Goal: Task Accomplishment & Management: Use online tool/utility

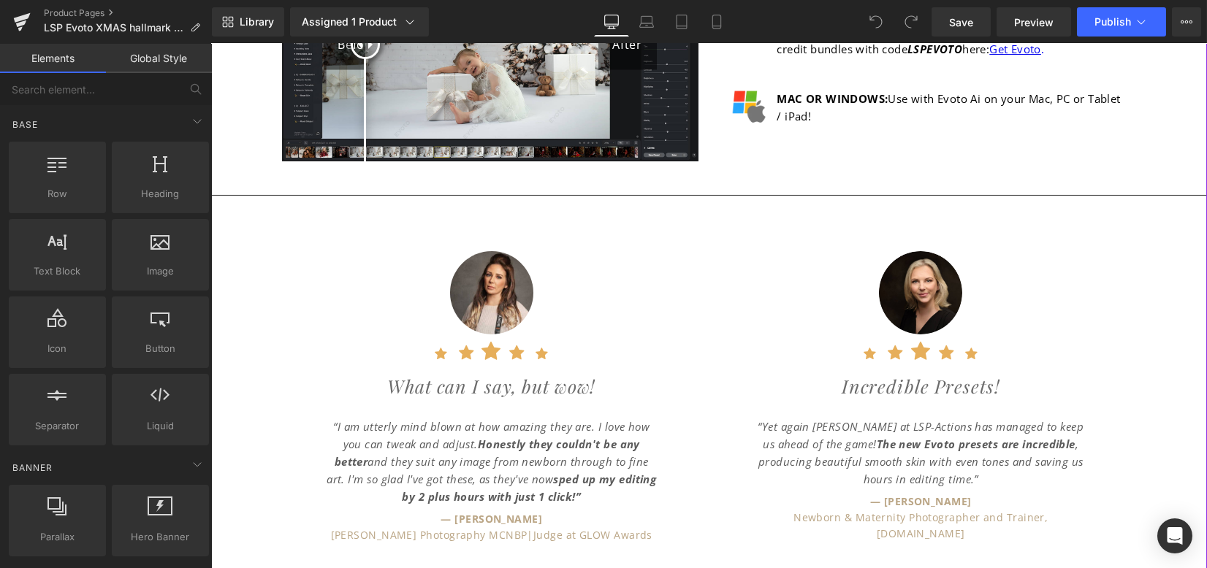
scroll to position [1655, 0]
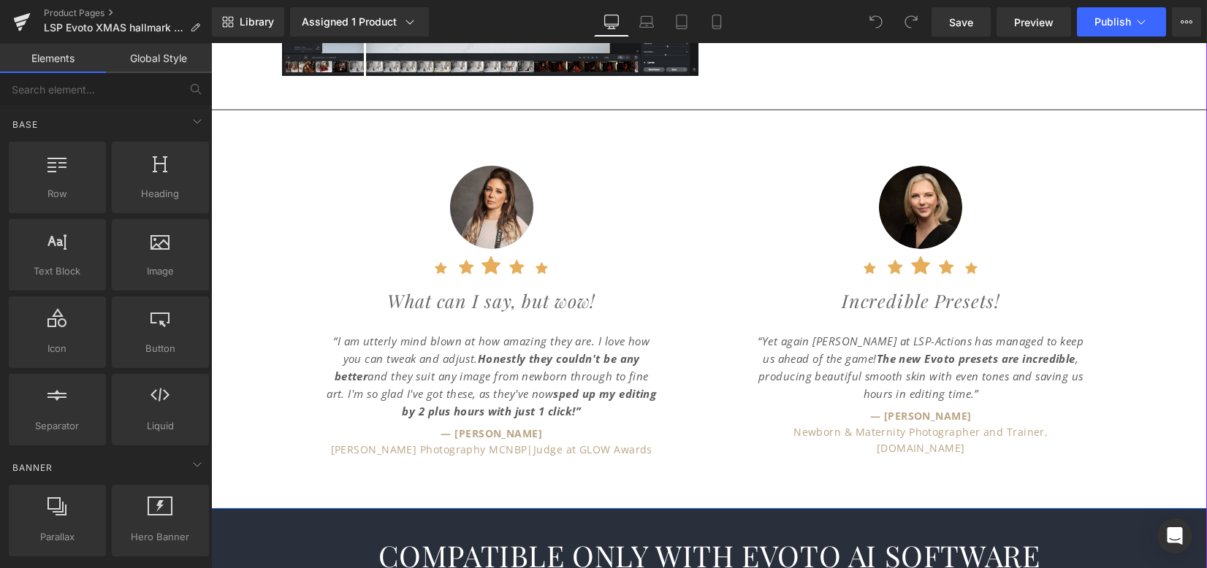
click at [211, 44] on div at bounding box center [211, 44] width 0 height 0
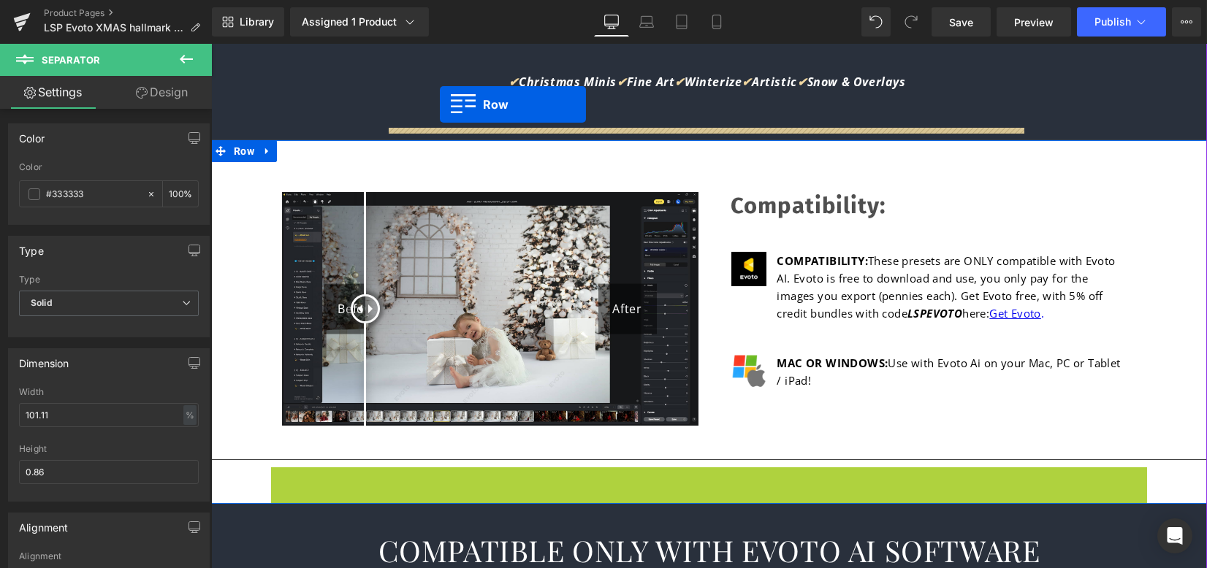
scroll to position [1276, 0]
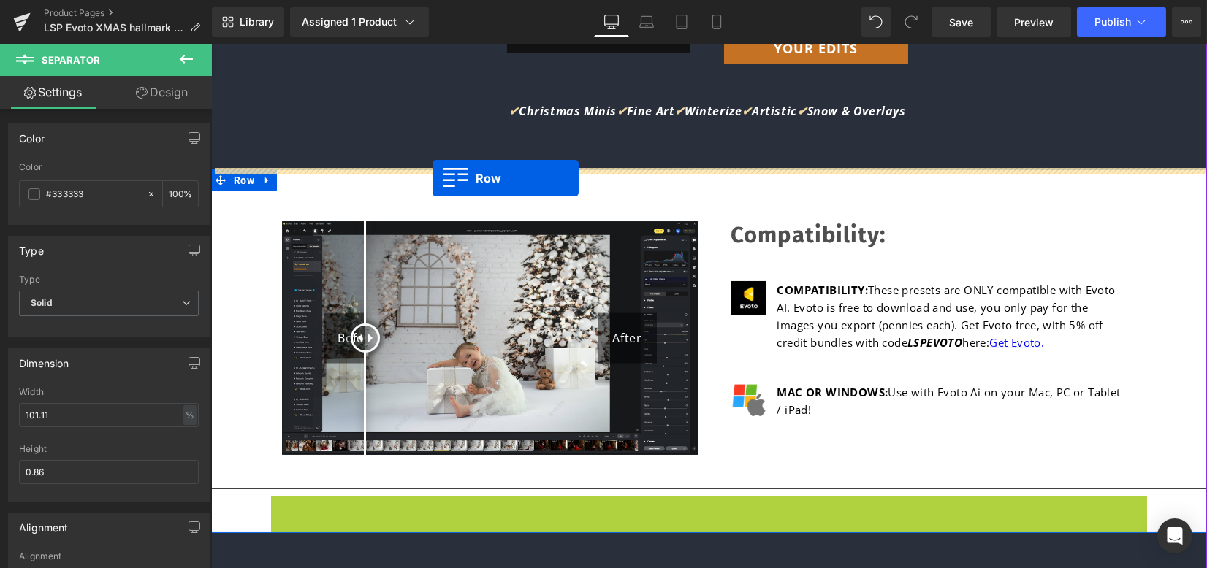
drag, startPoint x: 303, startPoint y: 129, endPoint x: 432, endPoint y: 178, distance: 138.5
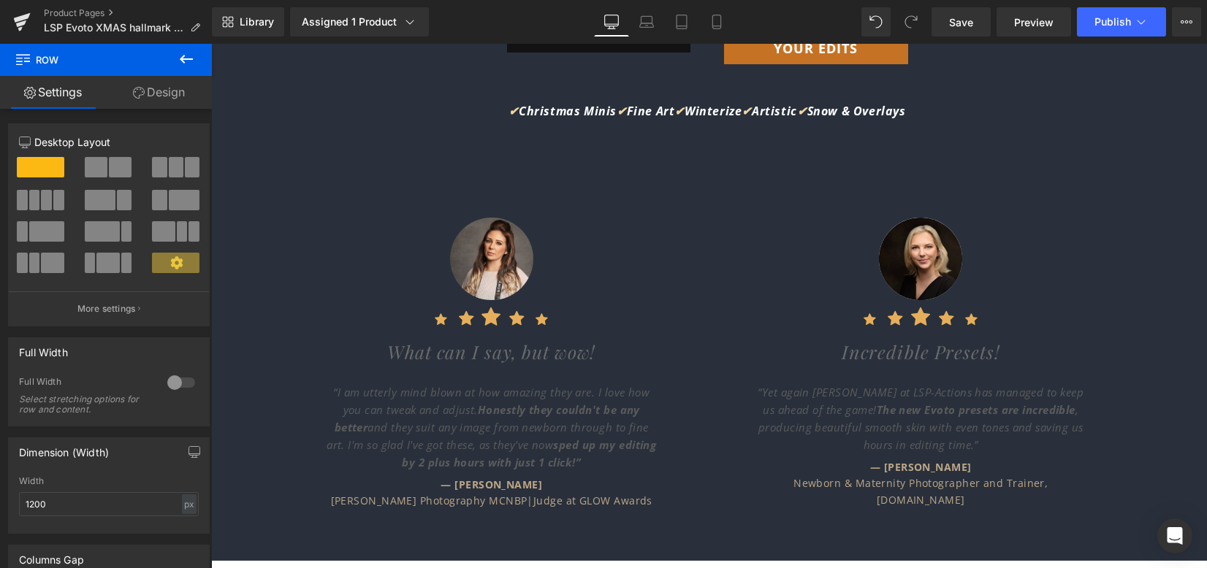
click at [190, 53] on icon at bounding box center [186, 59] width 18 height 18
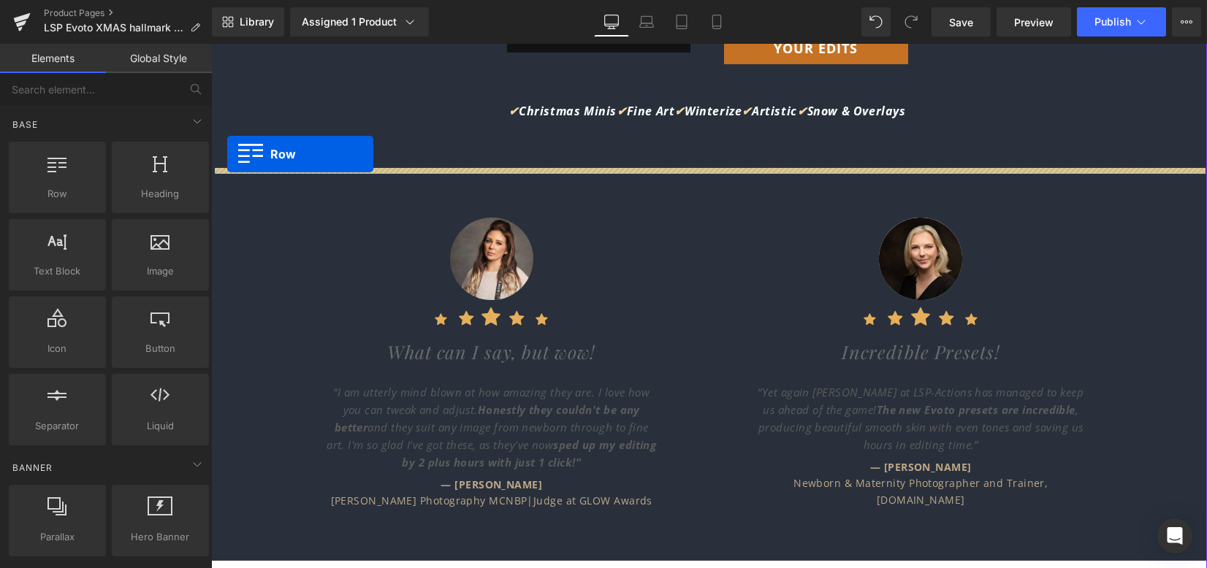
drag, startPoint x: 249, startPoint y: 200, endPoint x: 227, endPoint y: 154, distance: 51.0
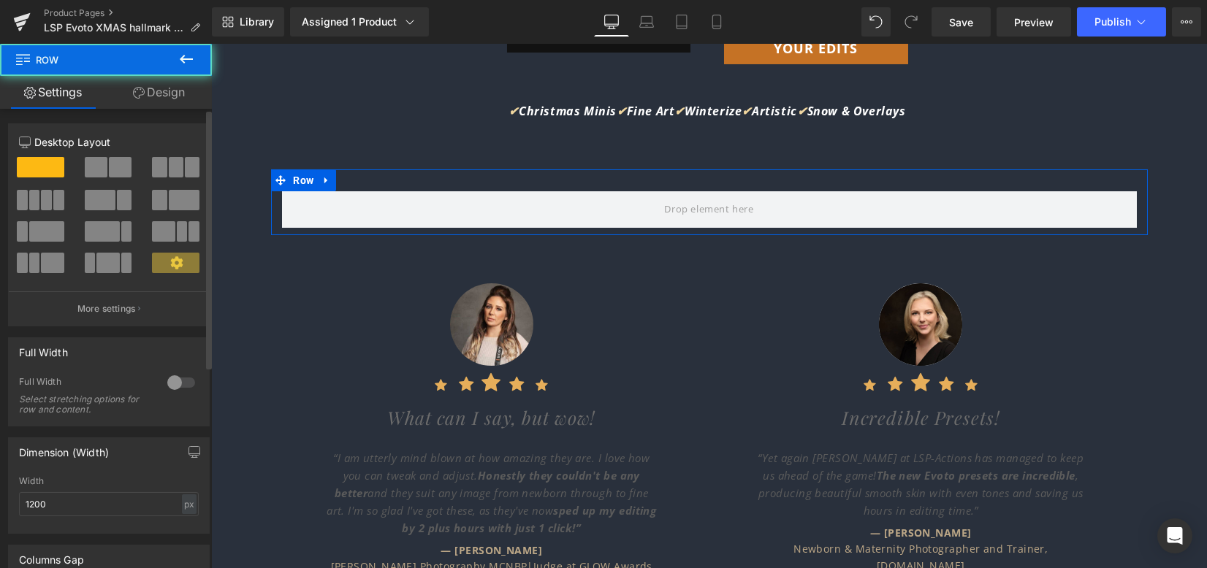
click at [174, 383] on div at bounding box center [181, 382] width 35 height 23
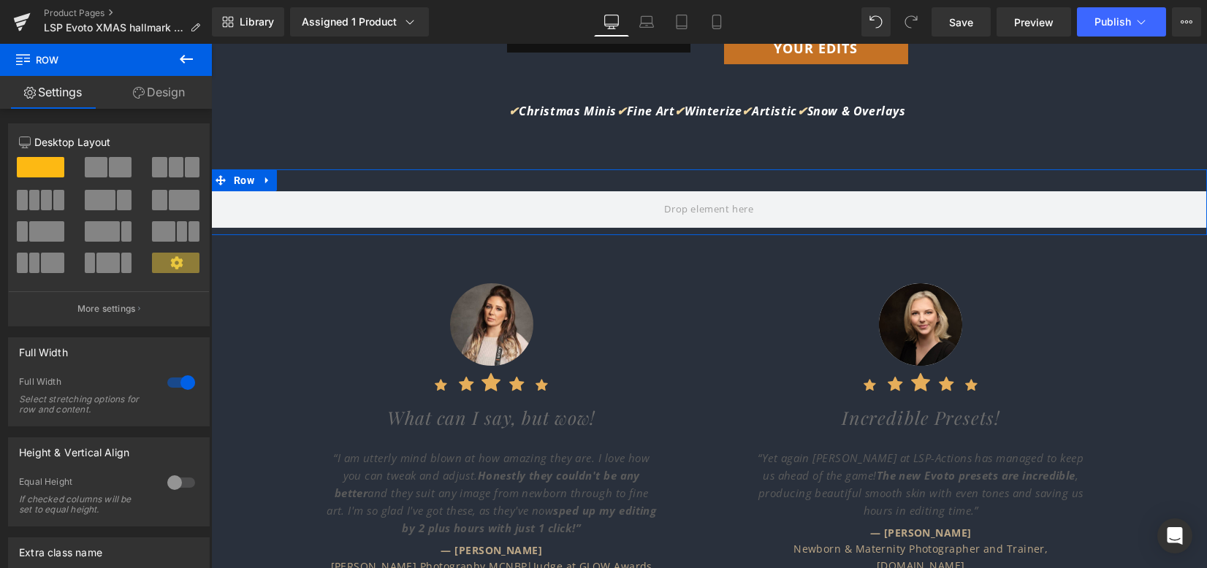
click at [177, 94] on link "Design" at bounding box center [159, 92] width 106 height 33
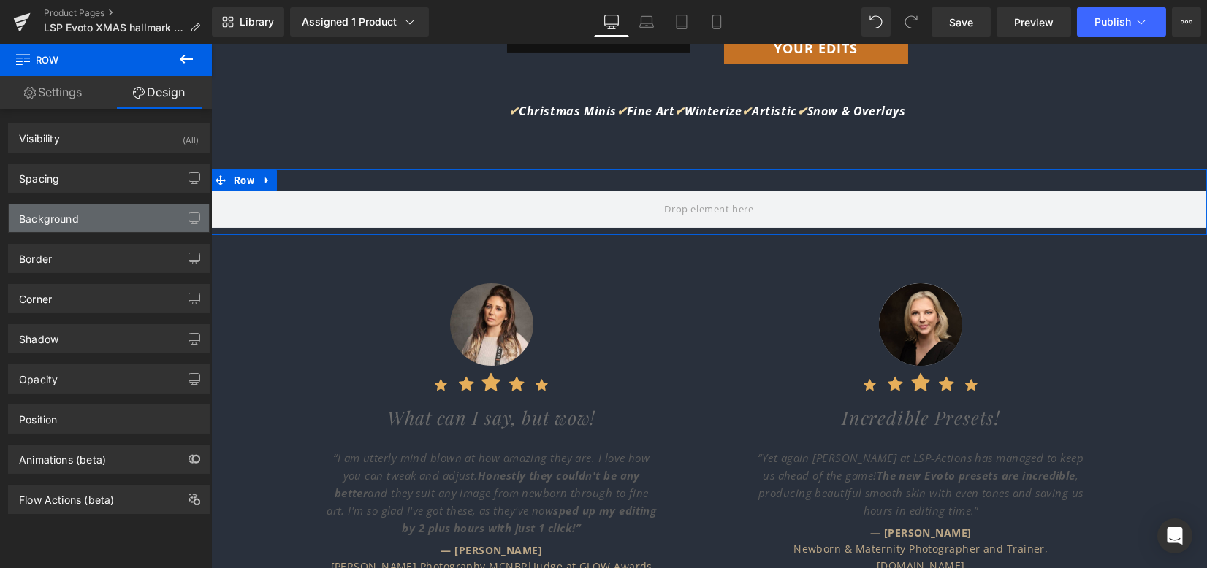
click at [96, 229] on div "Background" at bounding box center [109, 219] width 200 height 28
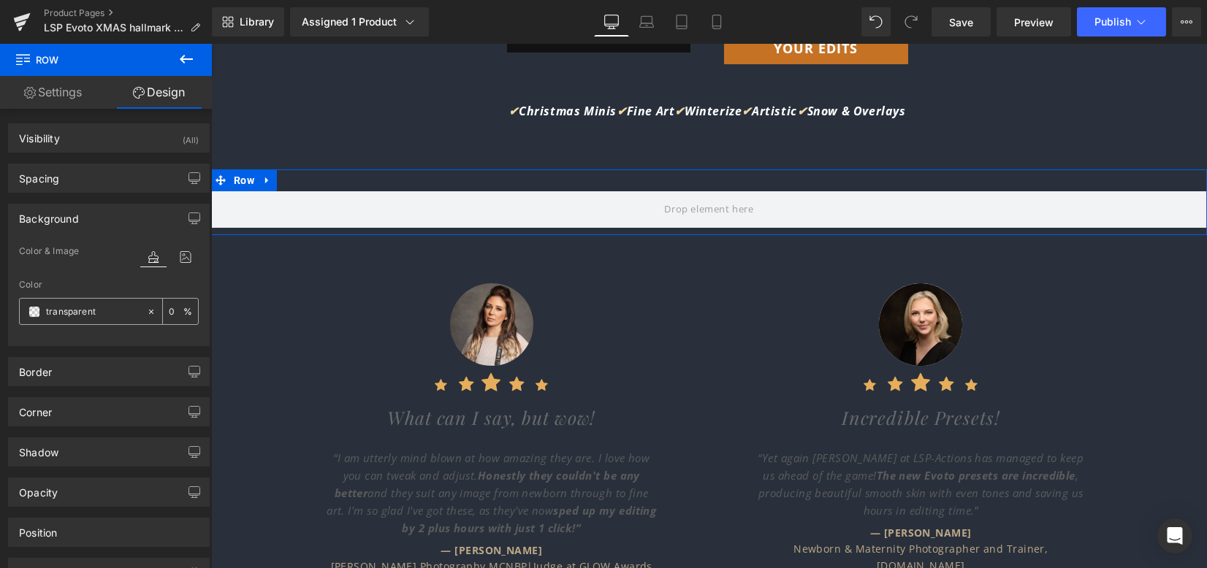
click at [36, 311] on span at bounding box center [34, 312] width 12 height 12
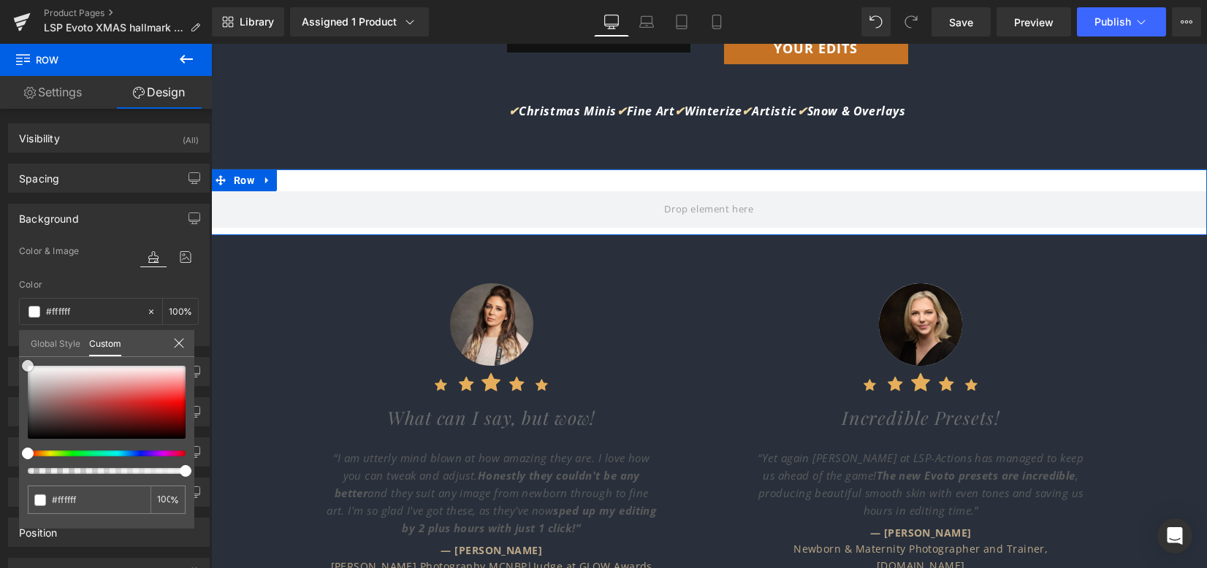
drag, startPoint x: 20, startPoint y: 359, endPoint x: 0, endPoint y: 348, distance: 22.9
click at [0, 346] on div "Background Color & Image color Color transparent 0 % Image Replace Image Upload…" at bounding box center [109, 269] width 218 height 153
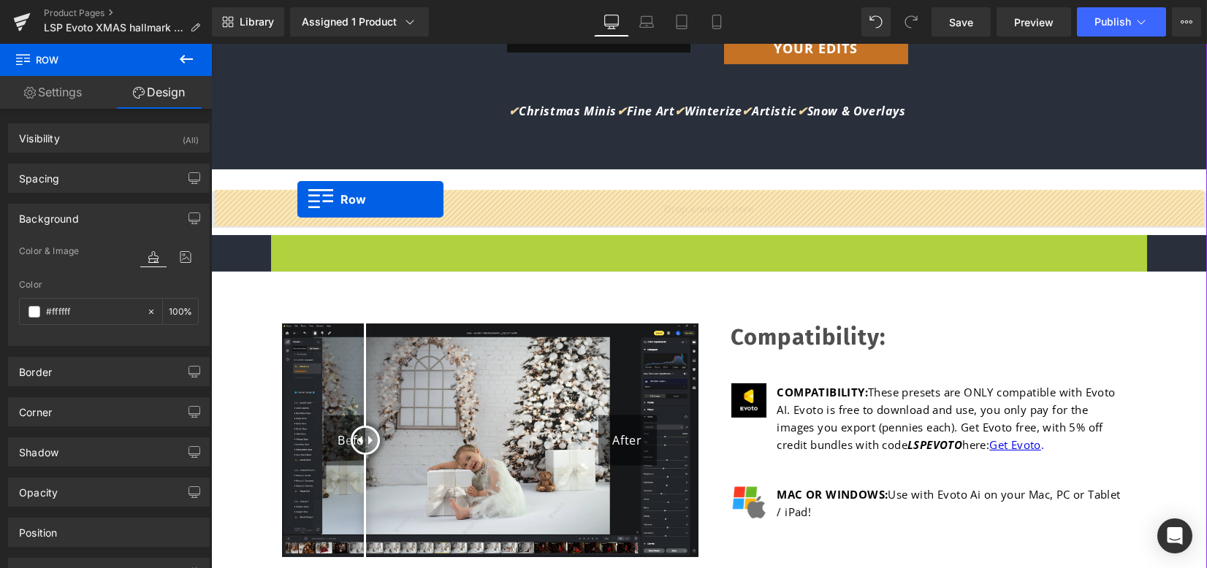
drag, startPoint x: 298, startPoint y: 244, endPoint x: 297, endPoint y: 199, distance: 44.6
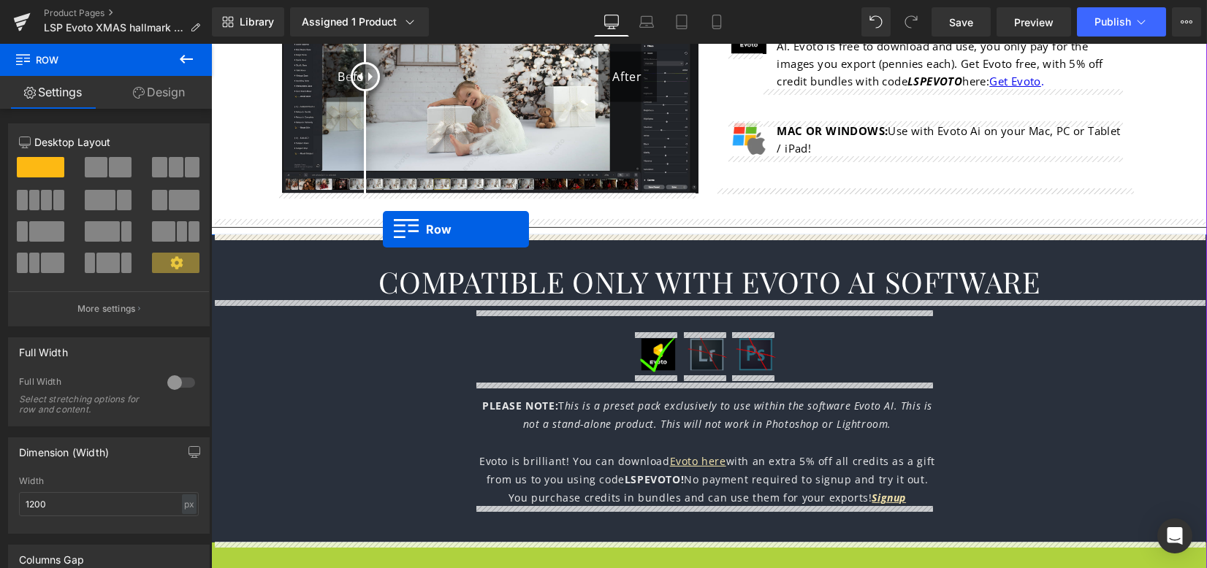
scroll to position [1666, 0]
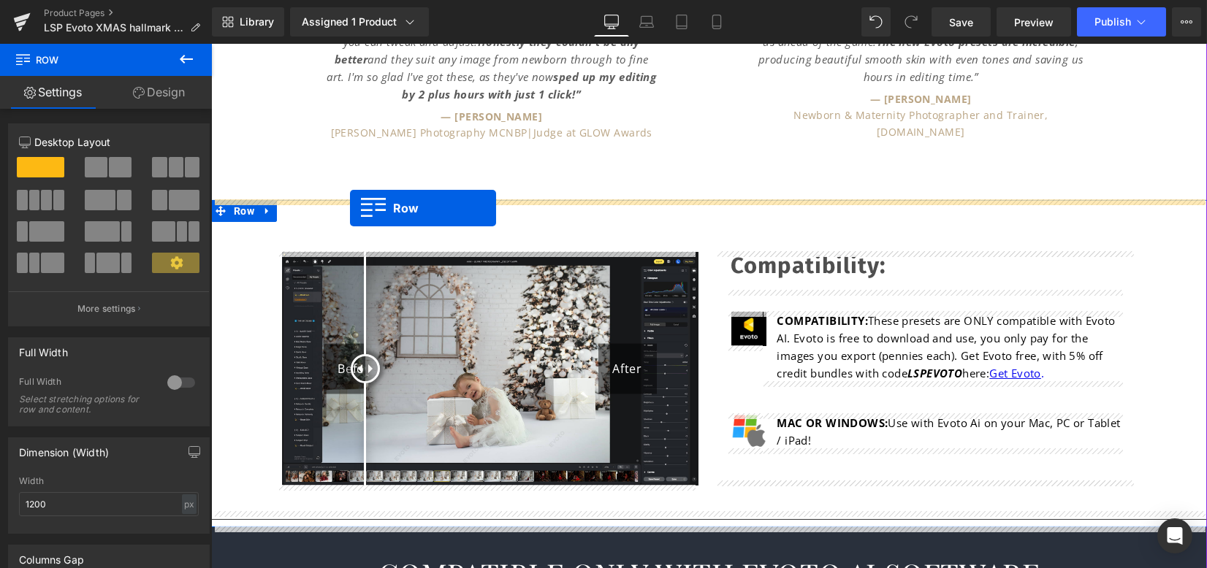
drag, startPoint x: 234, startPoint y: 256, endPoint x: 350, endPoint y: 208, distance: 125.7
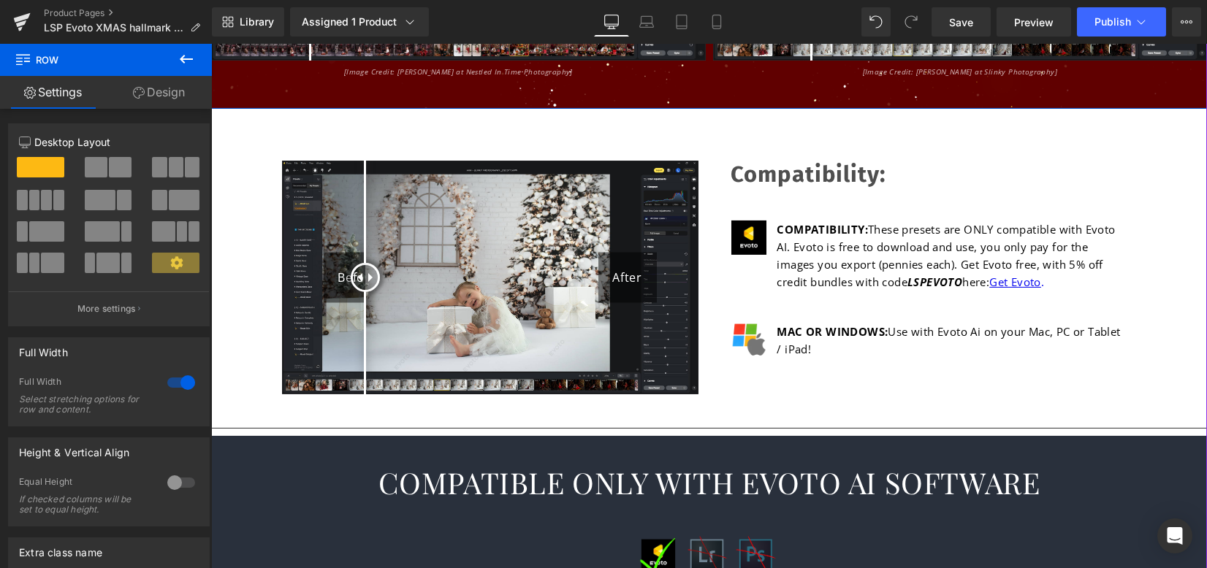
scroll to position [2543, 0]
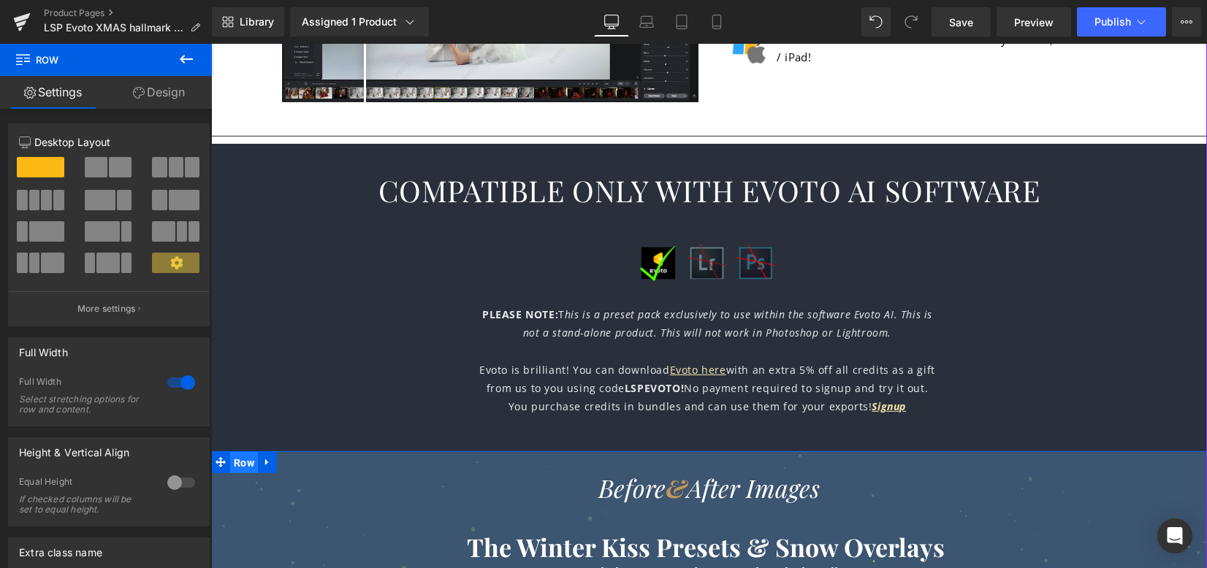
click at [244, 463] on span "Row" at bounding box center [244, 463] width 28 height 22
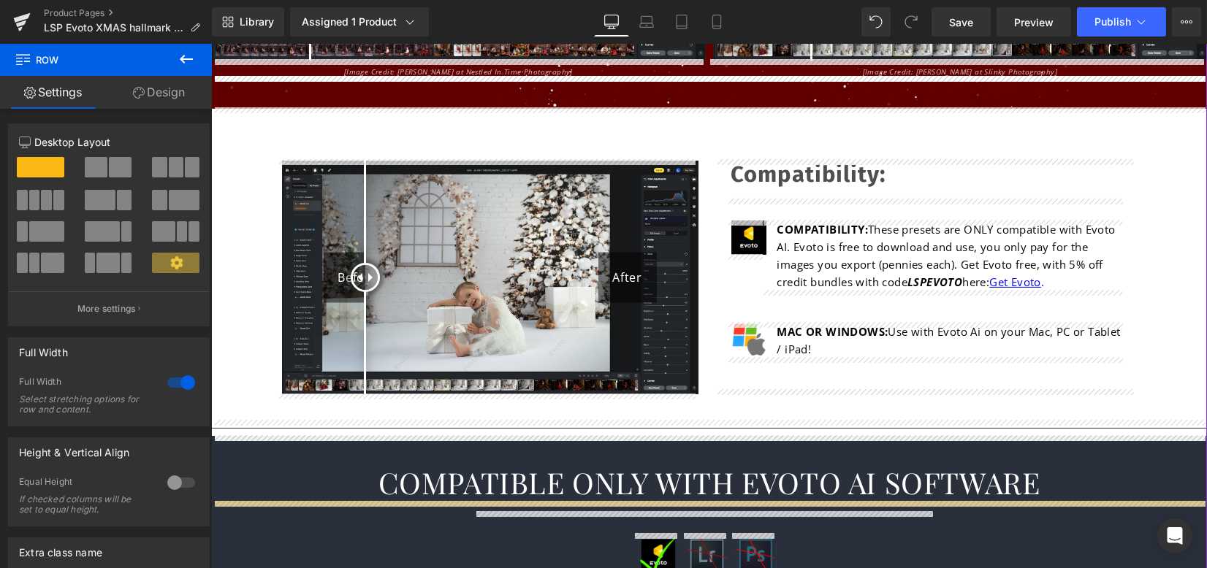
scroll to position [2055, 0]
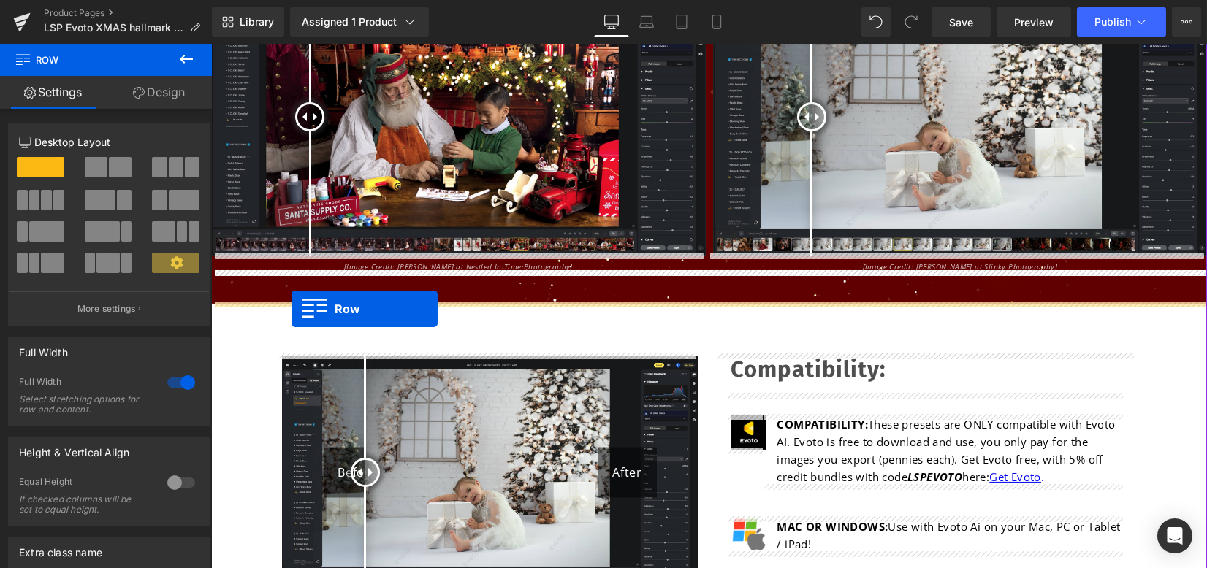
drag, startPoint x: 231, startPoint y: 465, endPoint x: 291, endPoint y: 309, distance: 167.0
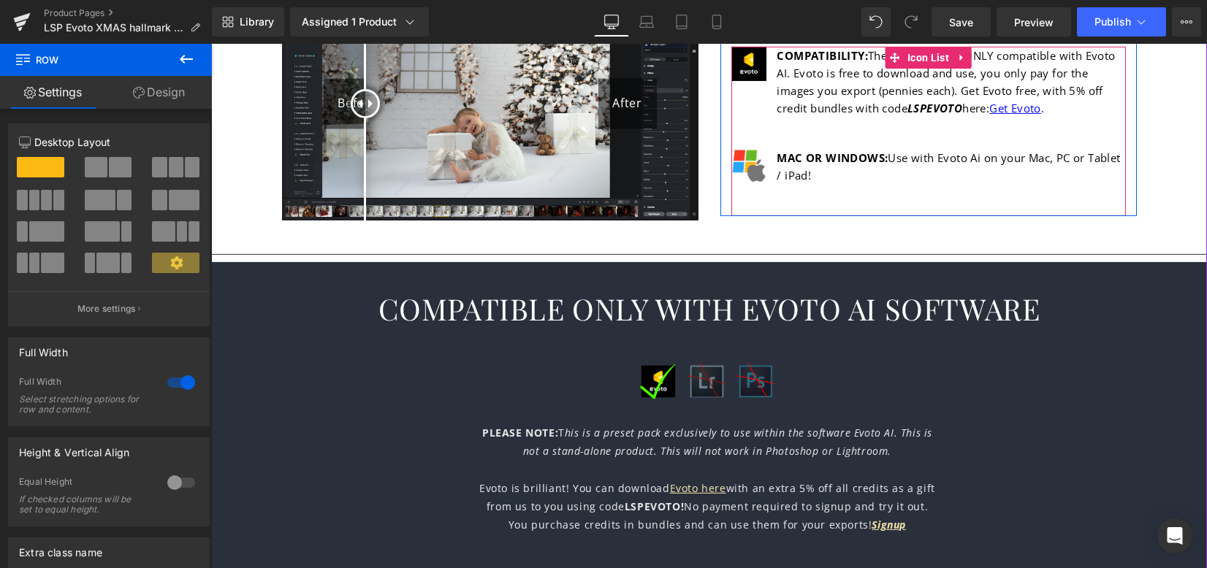
scroll to position [2932, 0]
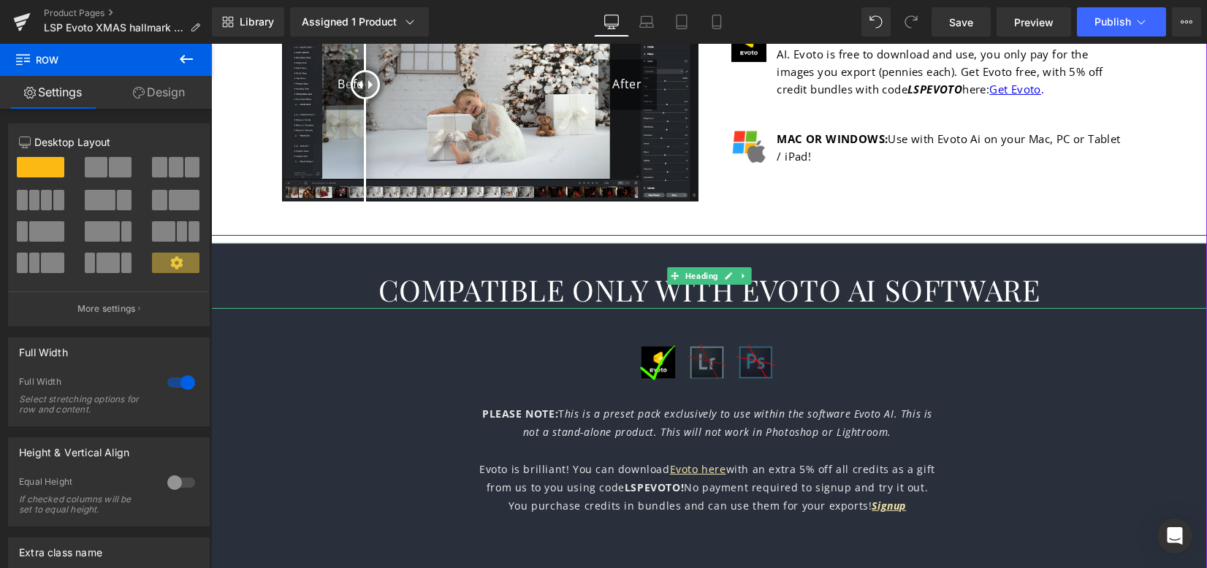
click at [263, 257] on div "COMPATIBLE ONLY WITH EVOTO AI SOFTWARE" at bounding box center [709, 276] width 996 height 66
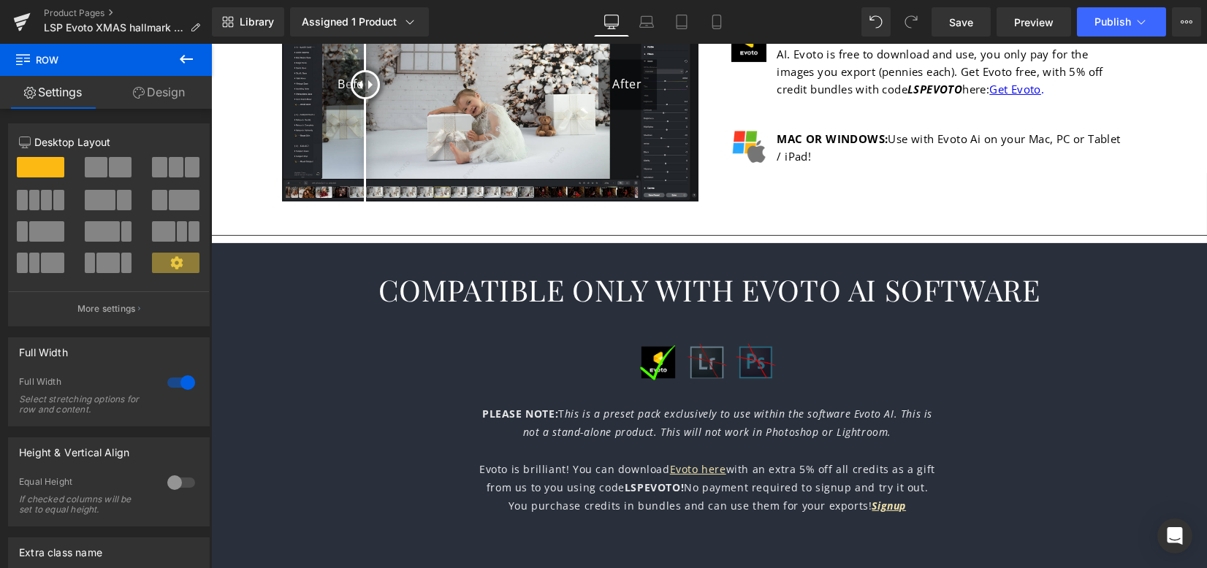
click at [188, 64] on icon at bounding box center [186, 59] width 18 height 18
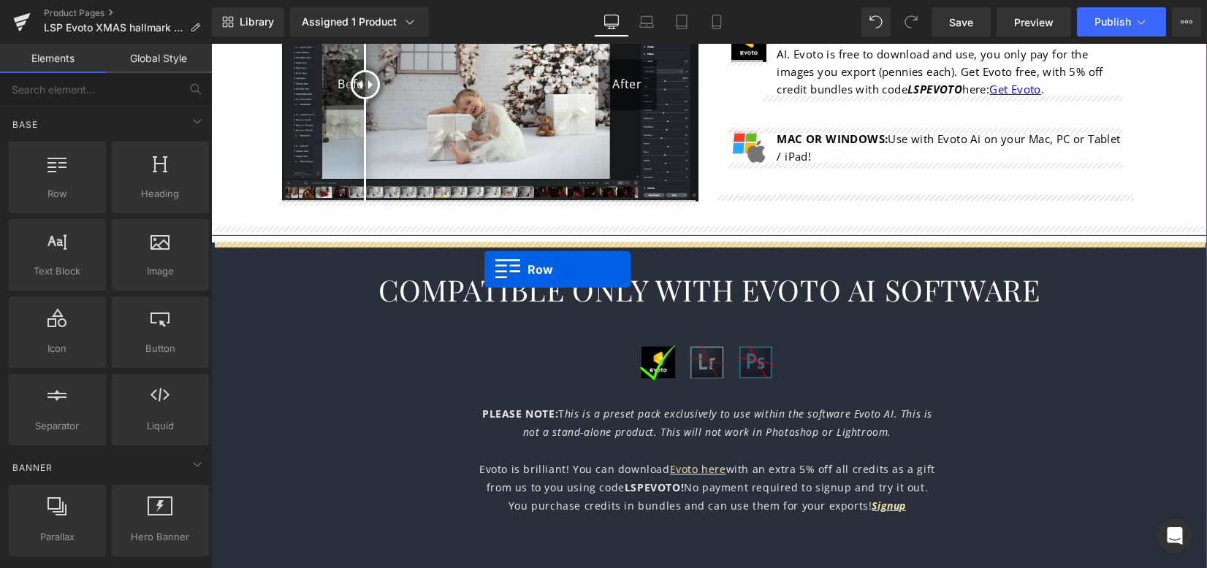
drag, startPoint x: 285, startPoint y: 229, endPoint x: 484, endPoint y: 270, distance: 203.6
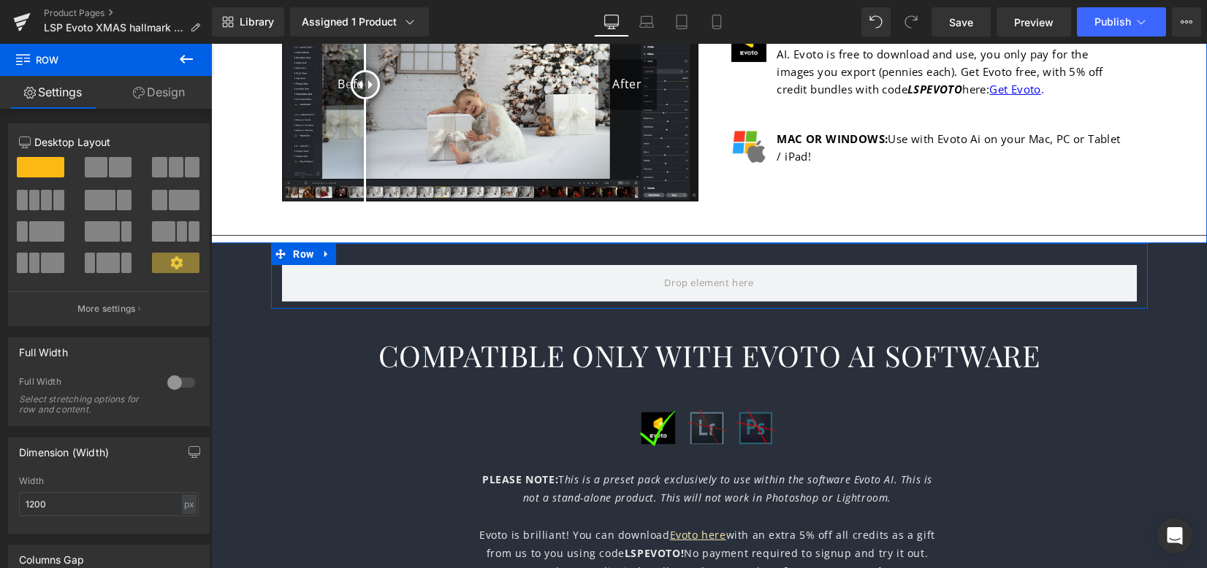
click at [178, 382] on div at bounding box center [181, 382] width 35 height 23
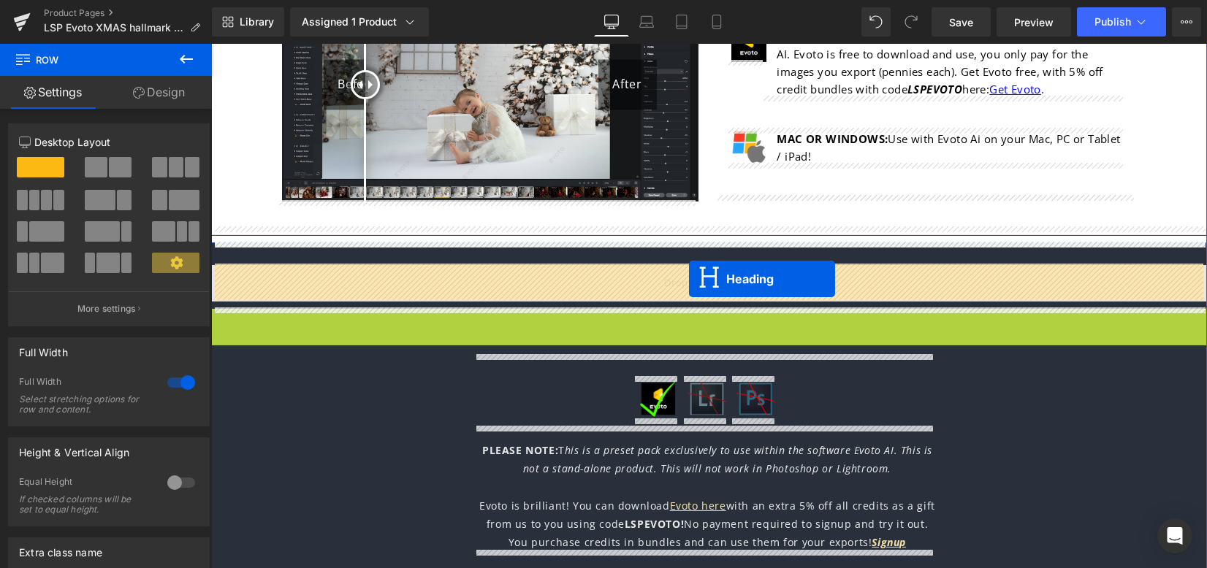
drag, startPoint x: 693, startPoint y: 343, endPoint x: 689, endPoint y: 280, distance: 63.0
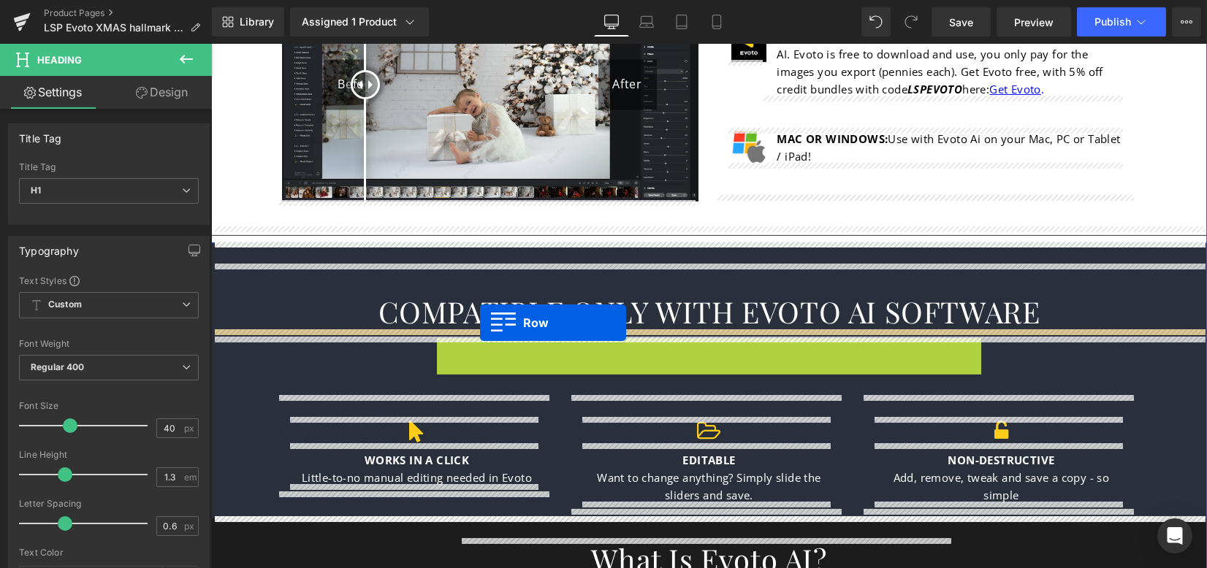
drag, startPoint x: 482, startPoint y: 354, endPoint x: 480, endPoint y: 323, distance: 31.5
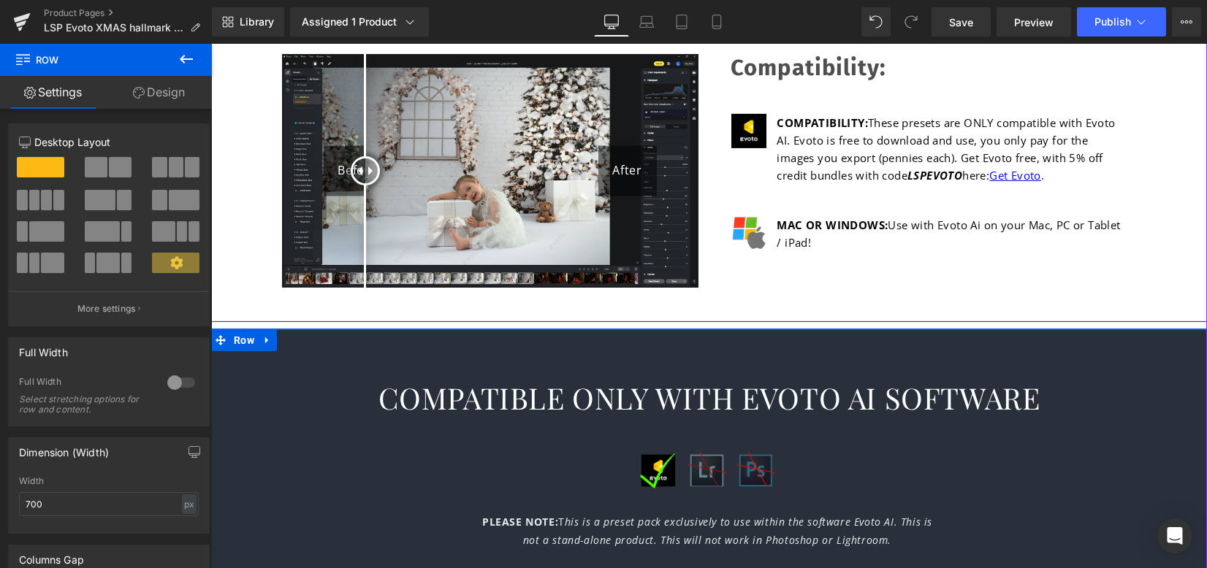
scroll to position [2835, 0]
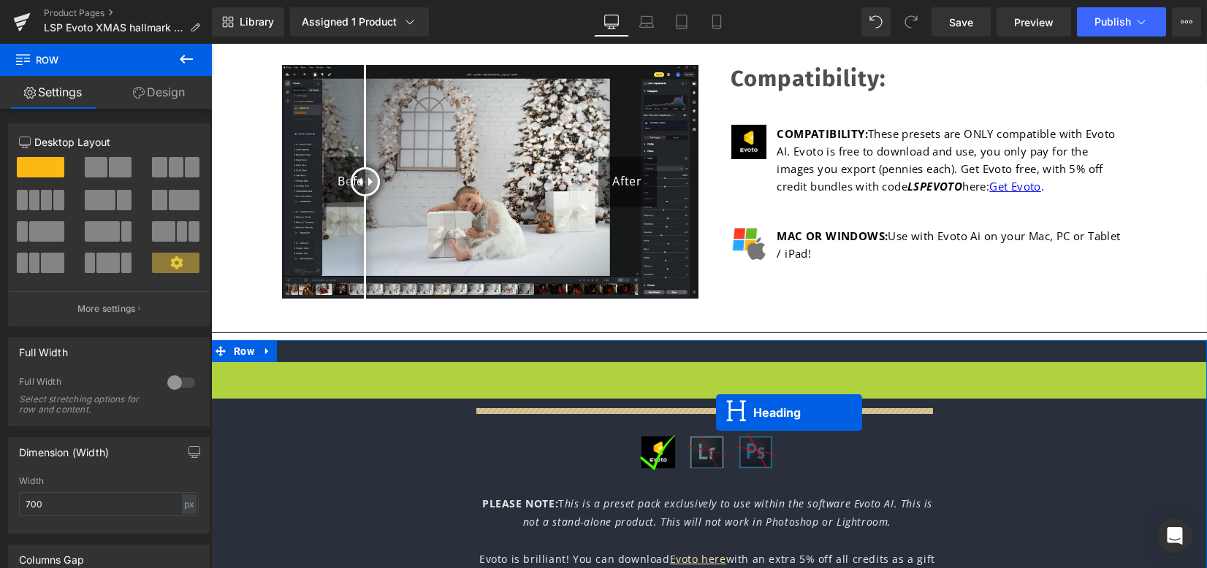
drag, startPoint x: 692, startPoint y: 392, endPoint x: 716, endPoint y: 413, distance: 31.6
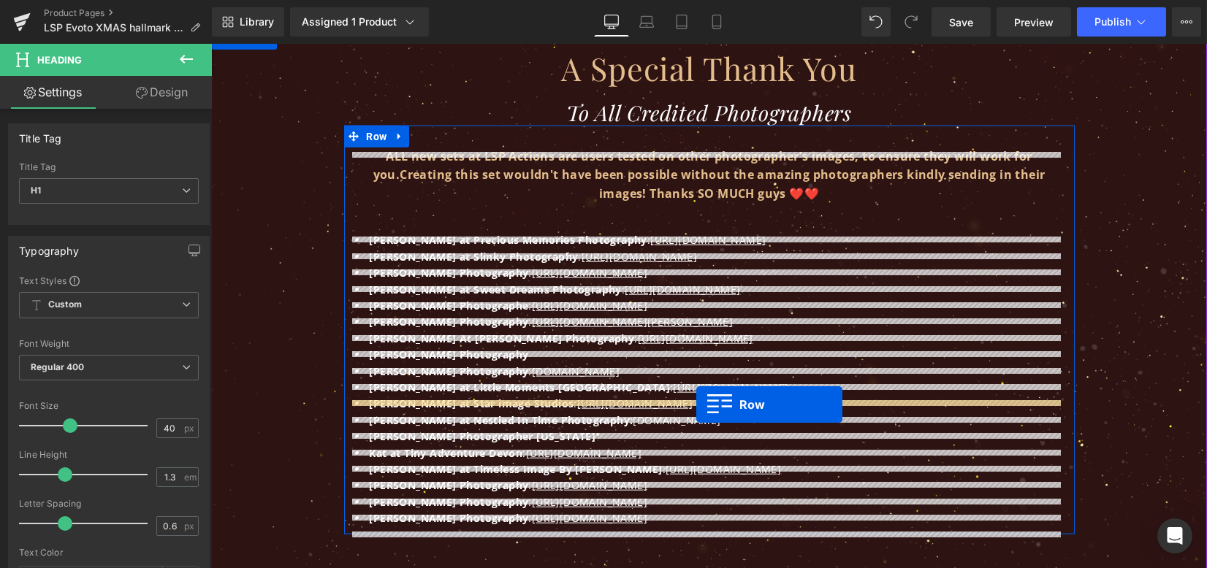
scroll to position [9359, 0]
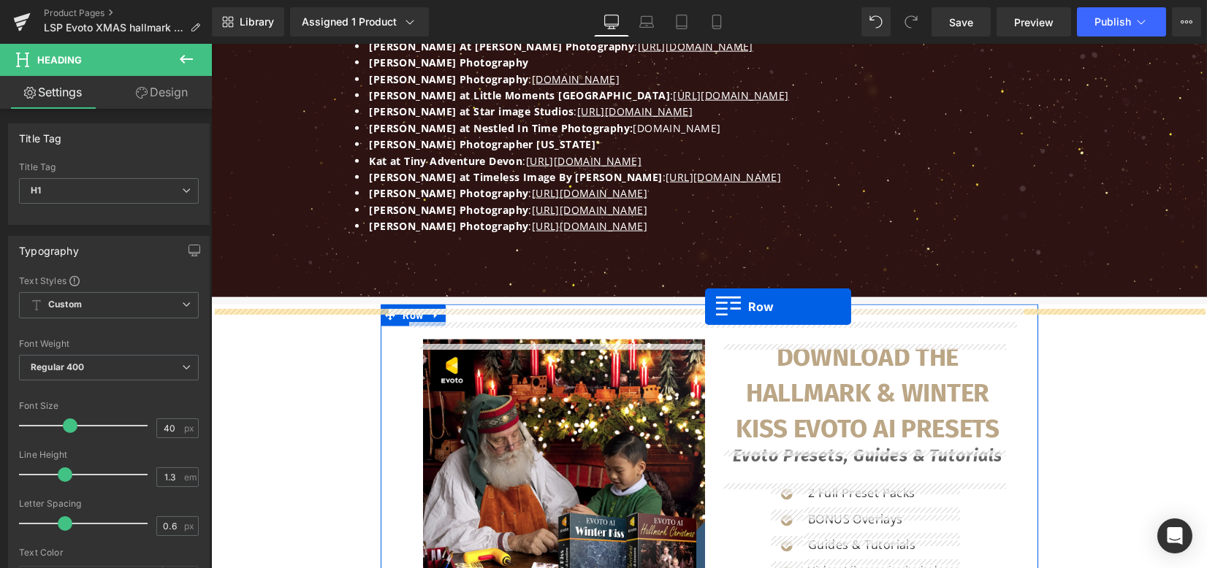
drag, startPoint x: 481, startPoint y: 376, endPoint x: 705, endPoint y: 307, distance: 234.7
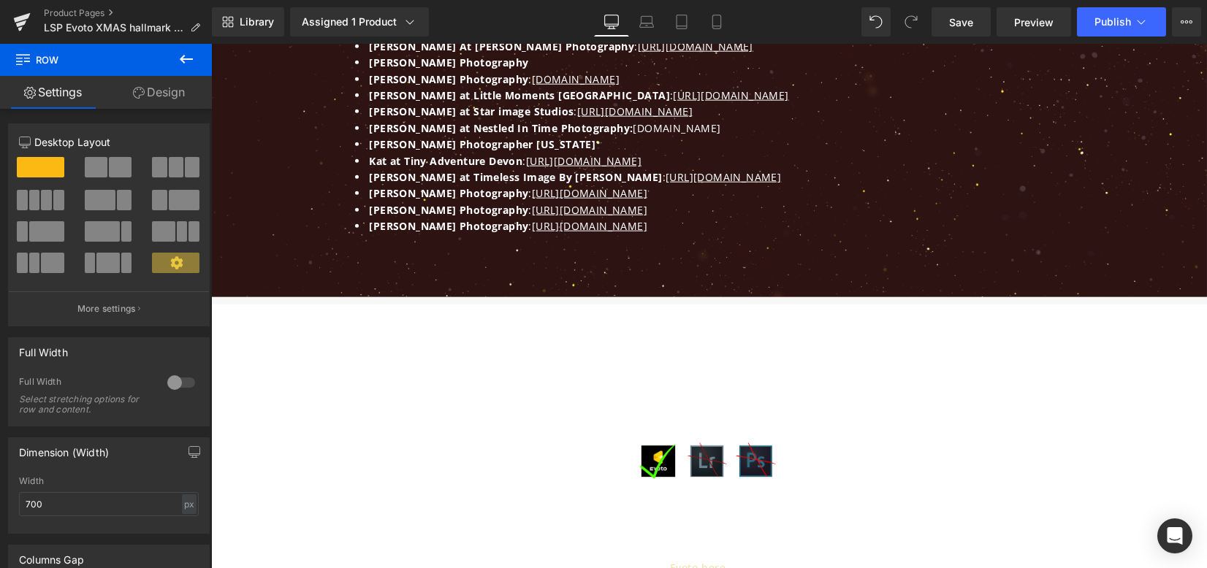
click at [184, 58] on icon at bounding box center [186, 59] width 13 height 9
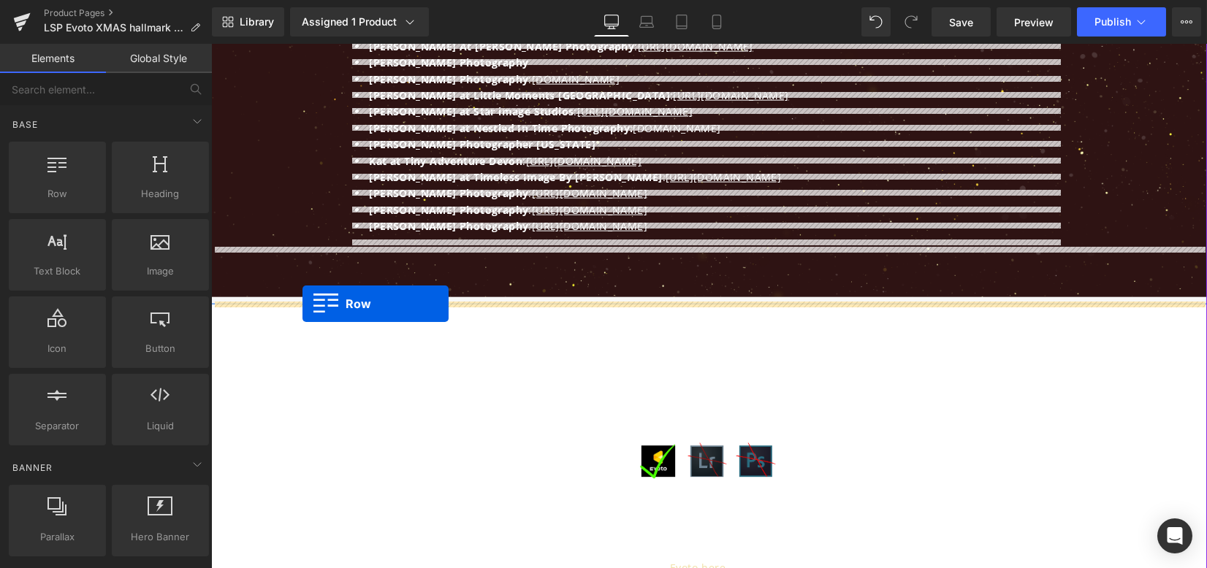
drag, startPoint x: 250, startPoint y: 206, endPoint x: 302, endPoint y: 304, distance: 111.1
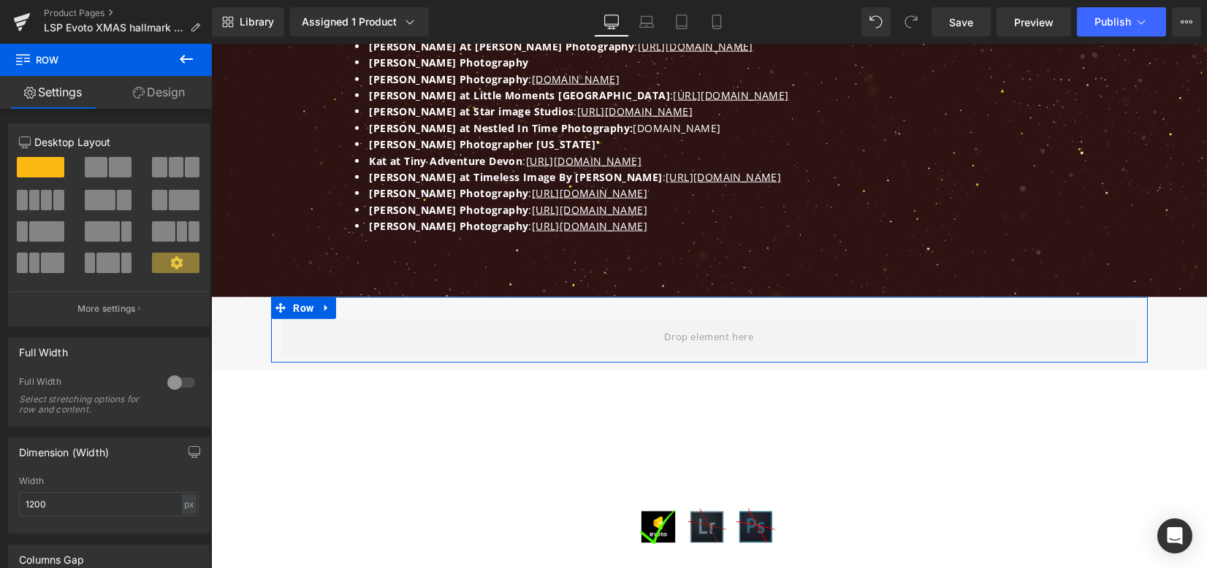
drag, startPoint x: 172, startPoint y: 382, endPoint x: 186, endPoint y: 226, distance: 156.1
click at [172, 381] on div at bounding box center [181, 382] width 35 height 23
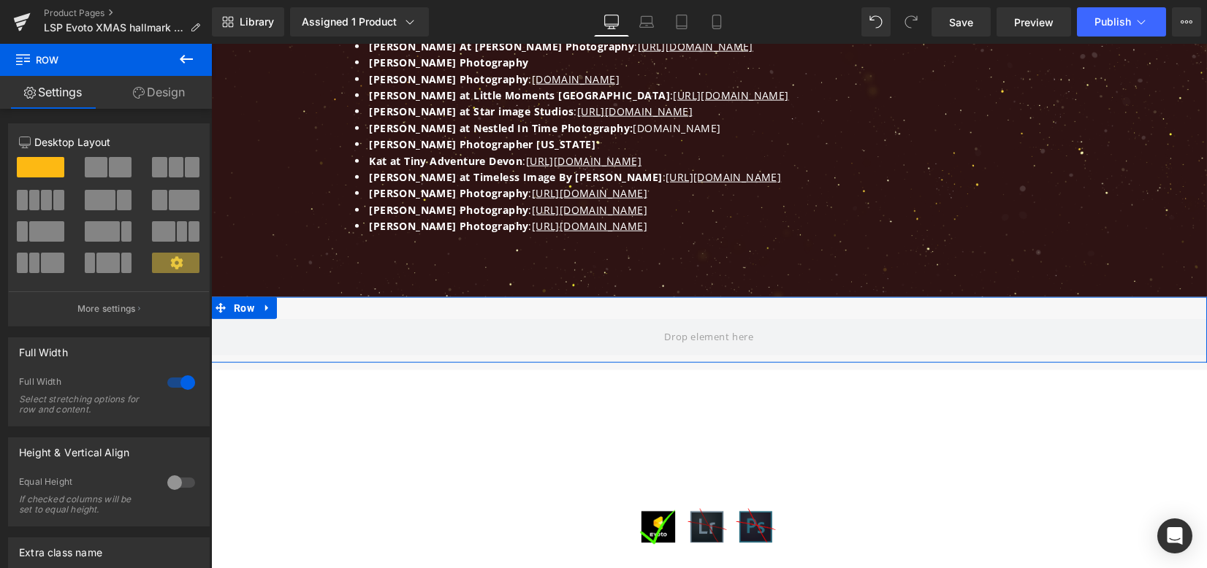
click at [180, 106] on link "Design" at bounding box center [159, 92] width 106 height 33
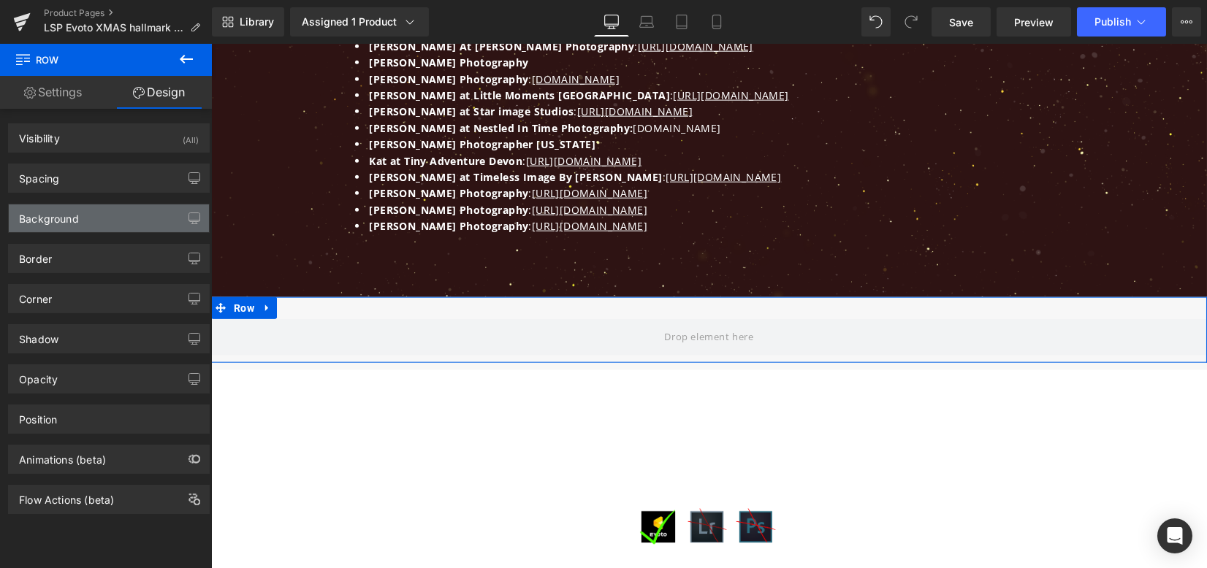
click at [99, 218] on div "Background" at bounding box center [109, 219] width 200 height 28
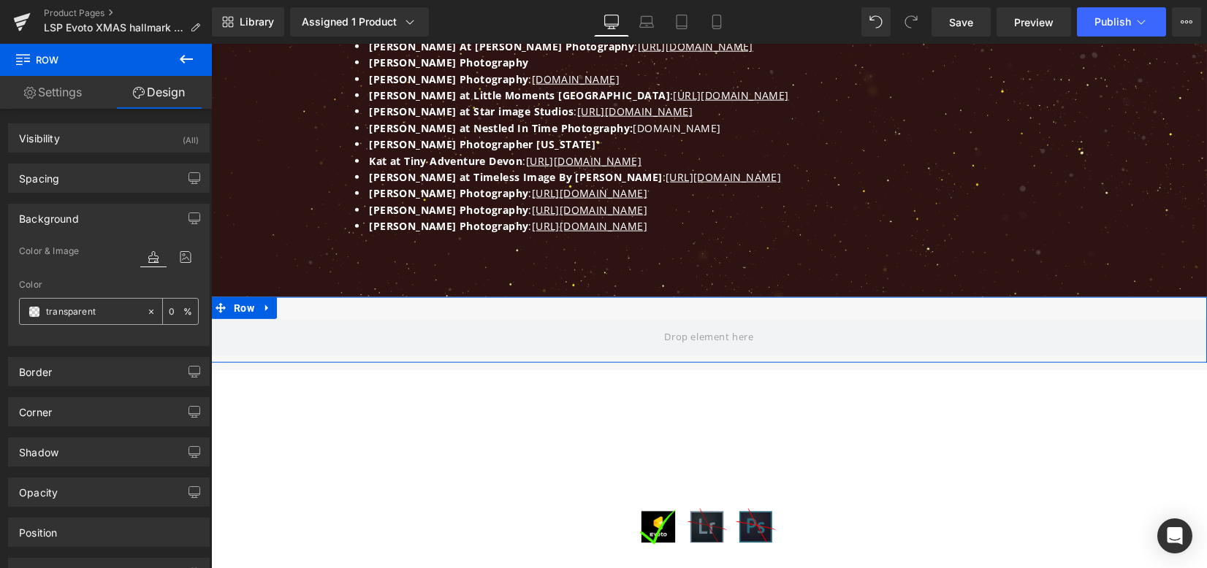
click at [32, 305] on div at bounding box center [83, 312] width 126 height 26
click at [35, 309] on span at bounding box center [34, 312] width 12 height 12
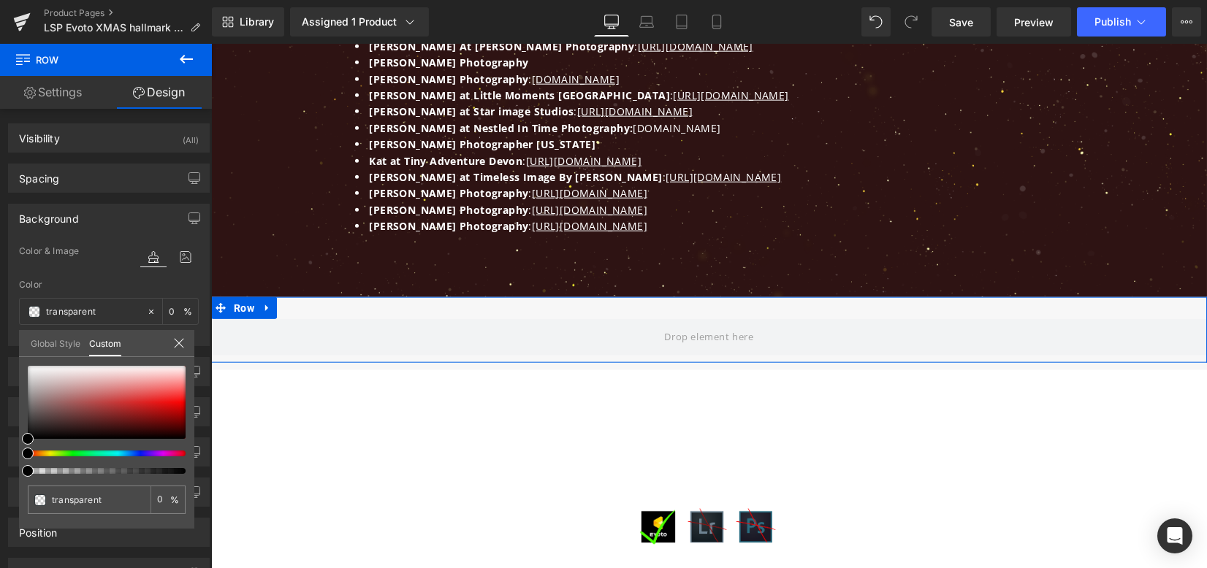
drag, startPoint x: 59, startPoint y: 375, endPoint x: 22, endPoint y: 416, distance: 55.3
click at [22, 375] on div "transparent 0 %" at bounding box center [106, 366] width 175 height 18
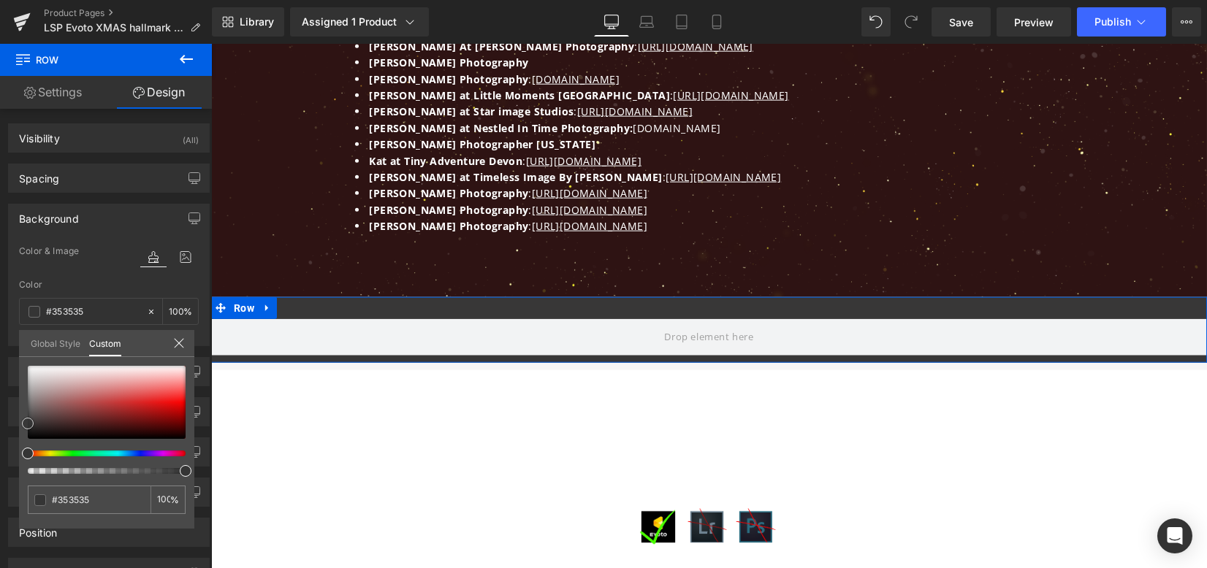
click at [28, 424] on div at bounding box center [107, 402] width 158 height 73
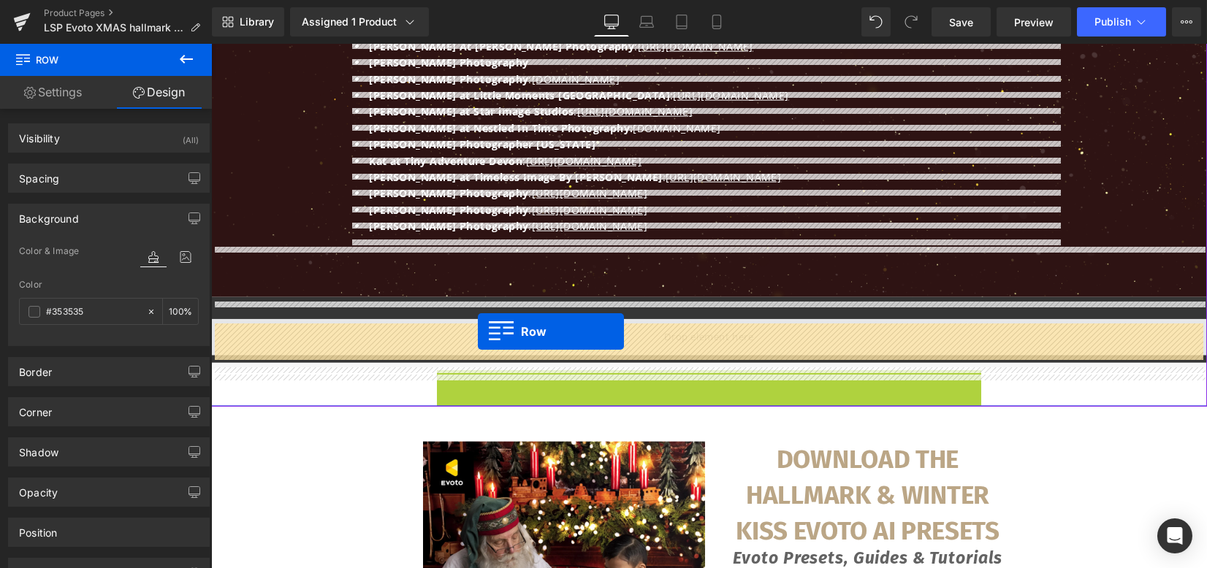
drag, startPoint x: 478, startPoint y: 391, endPoint x: 478, endPoint y: 332, distance: 59.2
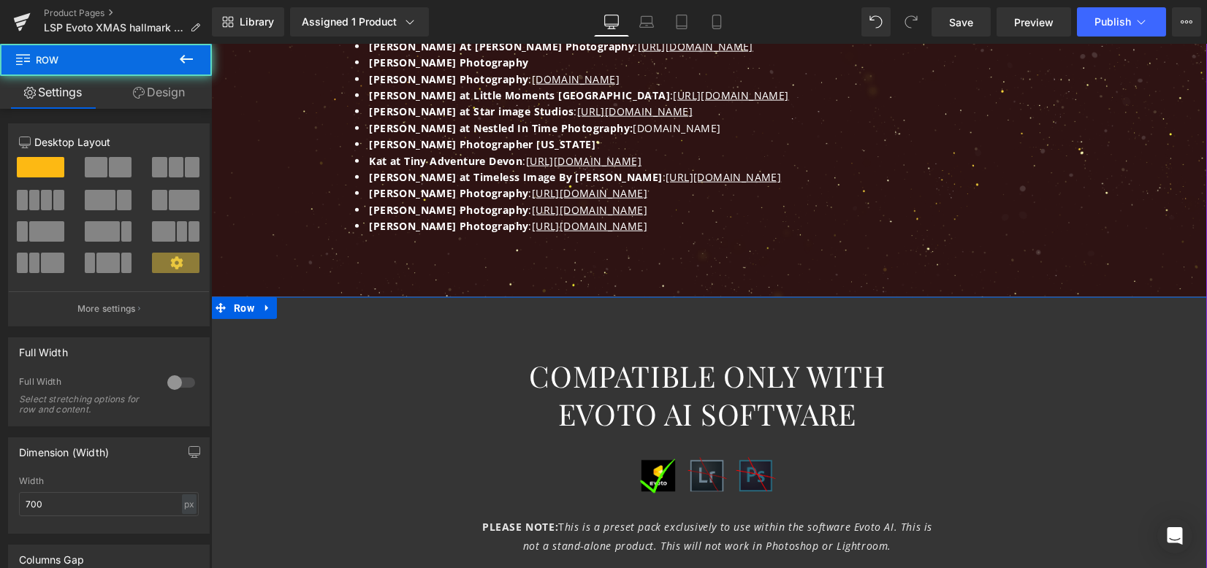
click at [1017, 352] on div "COMPATIBLE ONLY WITH EVOTO AI SOFTWARE Heading Image Image Image Row PLEASE NOT…" at bounding box center [709, 491] width 996 height 345
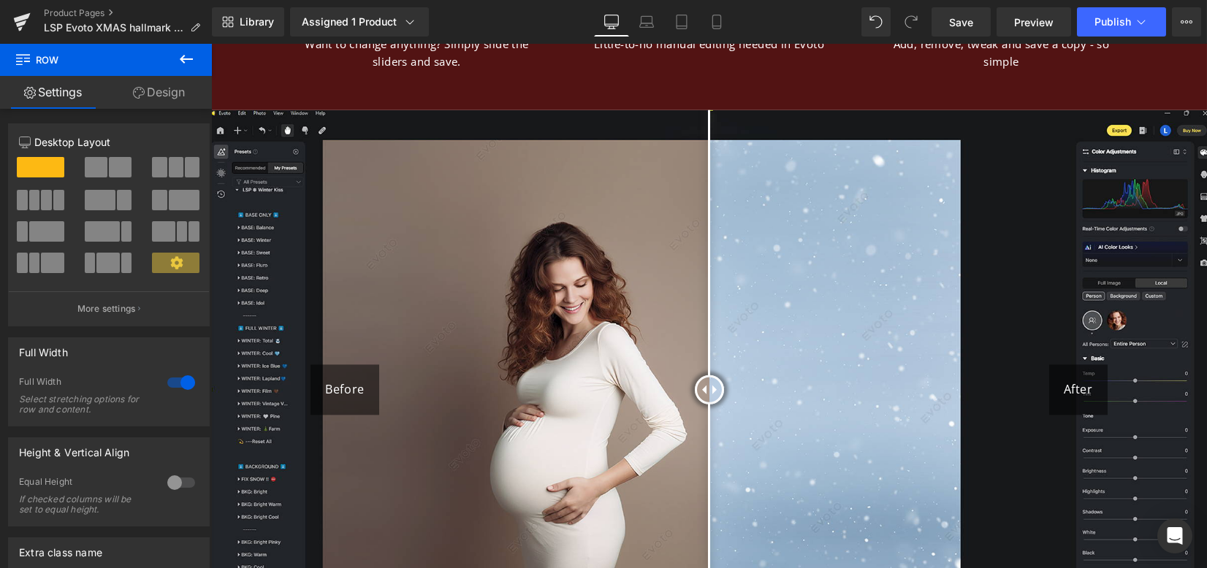
scroll to position [6341, 0]
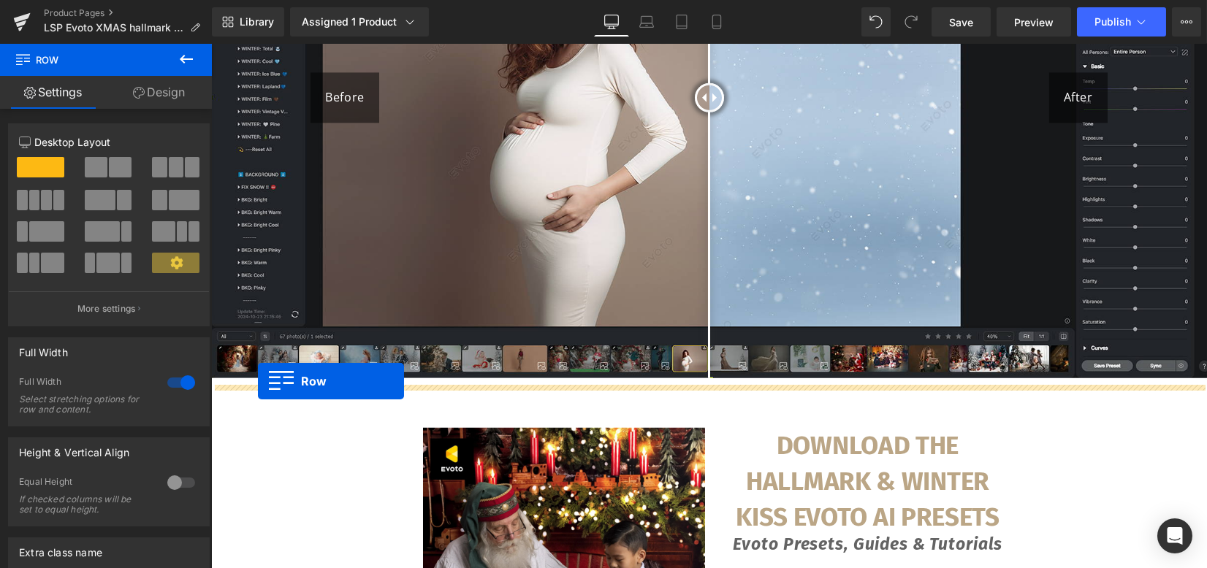
drag, startPoint x: 240, startPoint y: 315, endPoint x: 259, endPoint y: 381, distance: 69.3
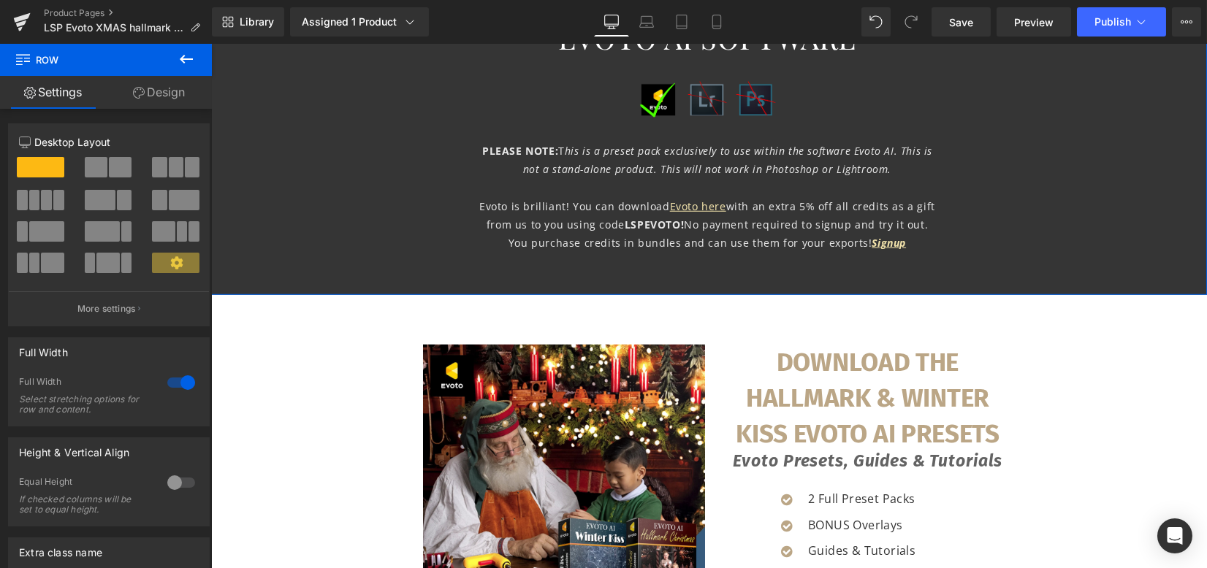
scroll to position [6535, 0]
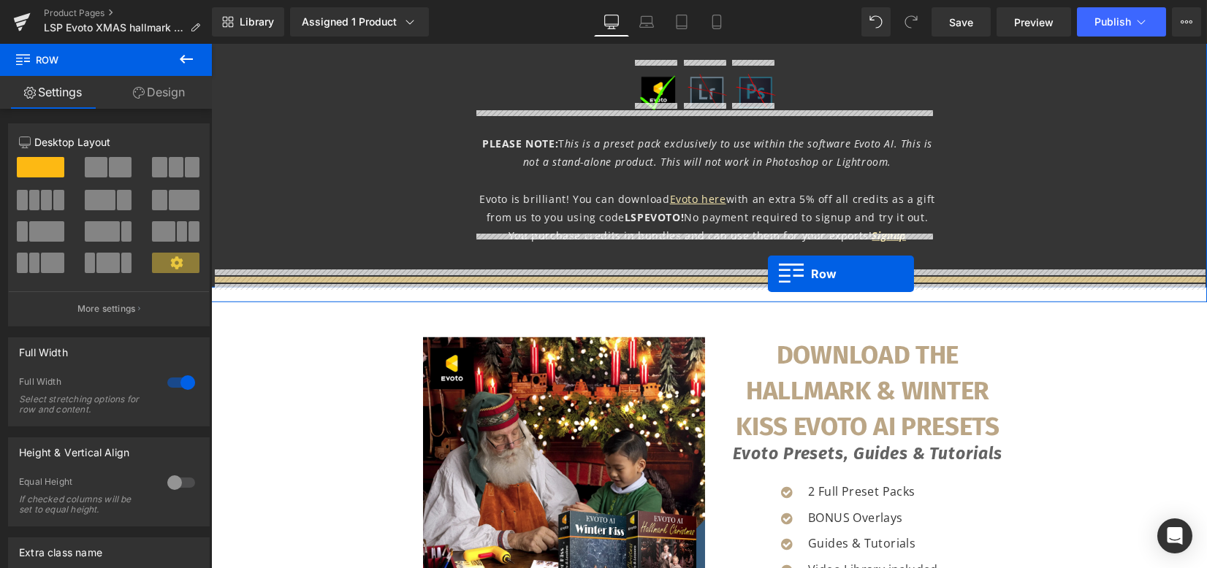
drag, startPoint x: 241, startPoint y: 367, endPoint x: 768, endPoint y: 274, distance: 534.9
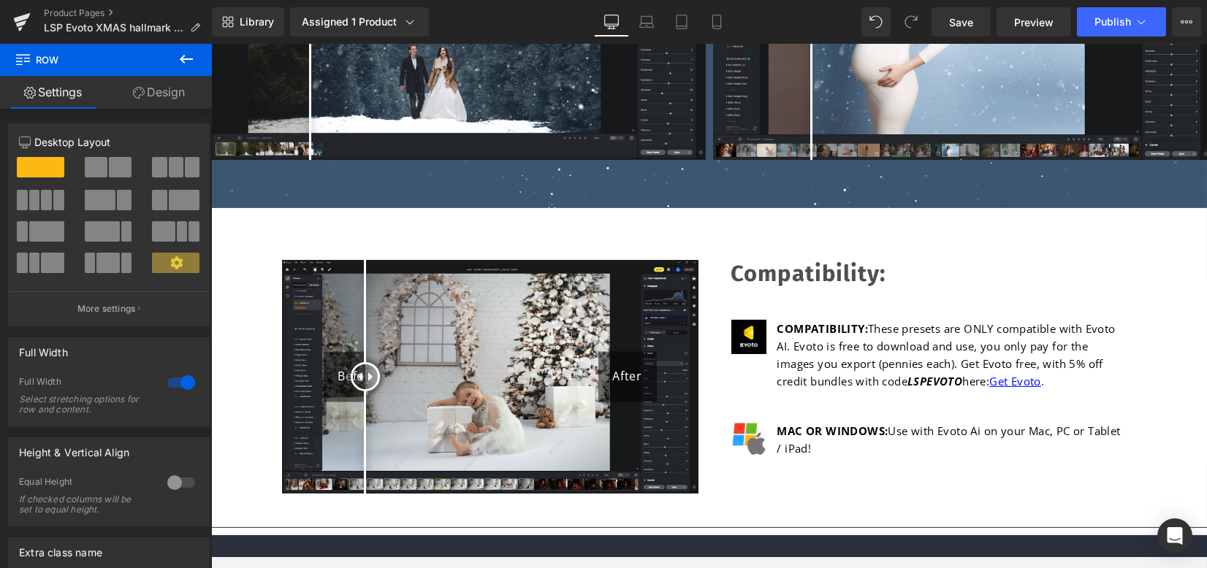
scroll to position [2769, 0]
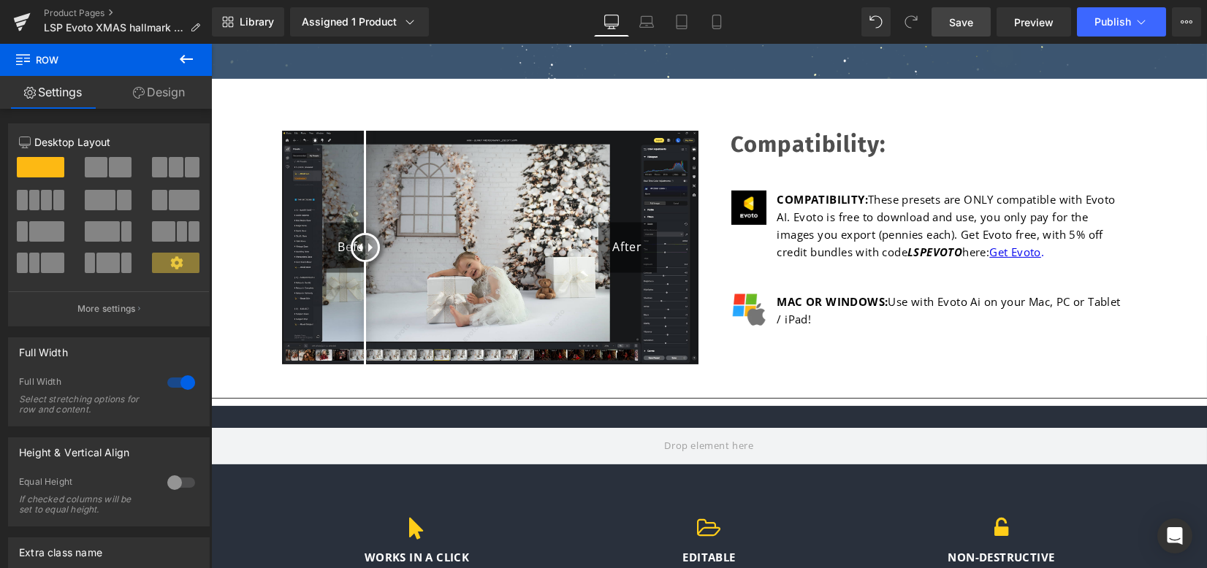
click at [956, 19] on span "Save" at bounding box center [961, 22] width 24 height 15
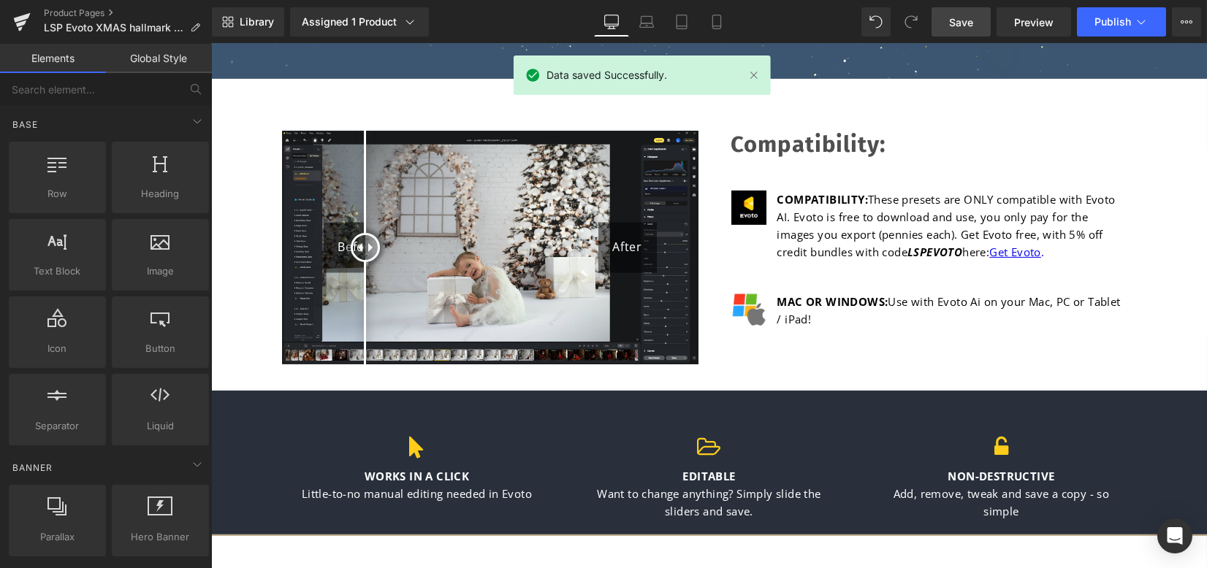
click at [974, 28] on link "Save" at bounding box center [960, 21] width 59 height 29
click at [1103, 23] on span "Publish" at bounding box center [1112, 22] width 37 height 12
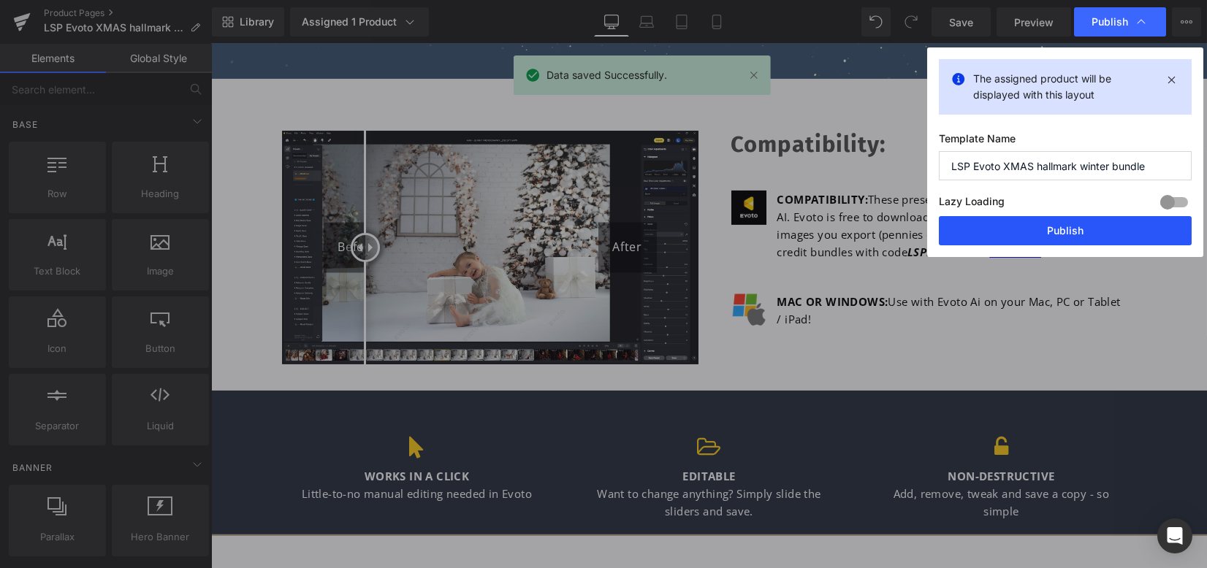
click at [1077, 230] on button "Publish" at bounding box center [1065, 230] width 253 height 29
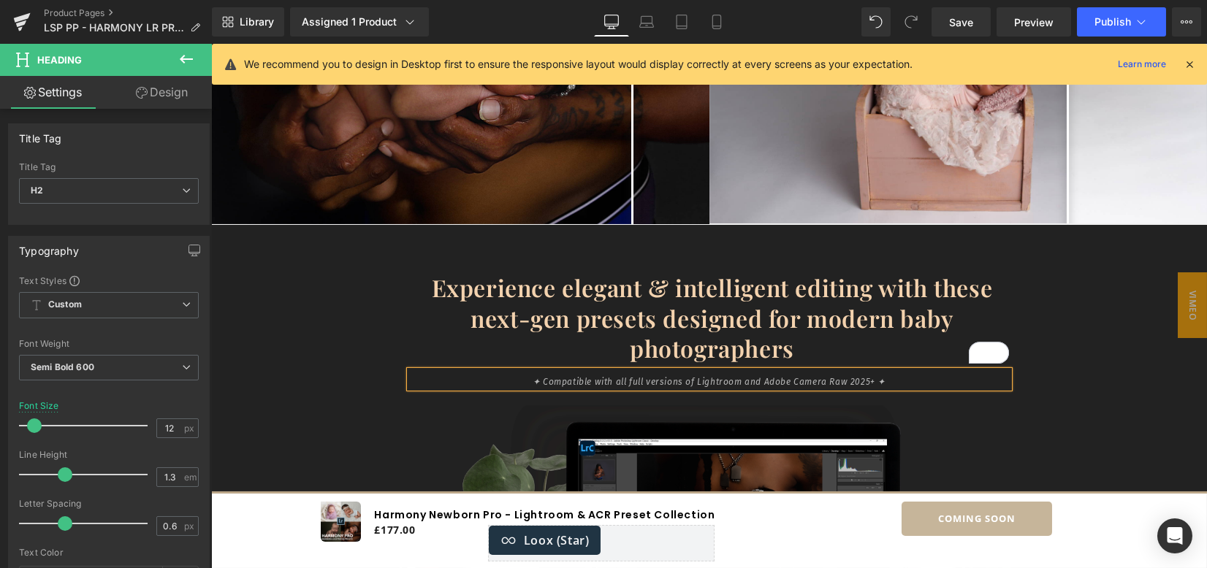
click at [1061, 319] on div "Experience elegant & intelligent editing with these next-gen presets designed f…" at bounding box center [709, 320] width 996 height 147
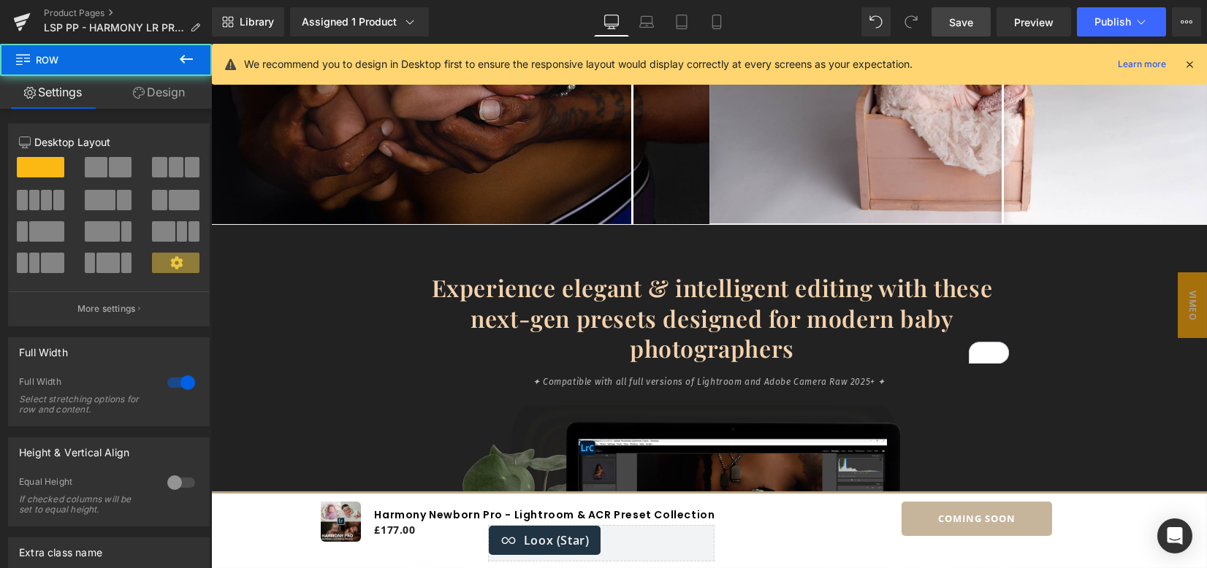
click at [974, 24] on link "Save" at bounding box center [960, 21] width 59 height 29
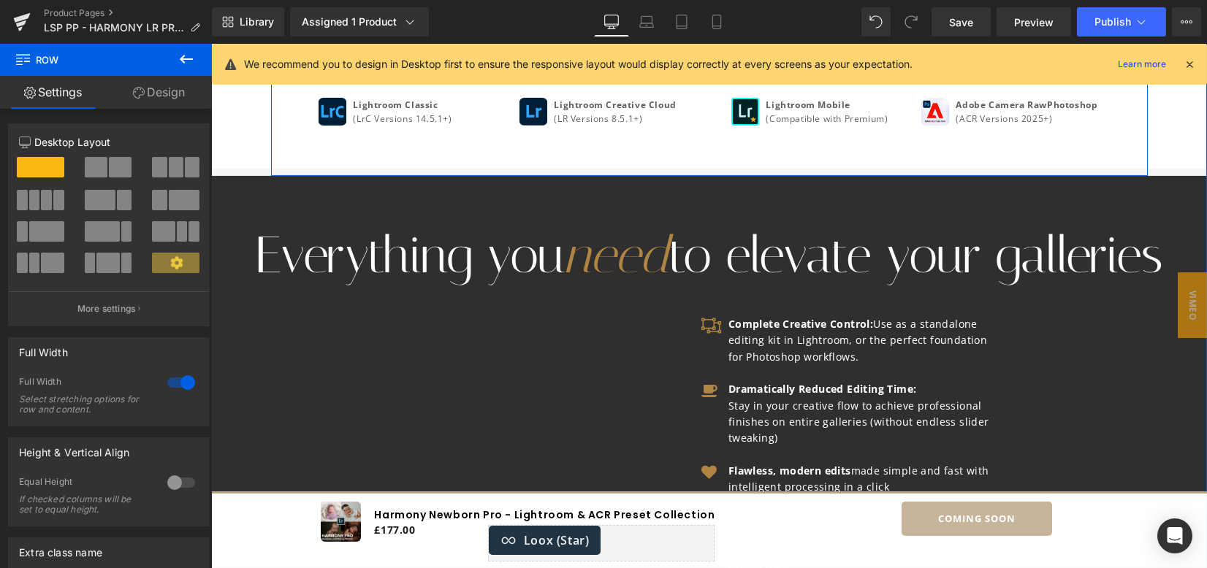
scroll to position [2434, 0]
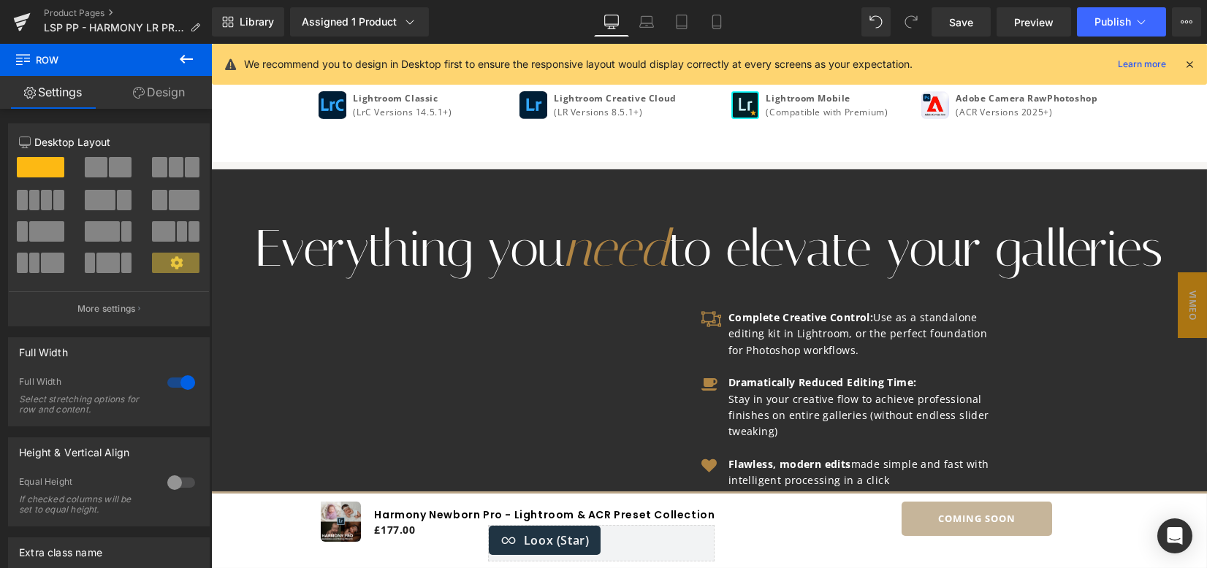
click at [185, 63] on icon at bounding box center [186, 59] width 18 height 18
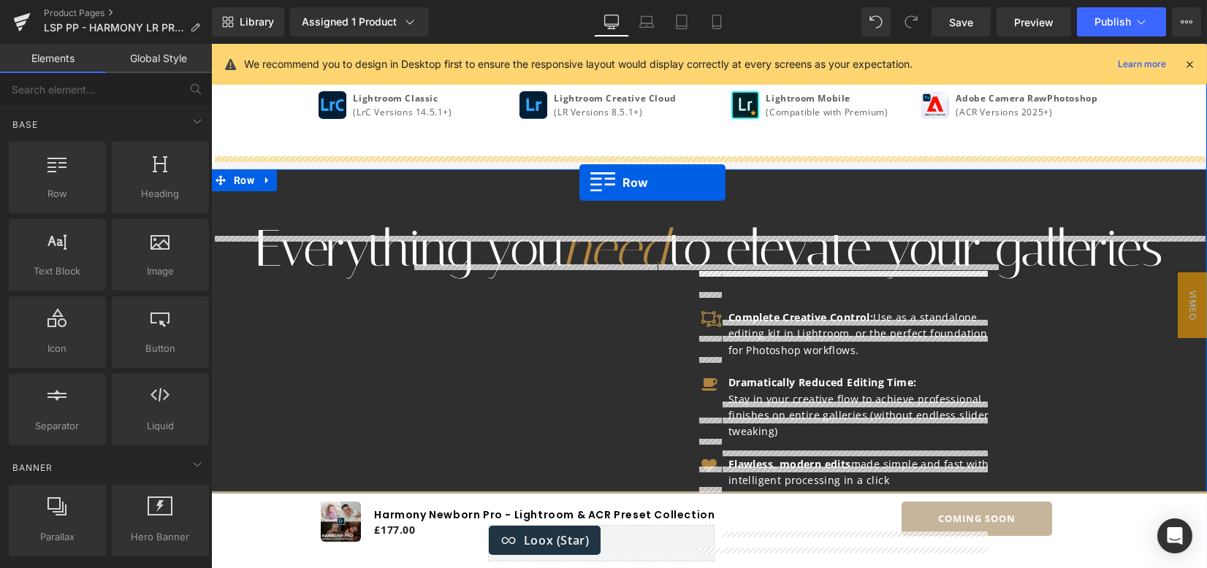
drag, startPoint x: 266, startPoint y: 214, endPoint x: 579, endPoint y: 183, distance: 314.9
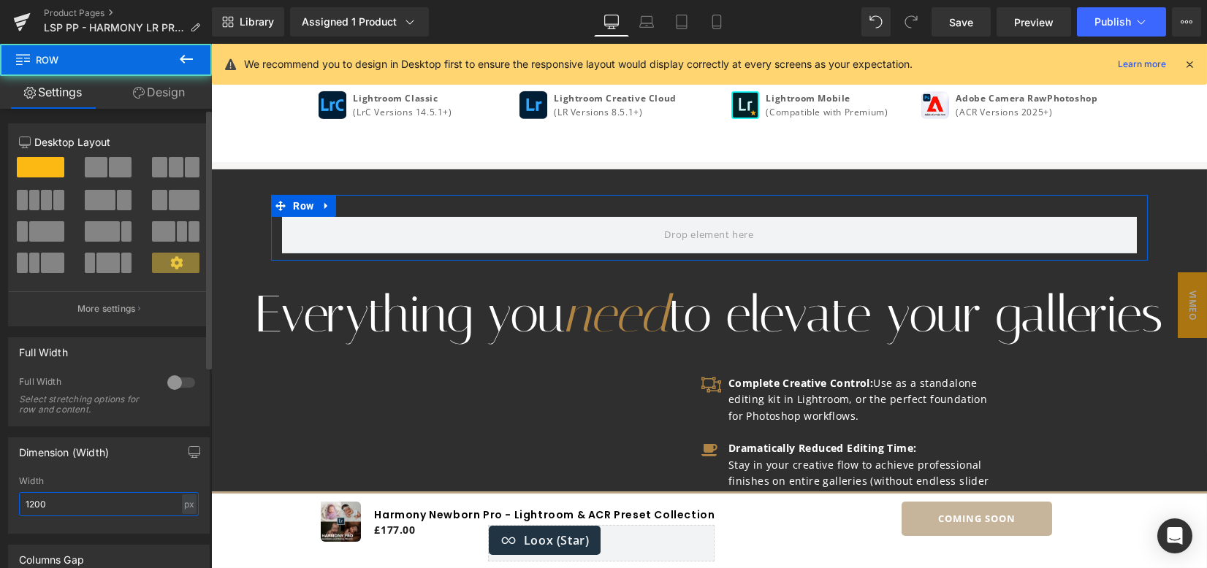
drag, startPoint x: 63, startPoint y: 503, endPoint x: 0, endPoint y: 486, distance: 64.8
click at [0, 486] on div "Dimension (Width) 1200px Width 1200 px % px" at bounding box center [109, 480] width 218 height 107
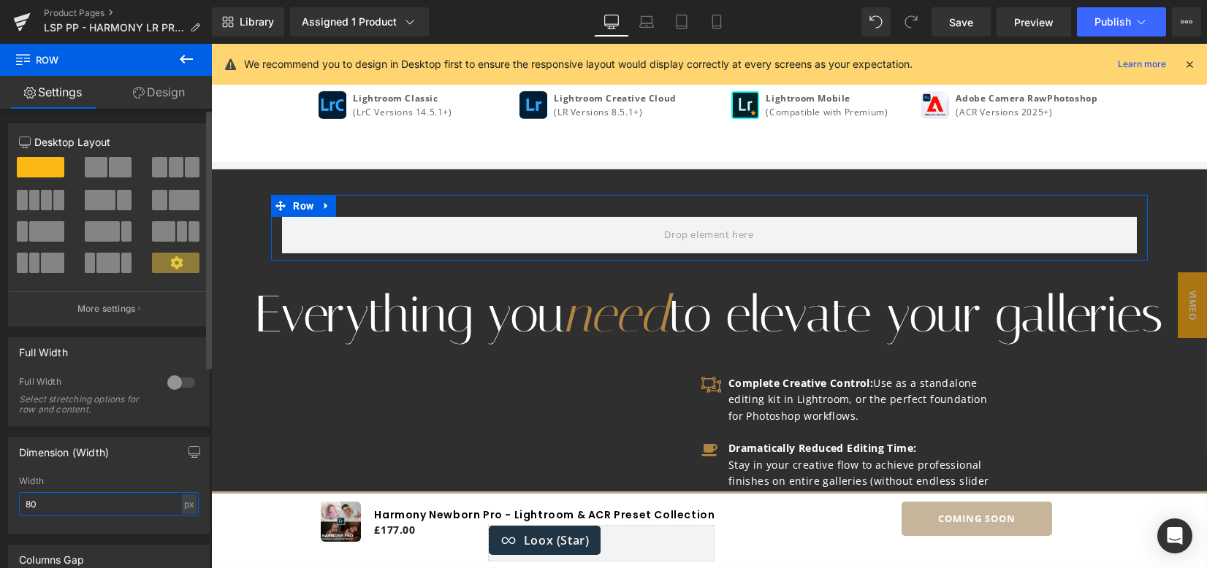
type input "800"
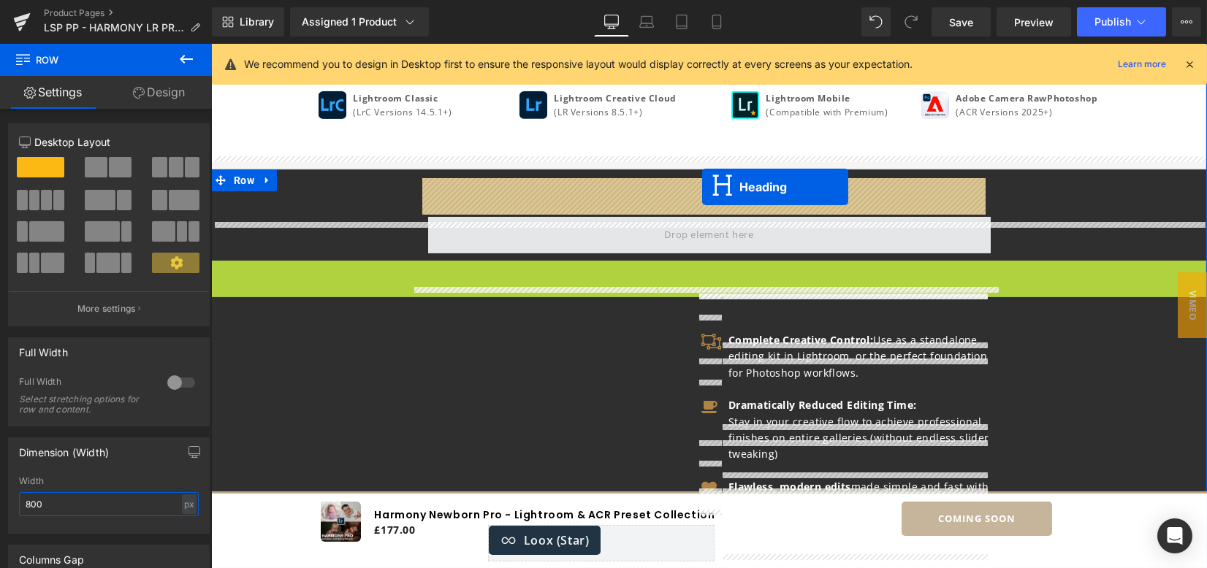
drag, startPoint x: 697, startPoint y: 264, endPoint x: 702, endPoint y: 187, distance: 77.6
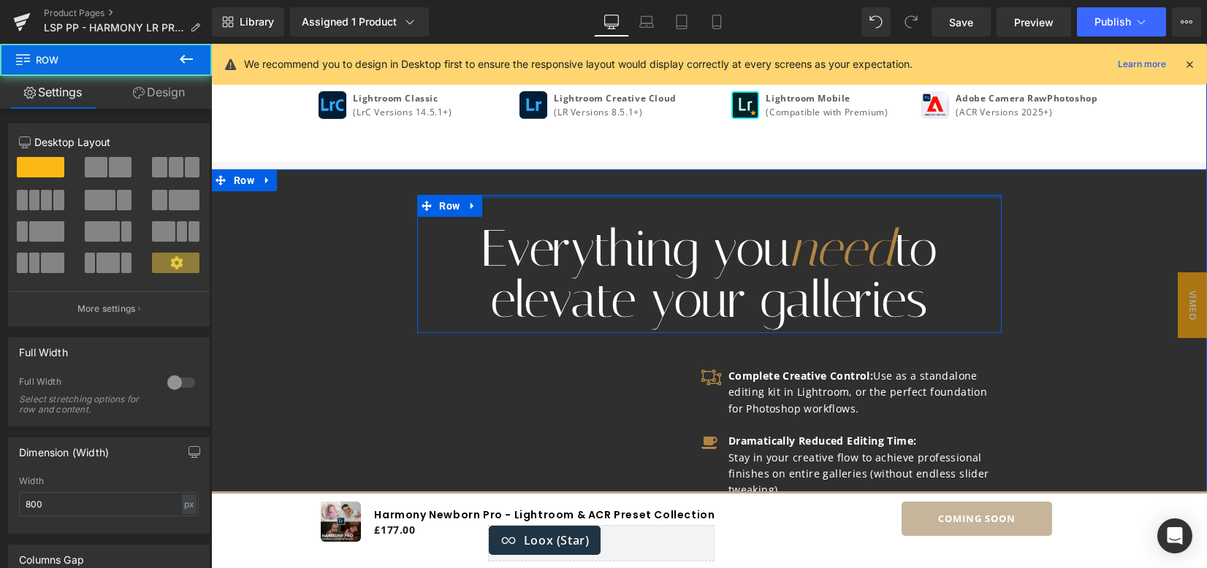
drag, startPoint x: 689, startPoint y: 169, endPoint x: 687, endPoint y: 146, distance: 22.7
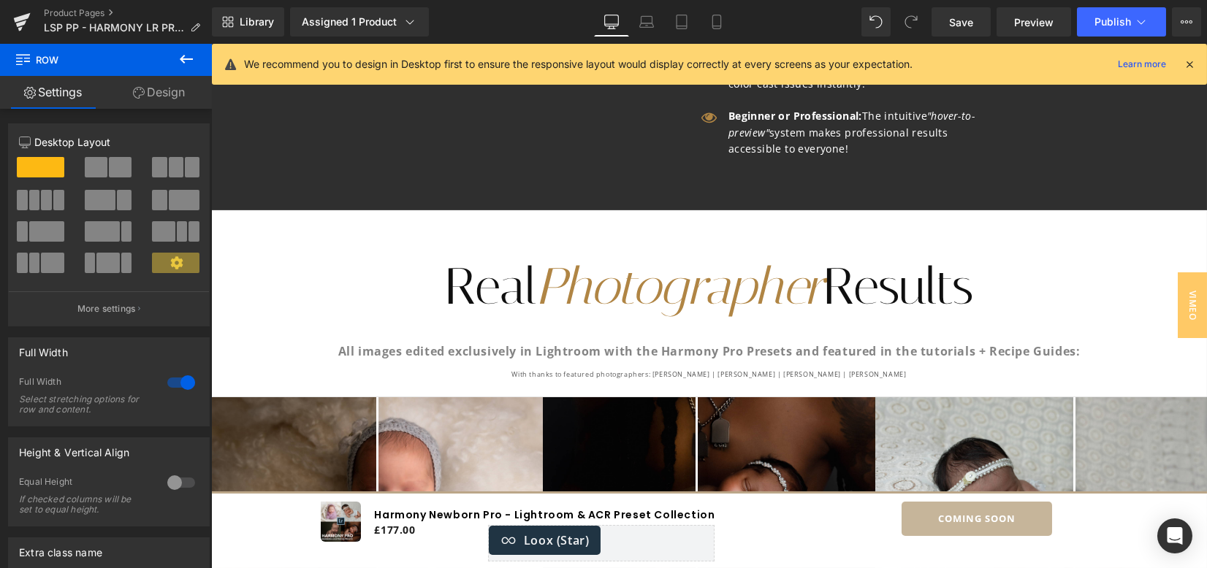
scroll to position [3116, 0]
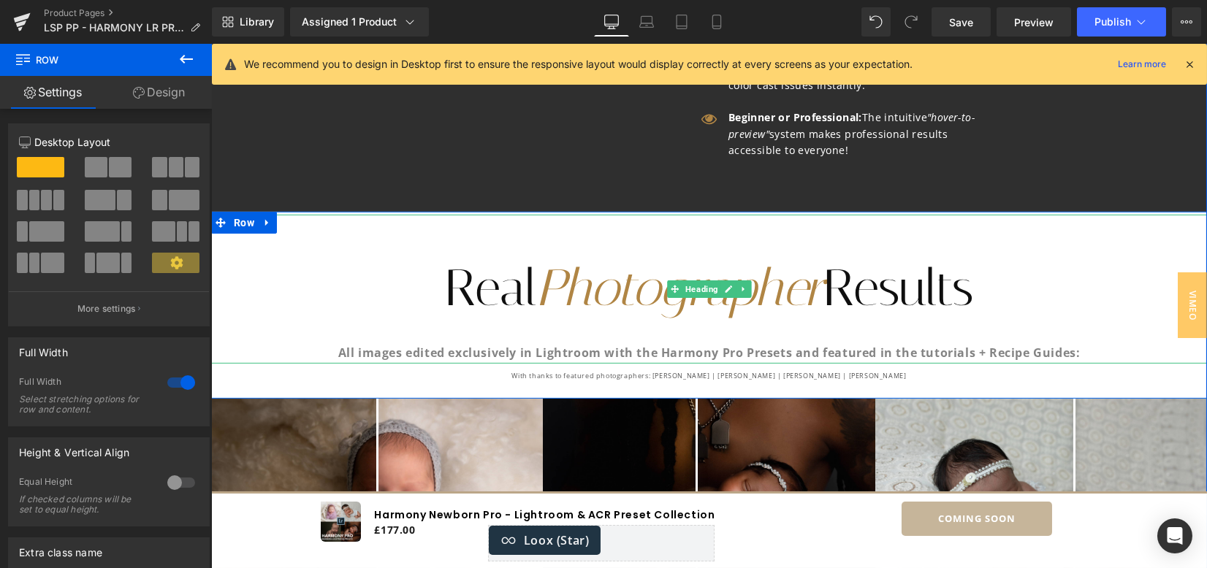
click at [755, 261] on span "Photographer" at bounding box center [679, 288] width 287 height 61
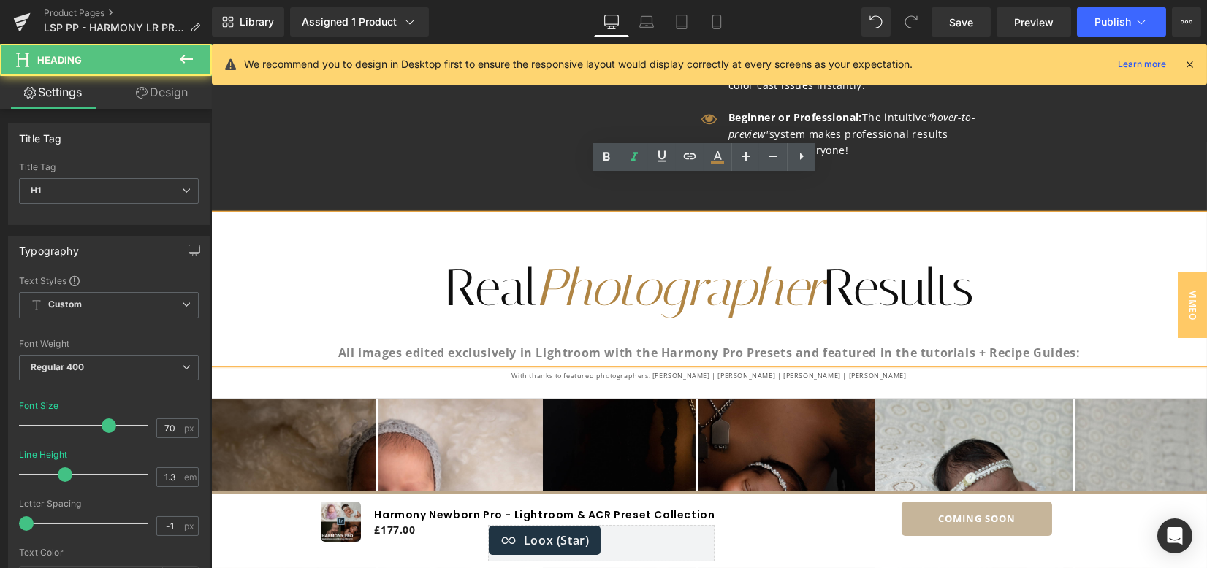
click at [692, 258] on span "Photographer" at bounding box center [679, 288] width 287 height 61
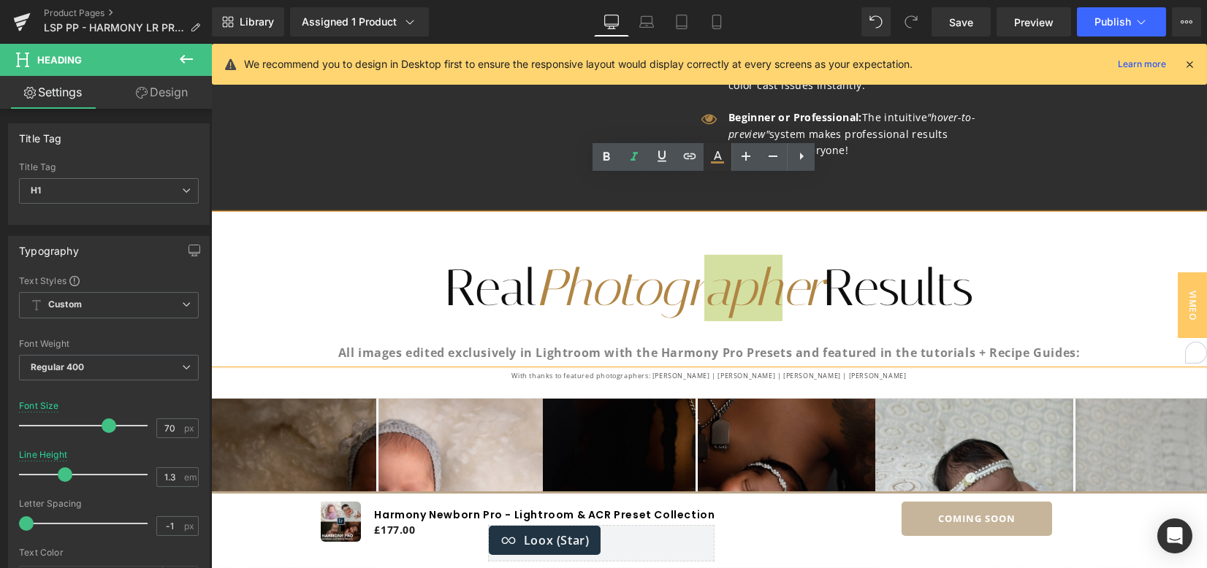
click at [717, 161] on icon at bounding box center [717, 157] width 18 height 18
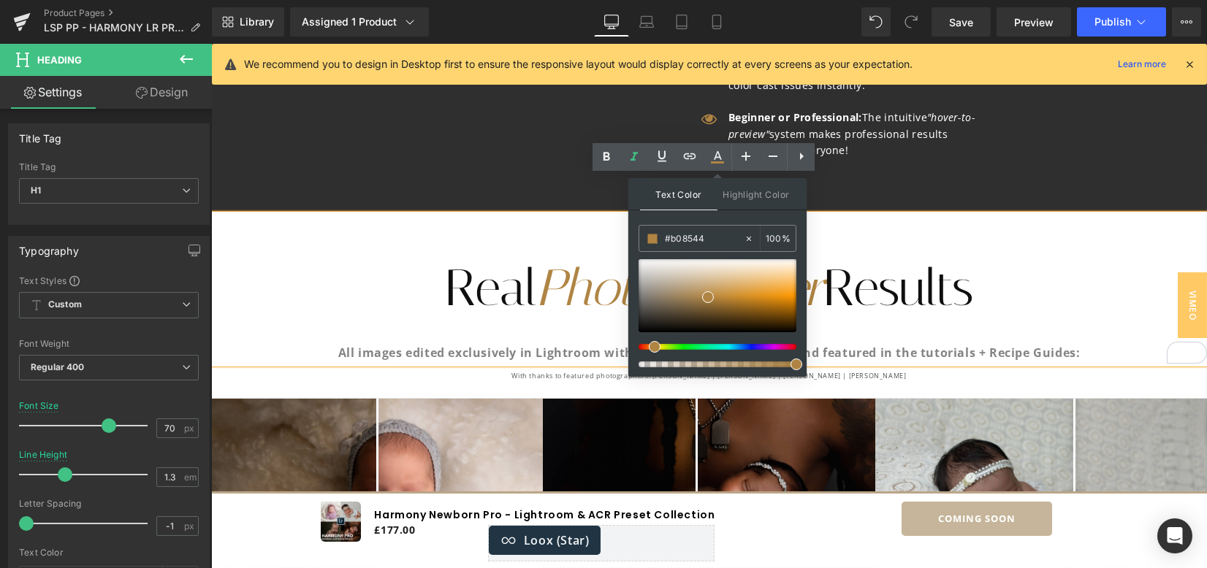
click at [1015, 255] on h1 "Real Photographer Results" at bounding box center [709, 288] width 996 height 66
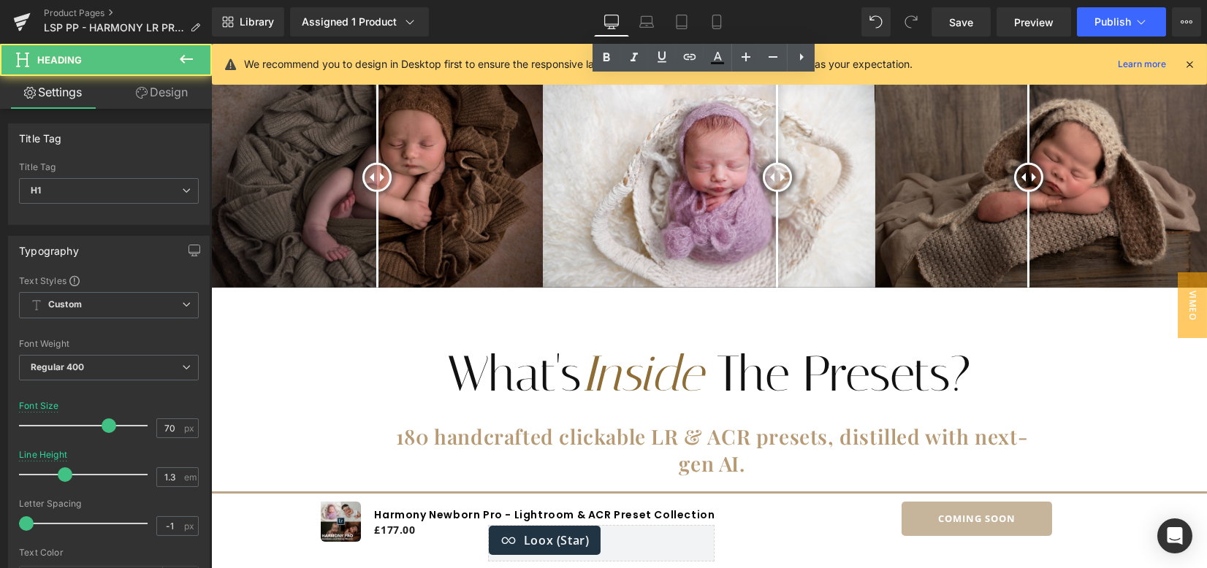
scroll to position [3797, 0]
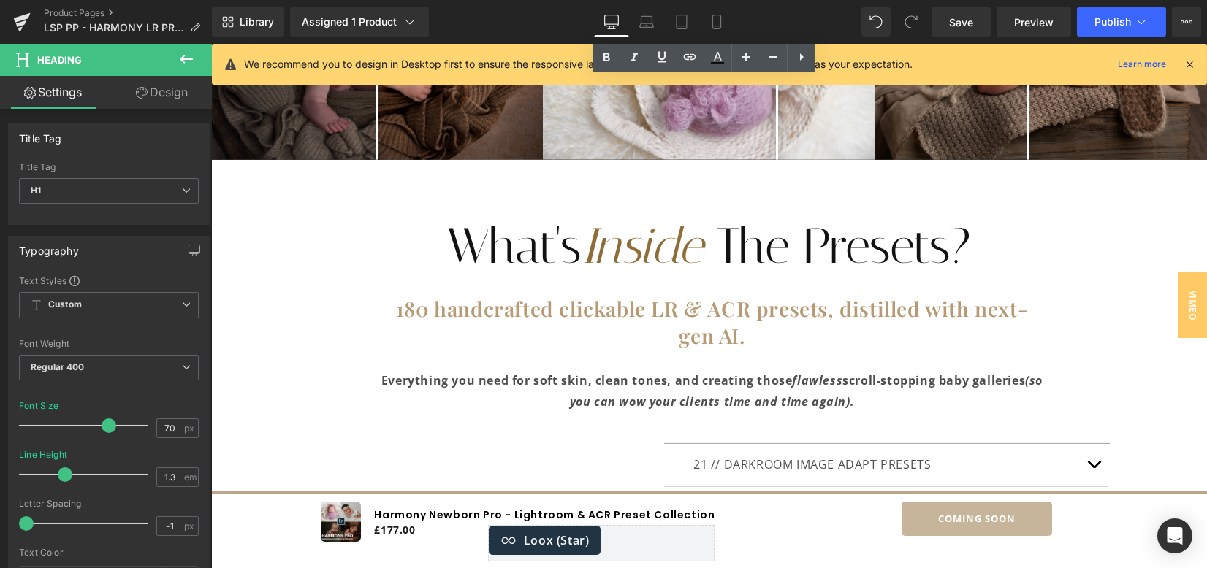
drag, startPoint x: 887, startPoint y: 271, endPoint x: 649, endPoint y: 248, distance: 239.3
click at [649, 278] on div "180 handcrafted clickable LR & ACR presets, distilled with next-gen AI. Everyth…" at bounding box center [709, 345] width 672 height 134
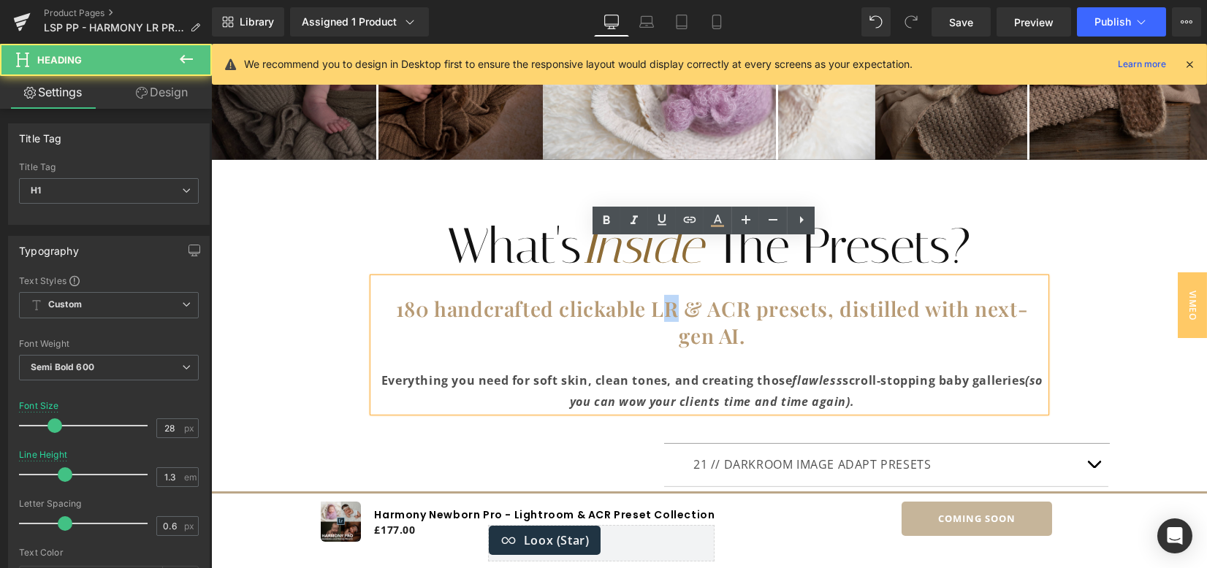
click at [704, 196] on div "What's Inside The Presets? Heading" at bounding box center [709, 232] width 672 height 78
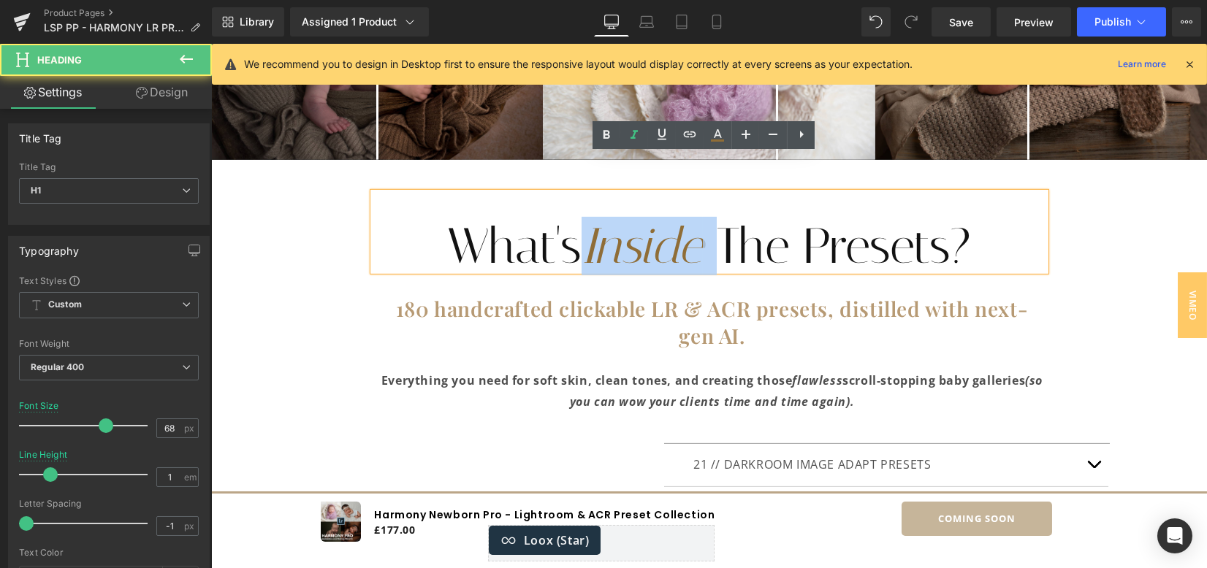
drag, startPoint x: 712, startPoint y: 204, endPoint x: 573, endPoint y: 201, distance: 139.5
click at [573, 221] on h1 "What's Inside The Presets?" at bounding box center [709, 246] width 672 height 50
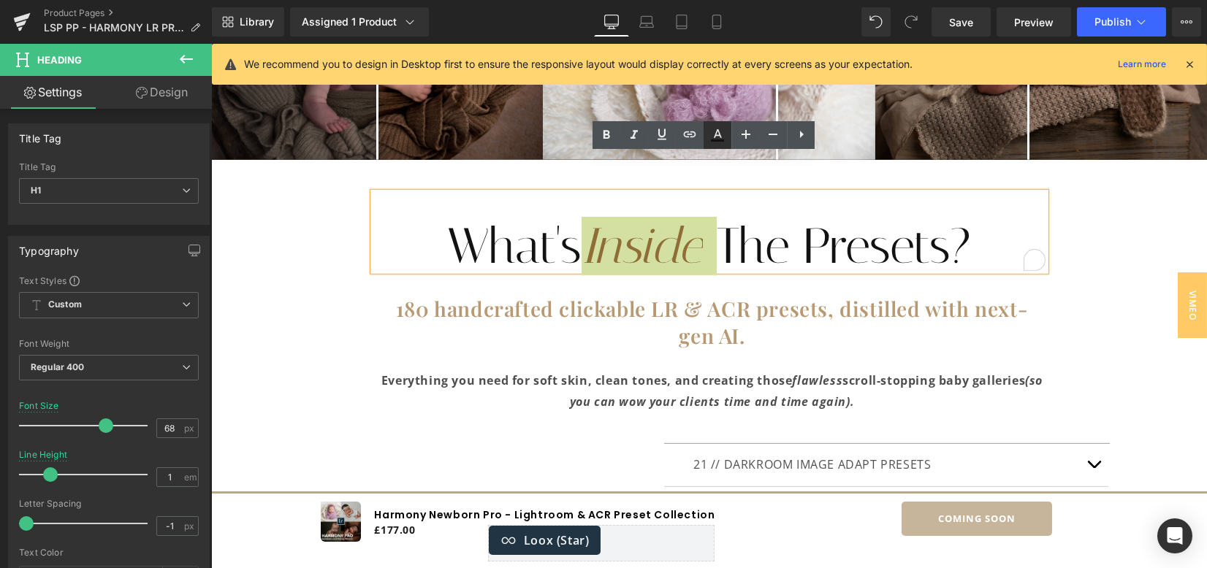
click at [722, 131] on icon at bounding box center [717, 135] width 18 height 18
type input "#121212"
type input "100"
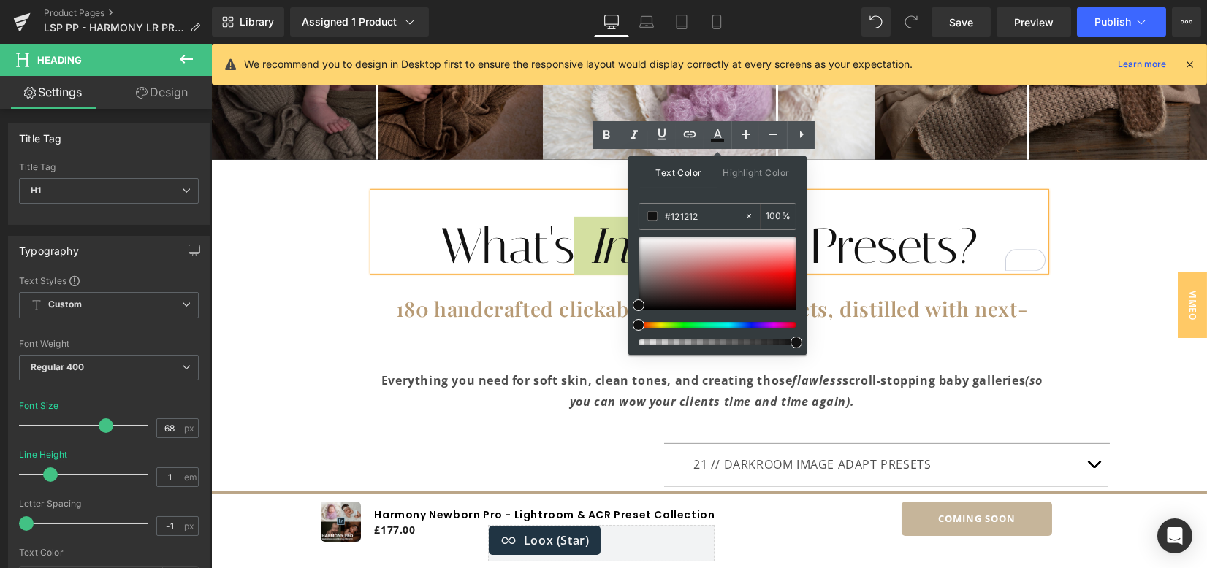
drag, startPoint x: 703, startPoint y: 215, endPoint x: 631, endPoint y: 202, distance: 72.8
click at [631, 202] on div "Text Color Highlight Color rgba(18, 18, 18, 1) #121212 100 % transparent transp…" at bounding box center [717, 255] width 178 height 199
paste input "b08544"
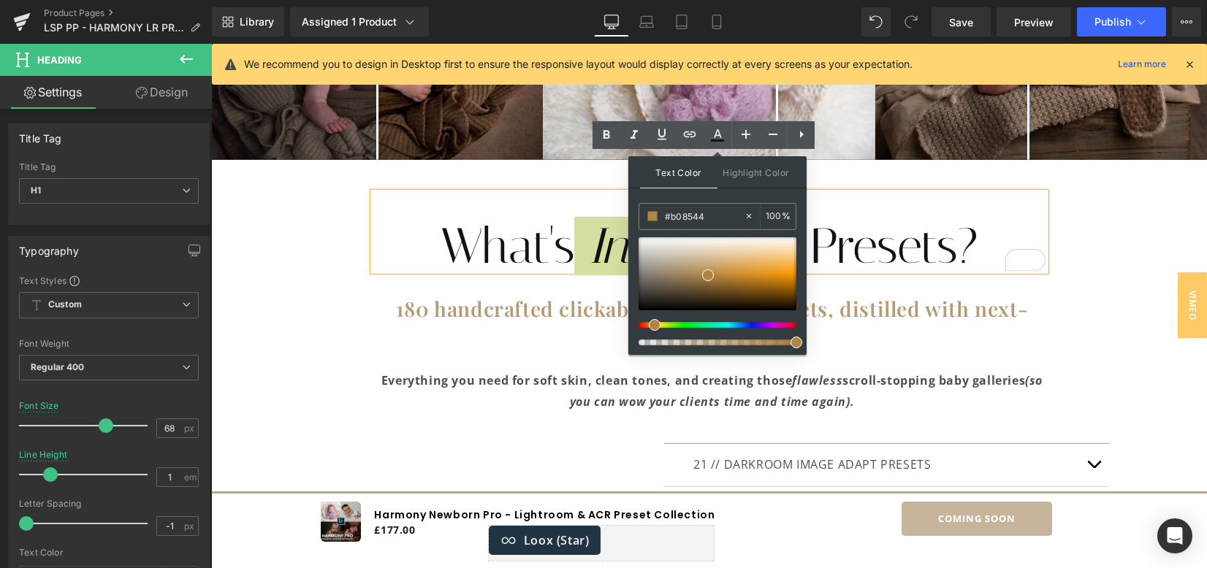
type input "#b08544"
click at [710, 272] on span at bounding box center [708, 276] width 12 height 12
click at [541, 296] on h1 "180 handcrafted clickable LR & ACR presets, distilled with next-gen AI." at bounding box center [712, 322] width 666 height 53
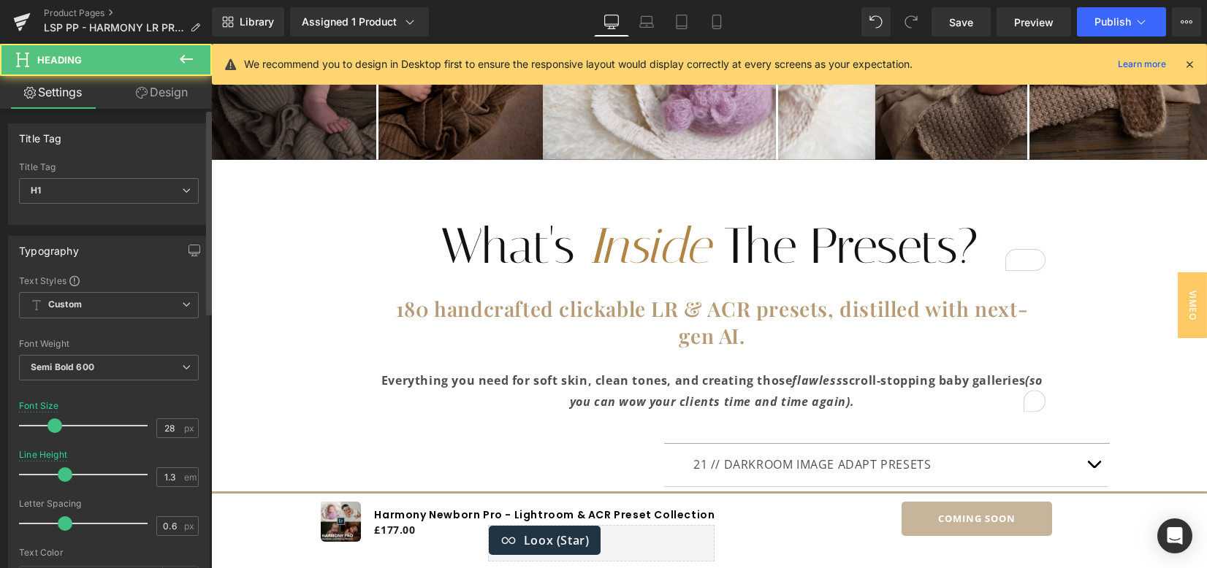
scroll to position [292, 0]
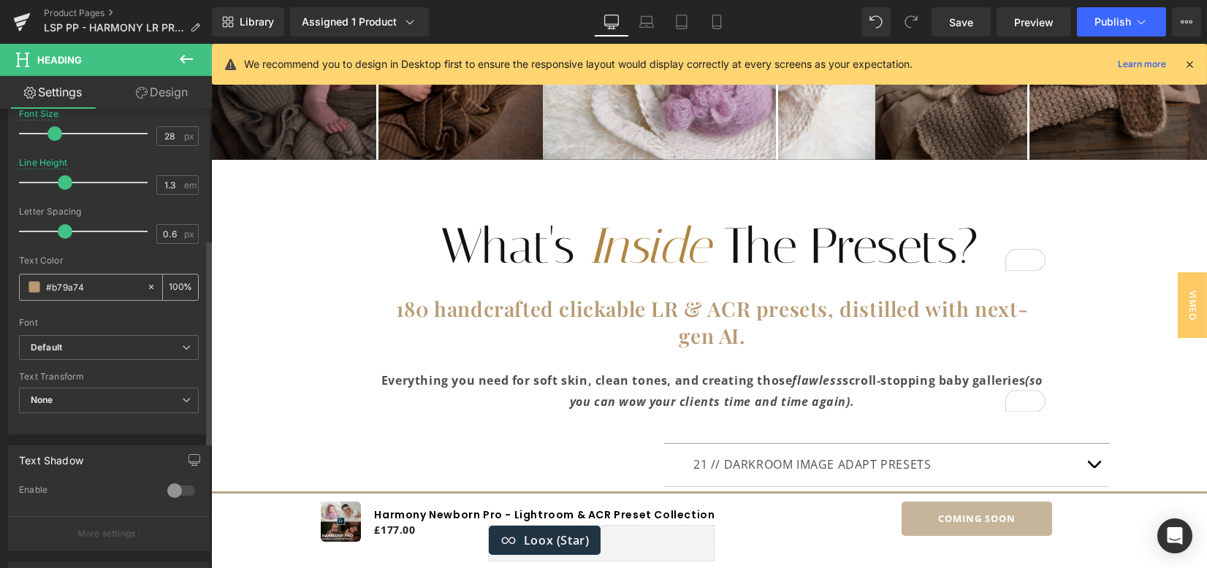
drag, startPoint x: 75, startPoint y: 289, endPoint x: 23, endPoint y: 291, distance: 51.2
click at [15, 284] on div "Text Styles Custom Custom Setup Global Style Custom Setup Global Style Thin 100…" at bounding box center [109, 207] width 200 height 451
paste input "0854"
type input "#b08544"
drag, startPoint x: 104, startPoint y: 325, endPoint x: 89, endPoint y: 268, distance: 59.0
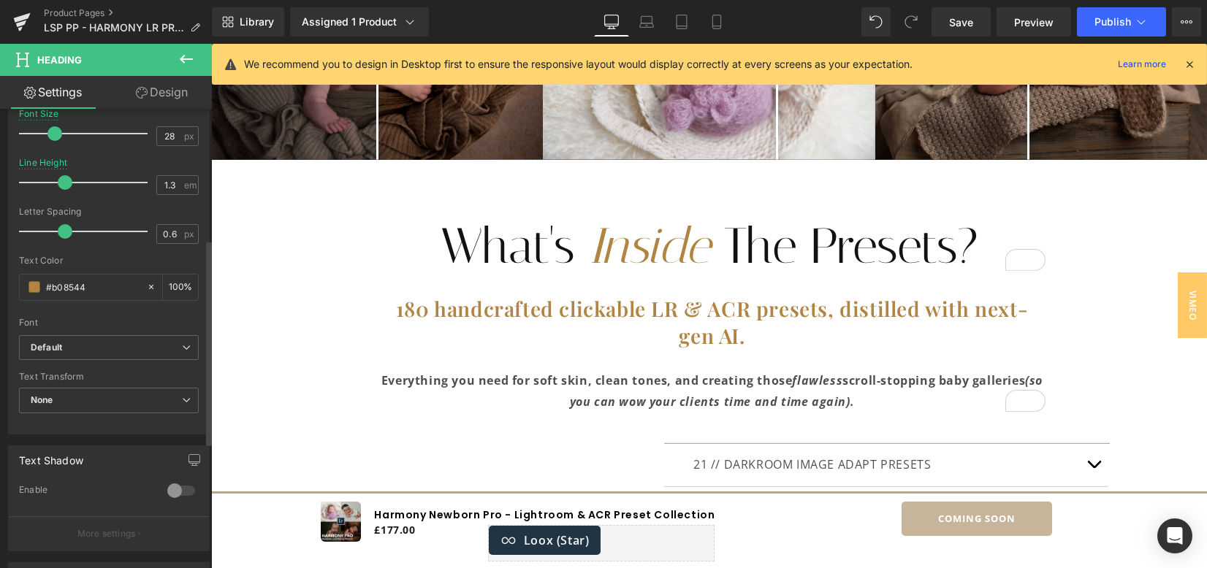
click at [104, 325] on div "Font" at bounding box center [109, 323] width 180 height 10
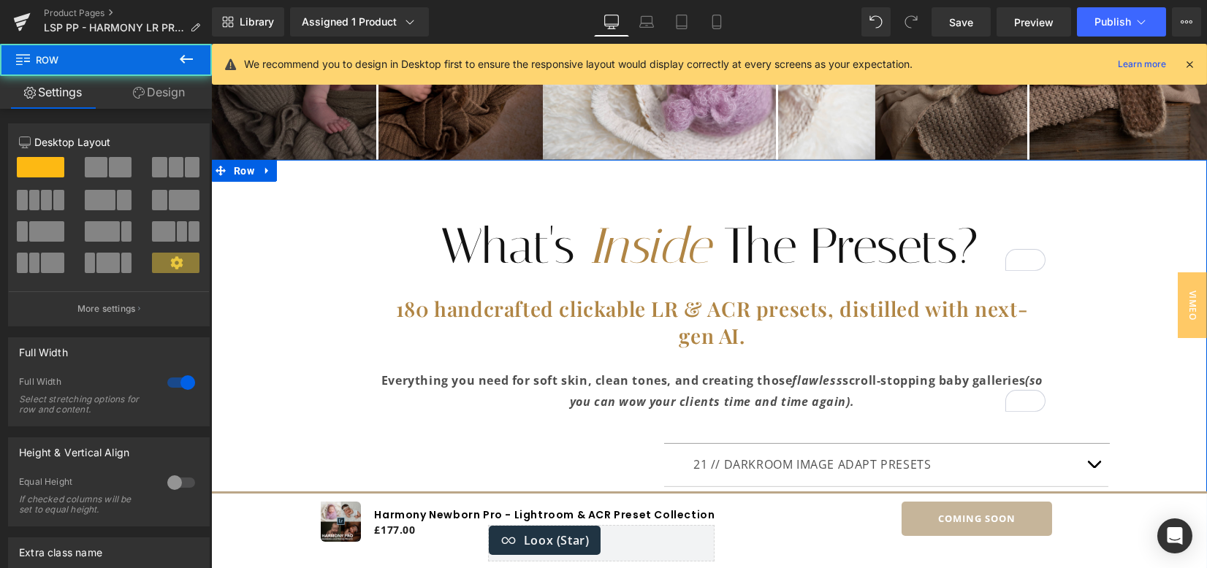
click at [978, 296] on h1 "180 handcrafted clickable LR & ACR presets, distilled with next-gen AI." at bounding box center [712, 322] width 666 height 53
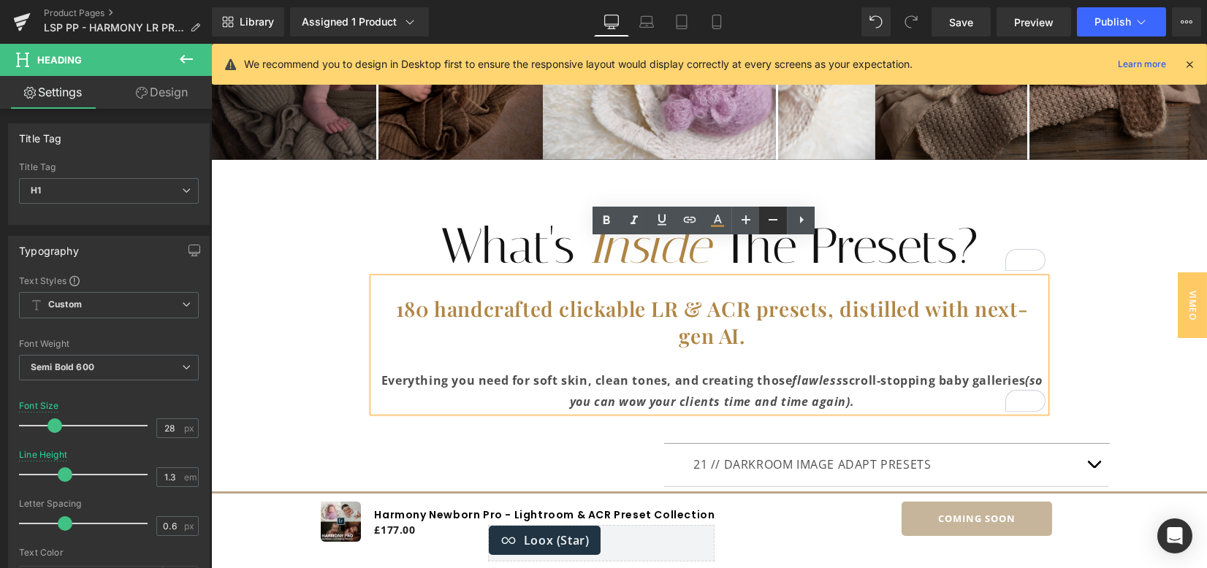
click at [770, 229] on link at bounding box center [773, 221] width 28 height 28
type input "26"
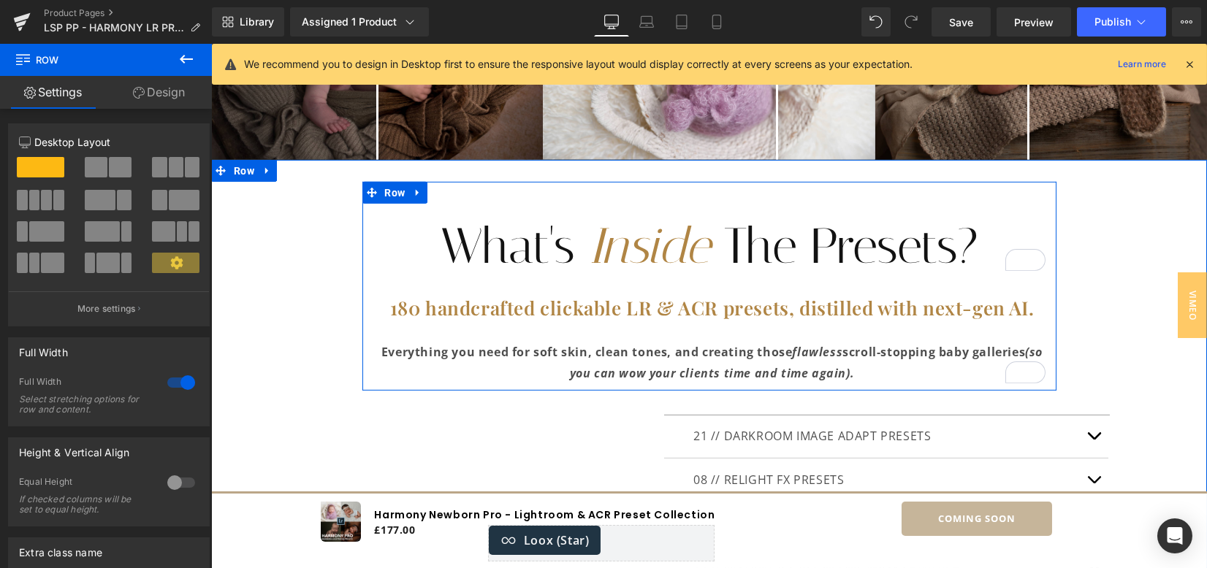
click at [570, 344] on icon "(so you can wow your clients time and time again)." at bounding box center [806, 362] width 473 height 37
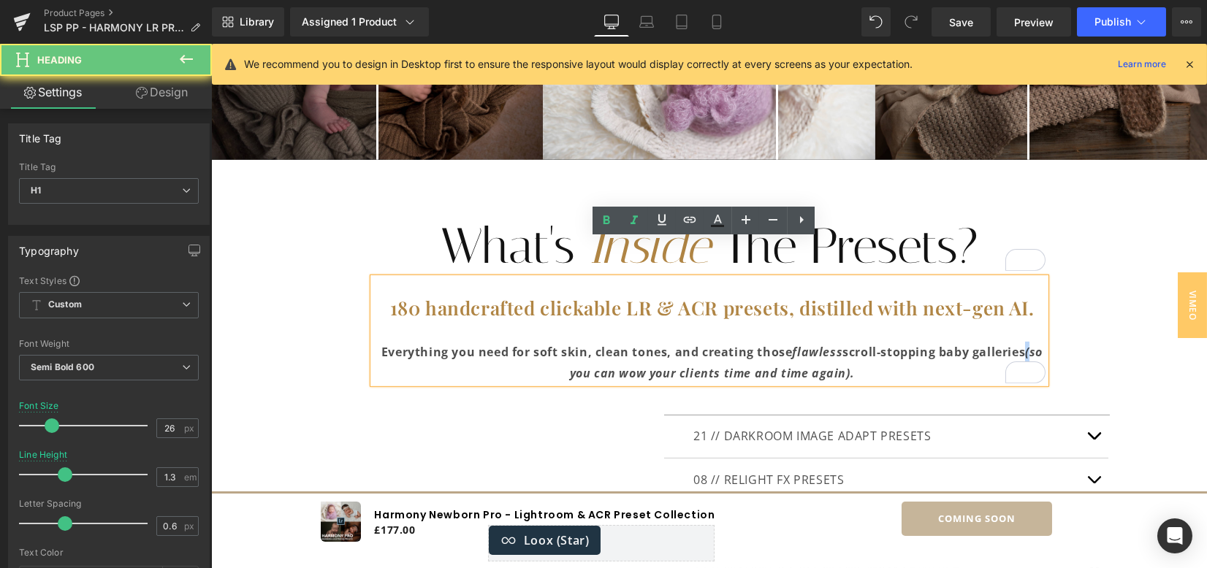
click at [570, 344] on icon "(so you can wow your clients time and time again)." at bounding box center [806, 362] width 473 height 37
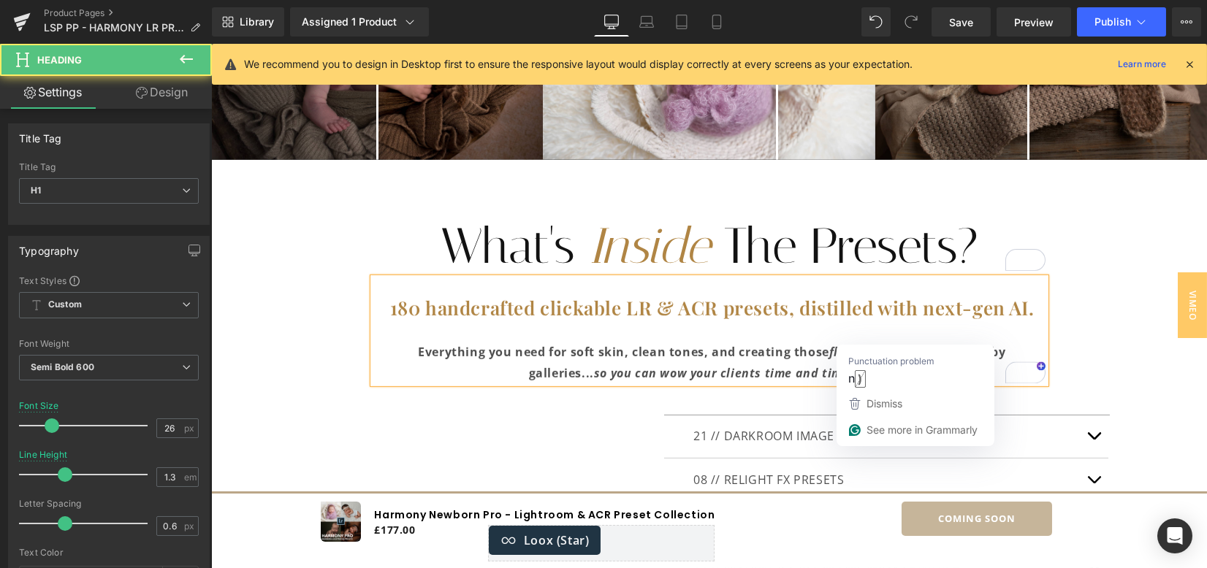
click at [889, 342] on div "Everything you need for soft skin, clean tones, and creating those flawless scr…" at bounding box center [712, 363] width 666 height 42
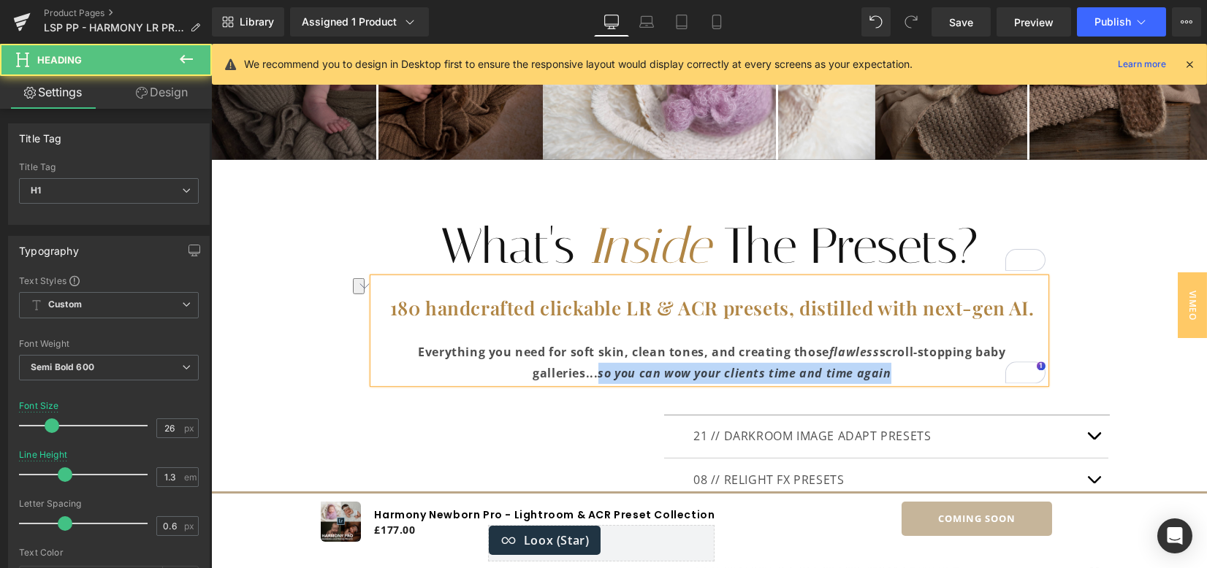
drag, startPoint x: 893, startPoint y: 332, endPoint x: 595, endPoint y: 337, distance: 297.3
click at [595, 342] on div "Everything you need for soft skin, clean tones, and creating those flawless scr…" at bounding box center [712, 363] width 666 height 42
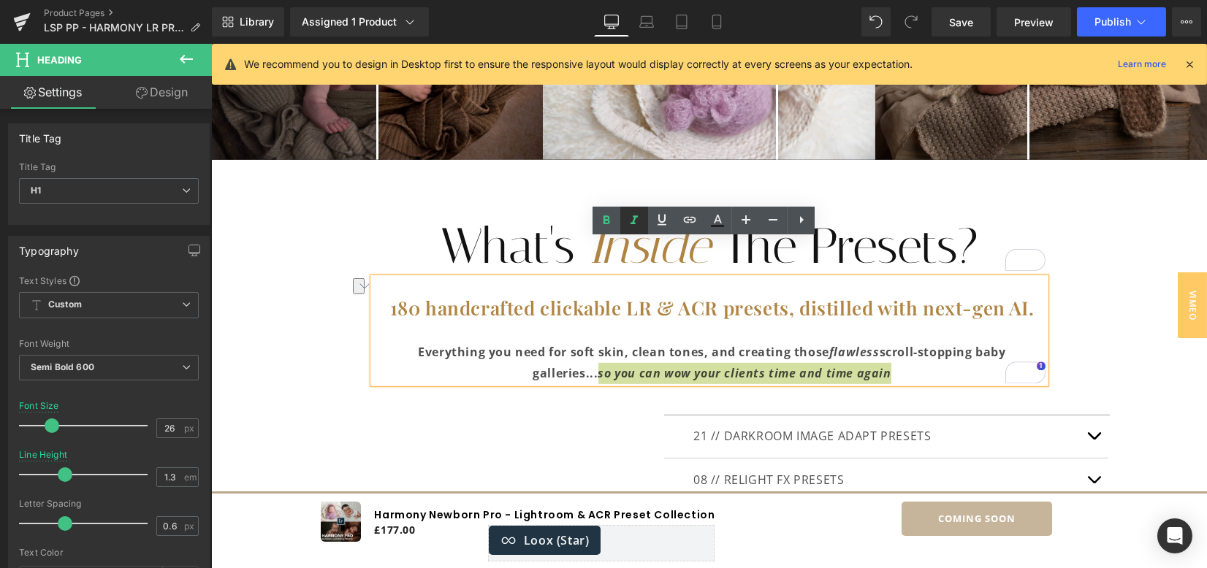
drag, startPoint x: 631, startPoint y: 221, endPoint x: 430, endPoint y: 229, distance: 201.0
click at [631, 221] on icon at bounding box center [634, 221] width 18 height 18
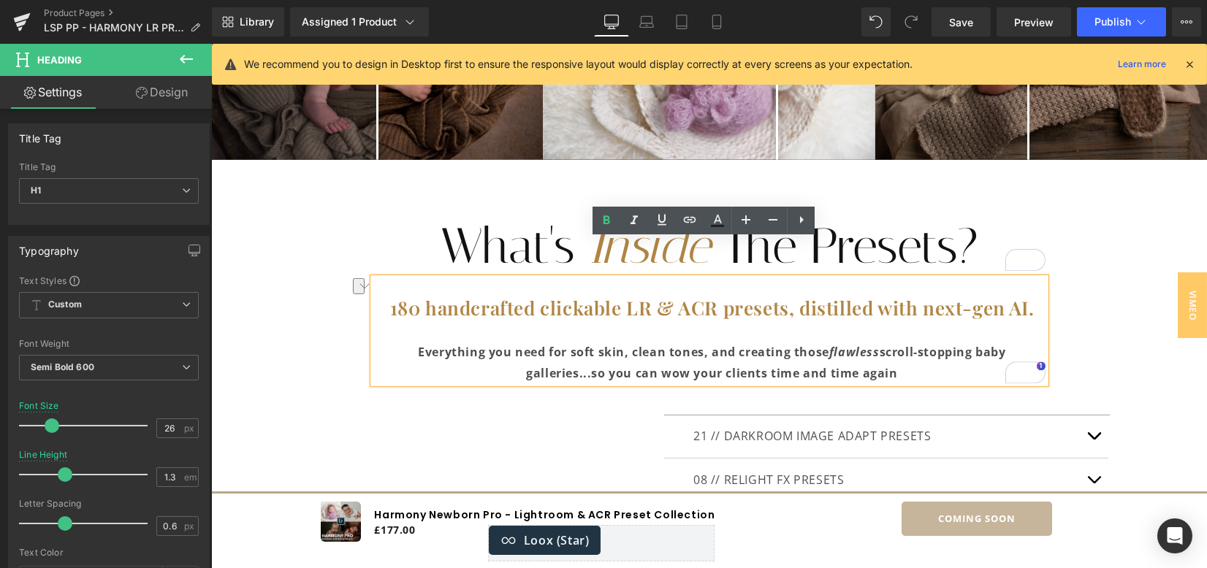
click at [654, 344] on span "Everything you need for soft skin, clean tones, and creating those flawless scr…" at bounding box center [711, 362] width 587 height 37
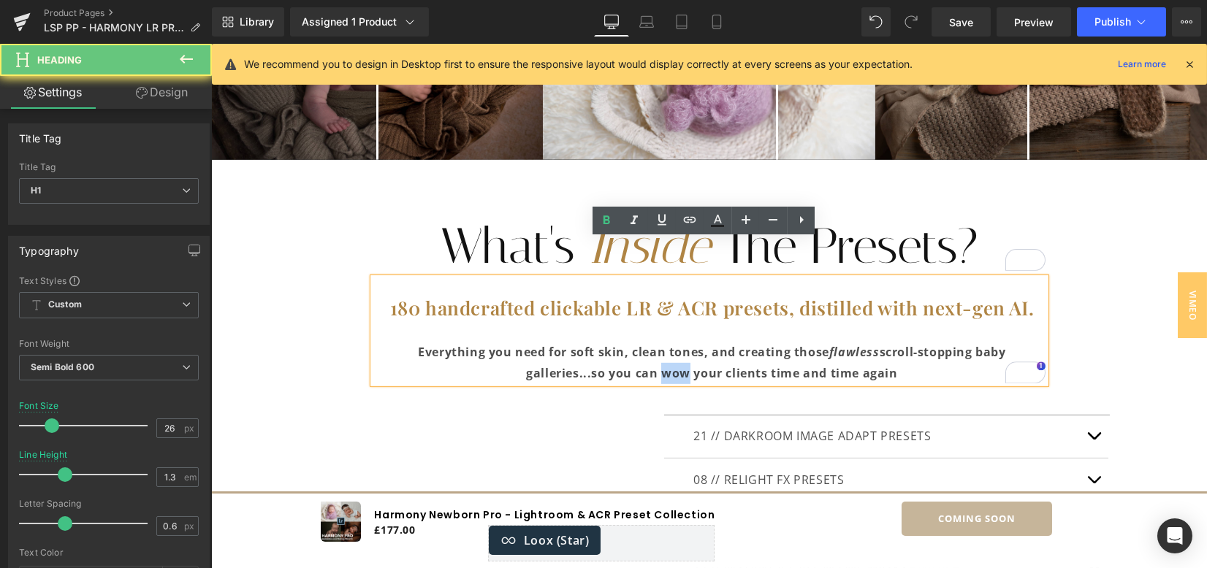
drag, startPoint x: 673, startPoint y: 336, endPoint x: 683, endPoint y: 335, distance: 9.5
click at [683, 344] on span "Everything you need for soft skin, clean tones, and creating those flawless scr…" at bounding box center [711, 362] width 587 height 37
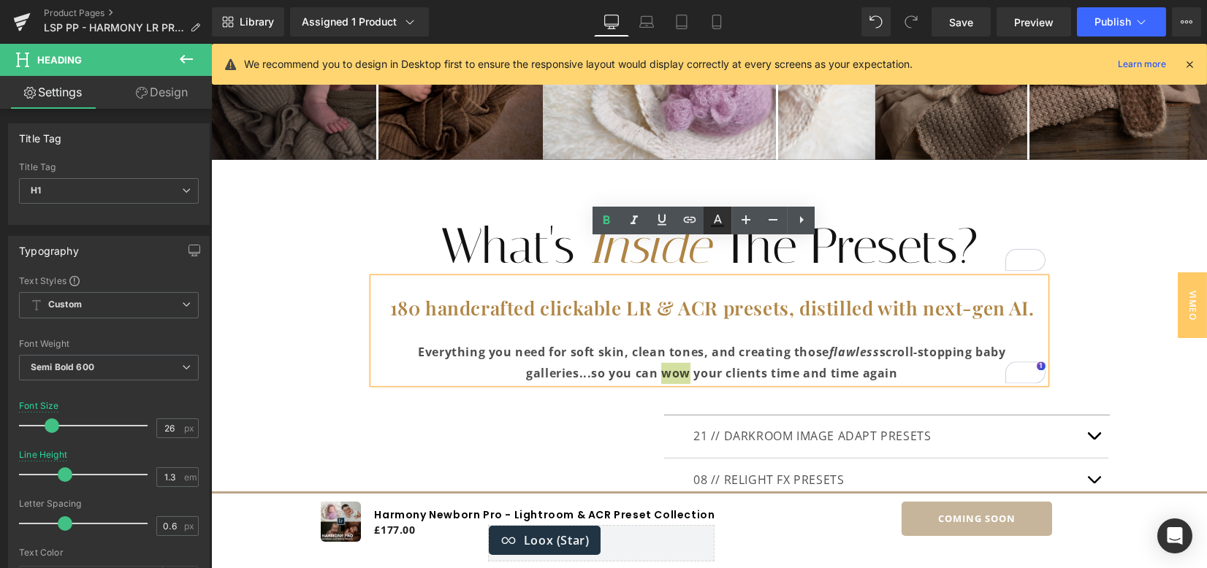
click at [639, 221] on icon at bounding box center [634, 221] width 18 height 18
drag, startPoint x: 1082, startPoint y: 222, endPoint x: 1078, endPoint y: 184, distance: 38.2
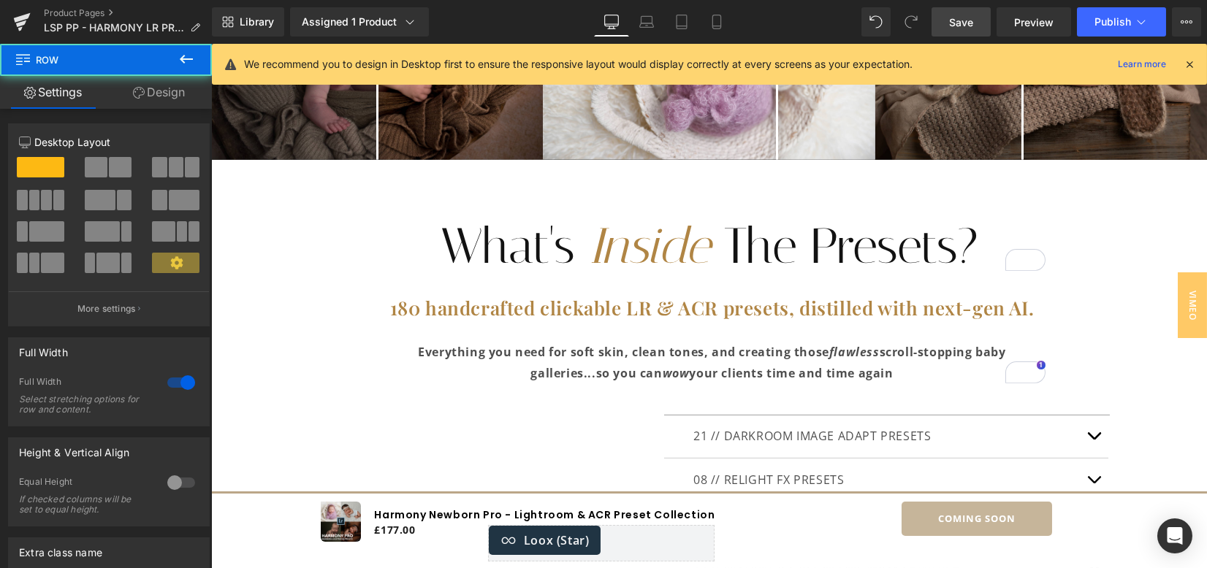
drag, startPoint x: 956, startPoint y: 24, endPoint x: 828, endPoint y: 83, distance: 140.5
click at [956, 24] on span "Save" at bounding box center [961, 22] width 24 height 15
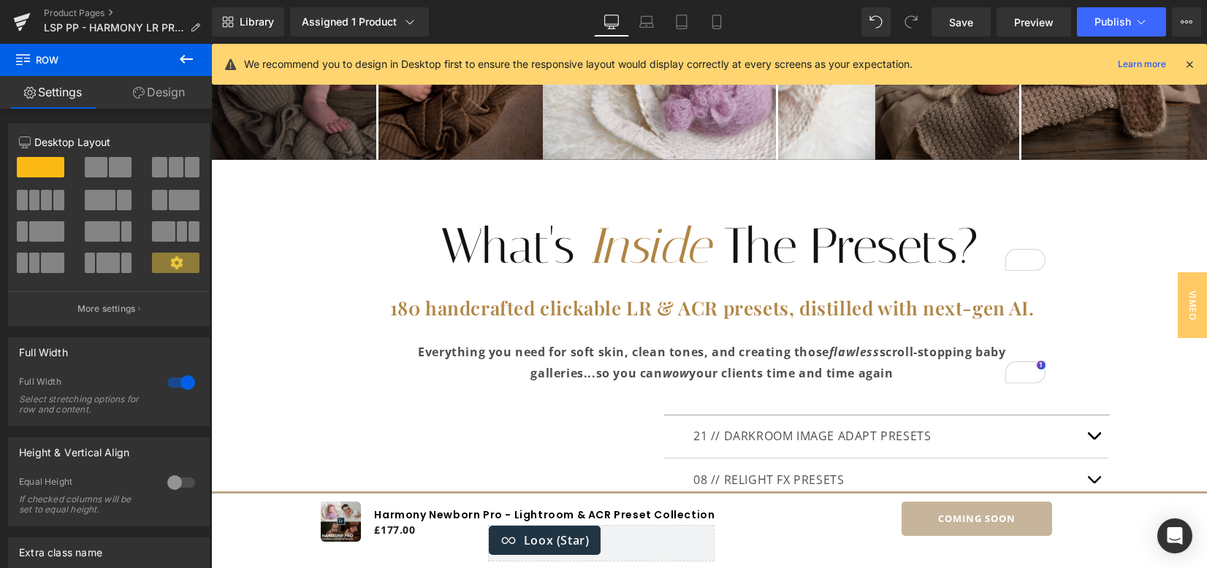
scroll to position [3797, 0]
click at [983, 20] on link "Save" at bounding box center [960, 21] width 59 height 29
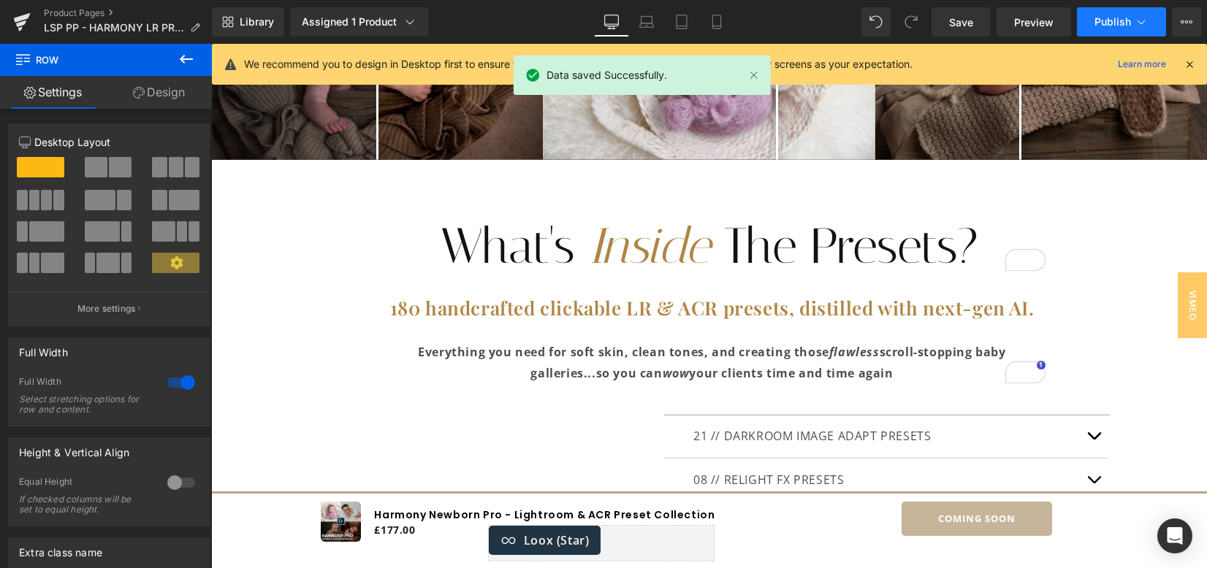
click at [1099, 25] on span "Publish" at bounding box center [1112, 22] width 37 height 12
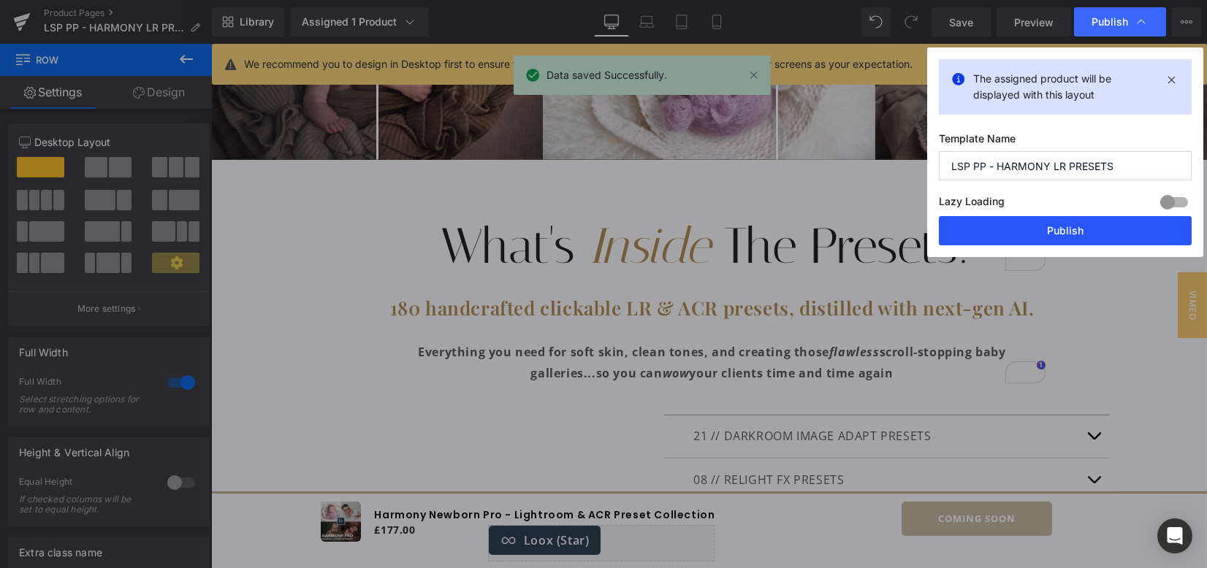
click at [1049, 224] on button "Publish" at bounding box center [1065, 230] width 253 height 29
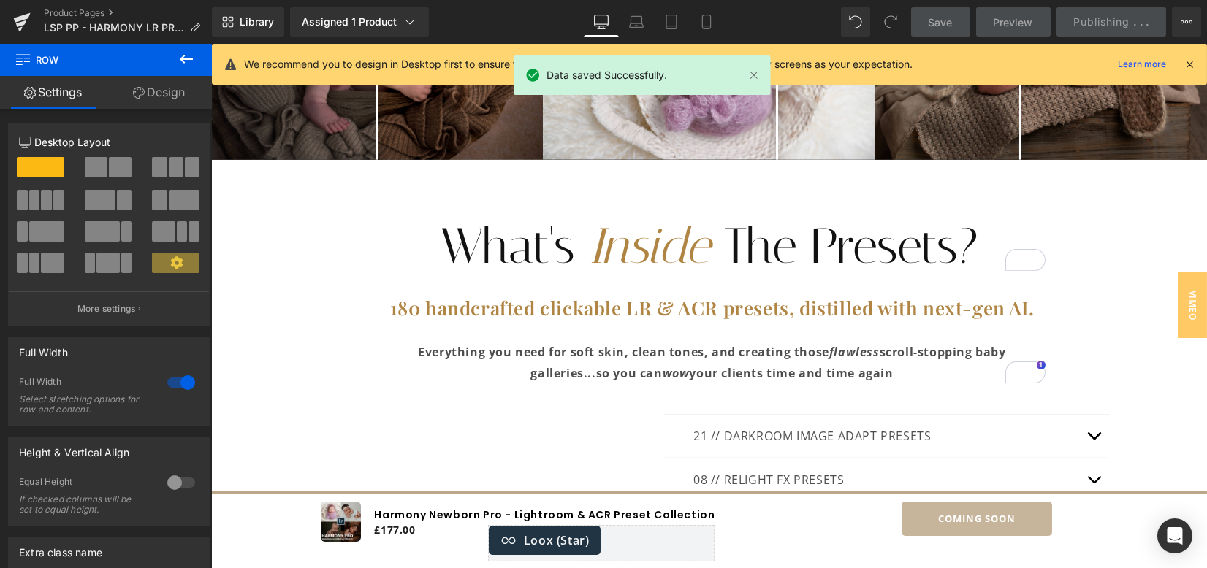
drag, startPoint x: 1201, startPoint y: 263, endPoint x: 1414, endPoint y: 102, distance: 267.0
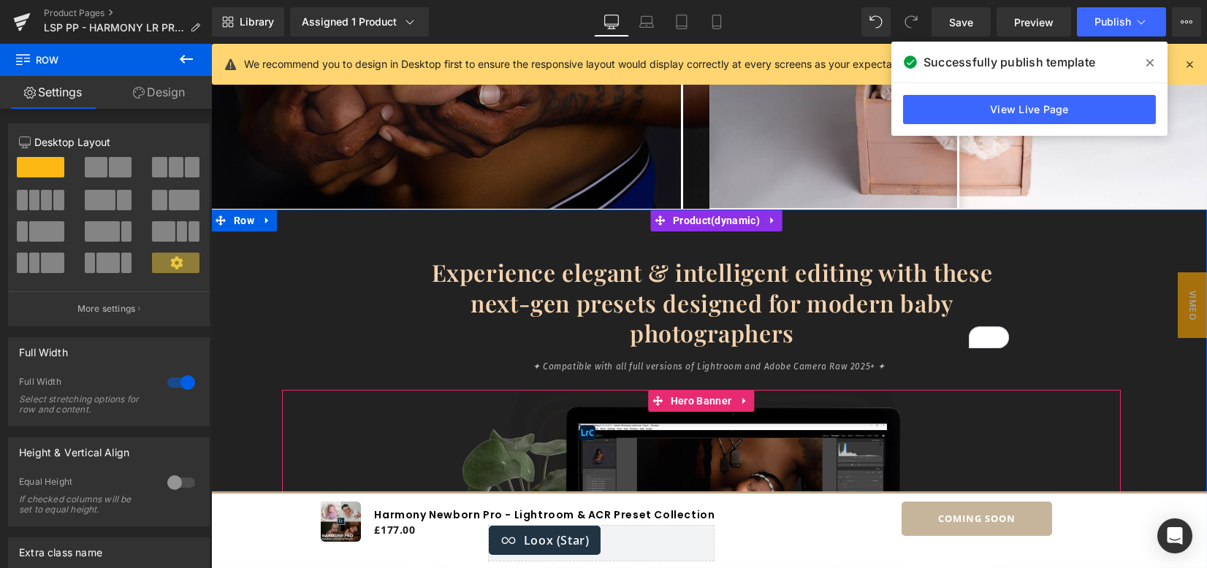
scroll to position [1363, 0]
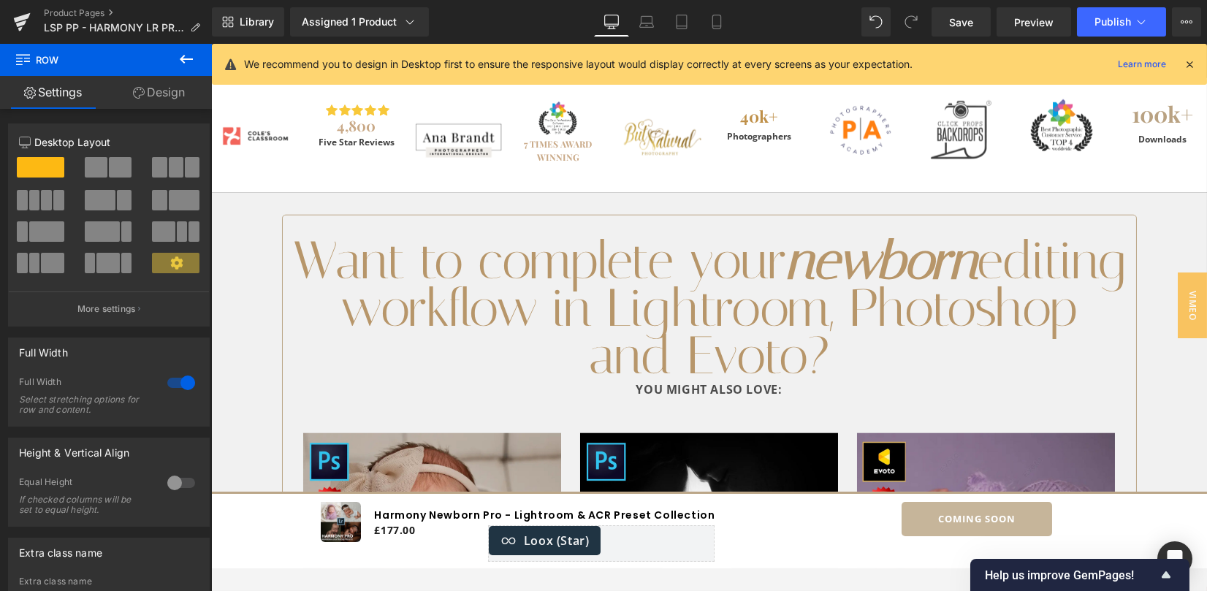
scroll to position [7860, 0]
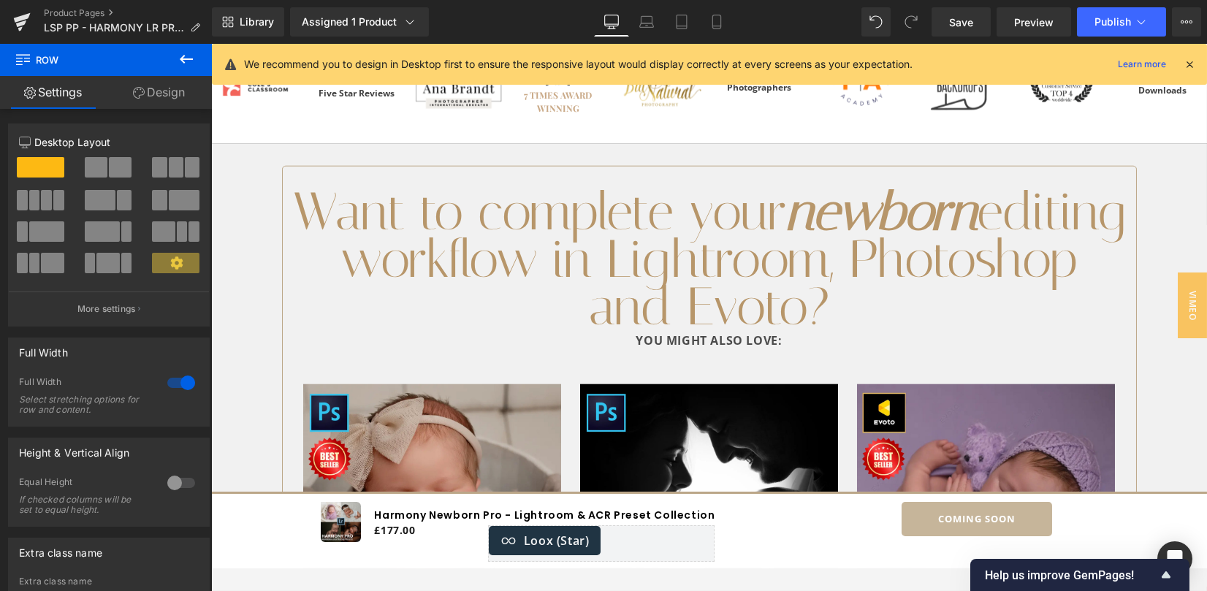
click at [981, 330] on div "YOU MIGHT ALSO LOVE:" at bounding box center [709, 340] width 831 height 21
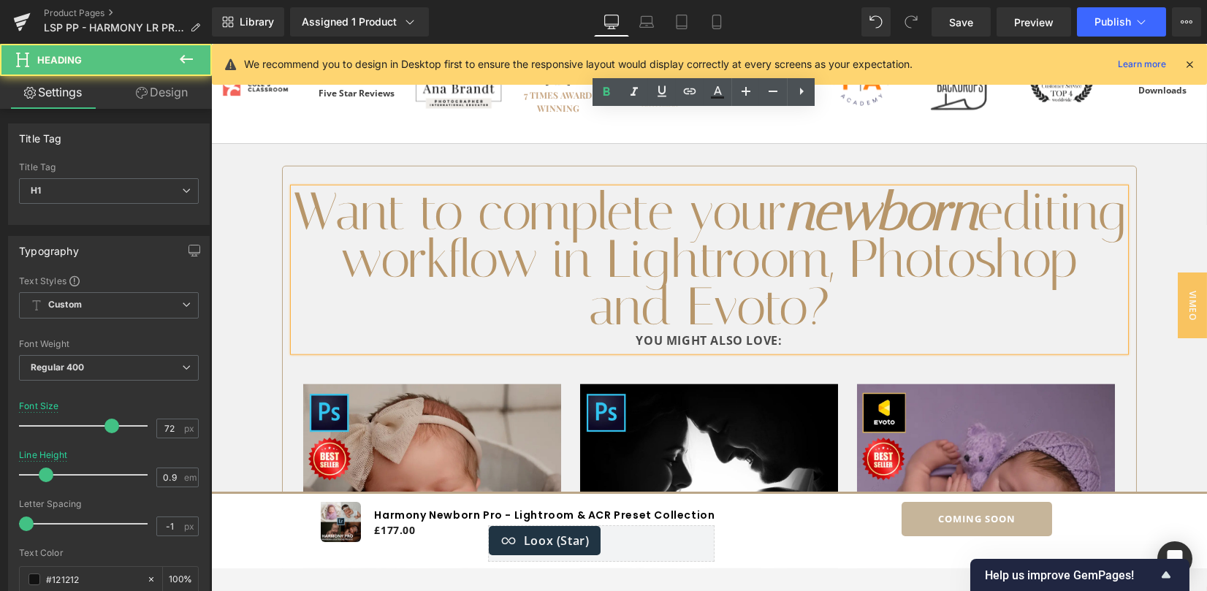
click at [898, 180] on span "Want to complete your newborn editing workflow in Lightroom, Photoshop and Evot…" at bounding box center [709, 258] width 831 height 157
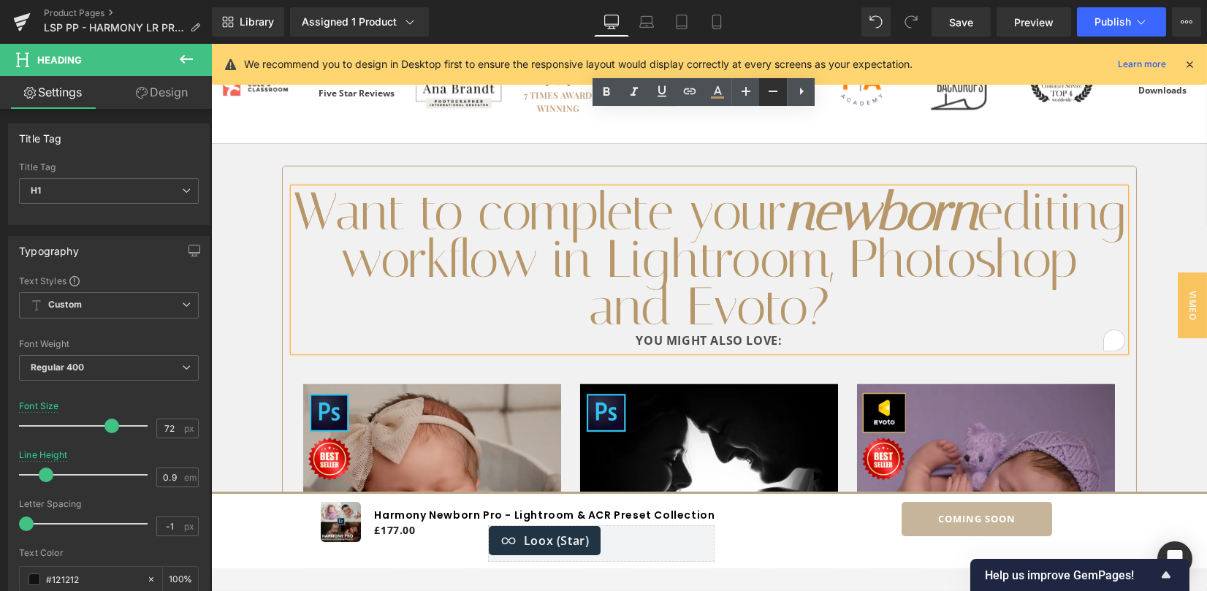
click at [776, 91] on icon at bounding box center [772, 91] width 9 height 1
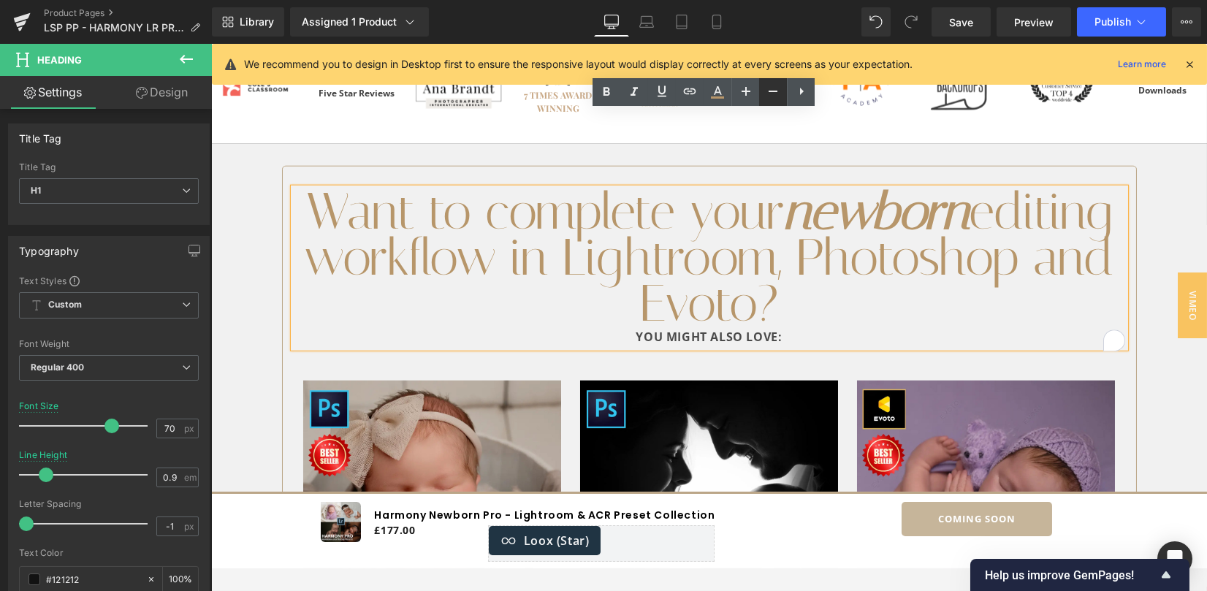
click at [776, 91] on icon at bounding box center [772, 91] width 9 height 1
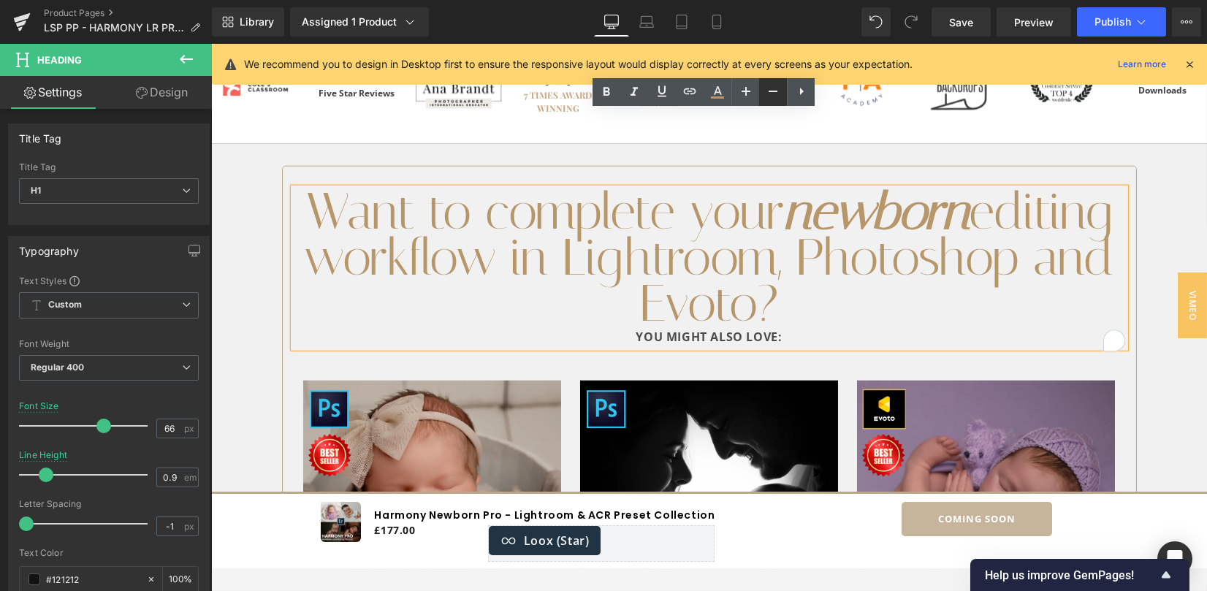
click at [776, 91] on icon at bounding box center [772, 91] width 9 height 1
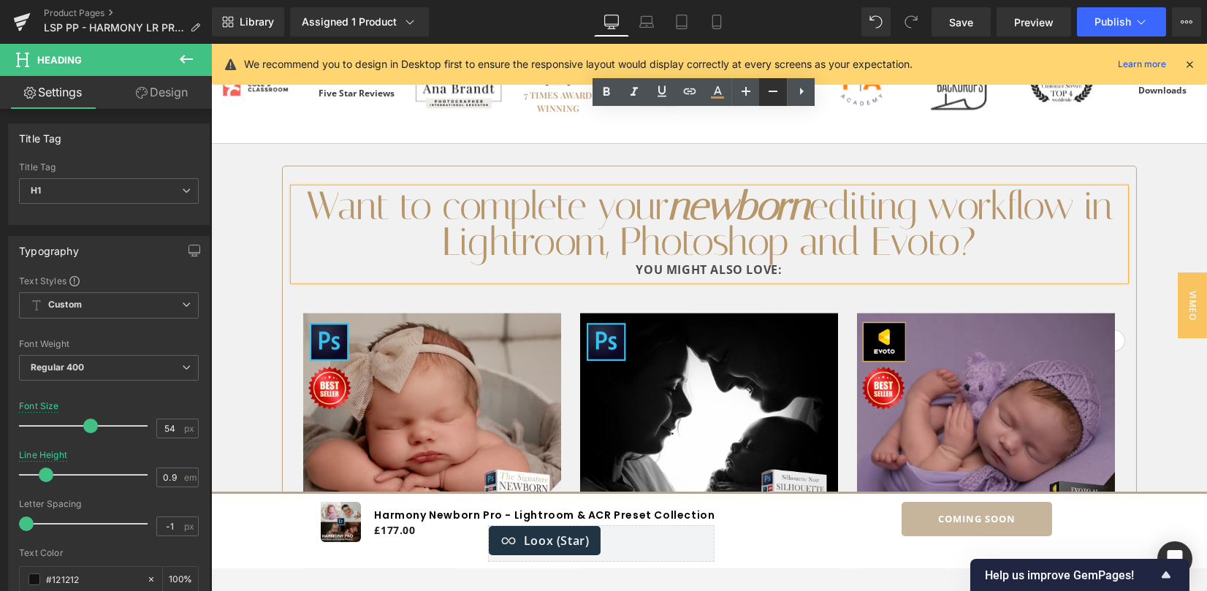
click at [776, 91] on icon at bounding box center [772, 91] width 9 height 1
type input "48"
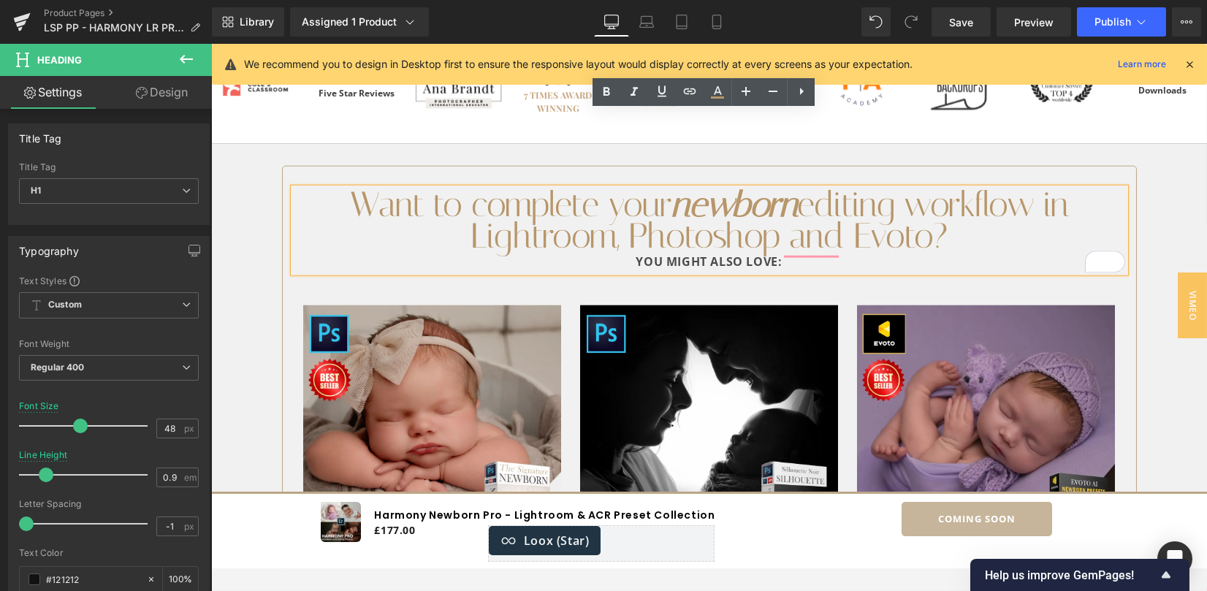
drag, startPoint x: 982, startPoint y: 19, endPoint x: 885, endPoint y: 2, distance: 97.9
click at [980, 20] on link "Save" at bounding box center [960, 21] width 59 height 29
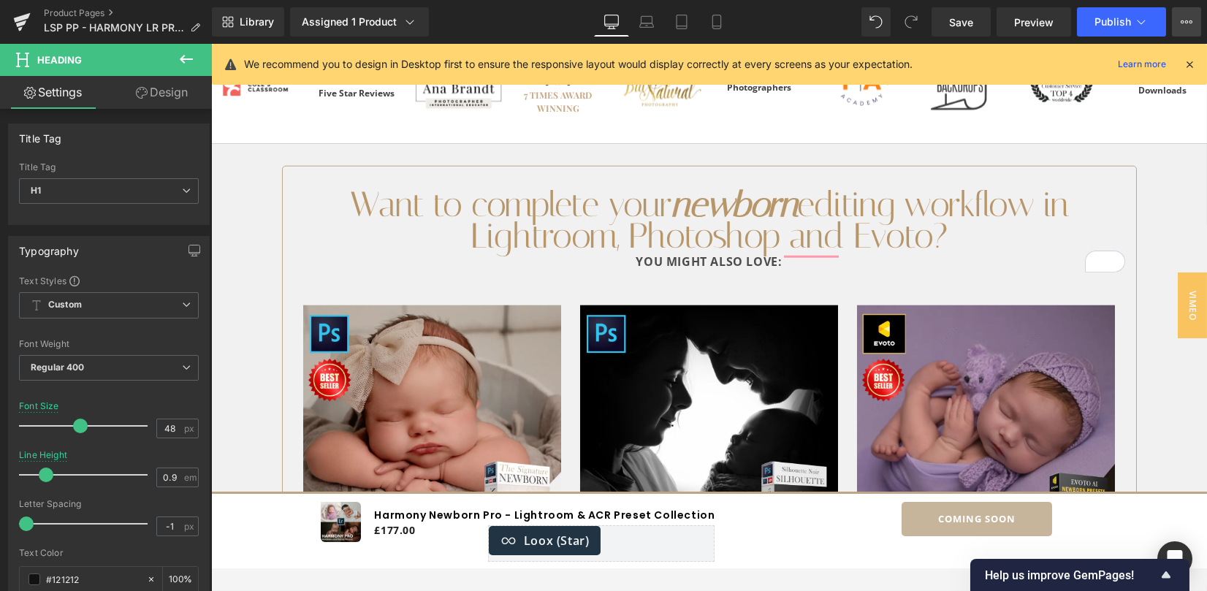
click at [1182, 22] on icon at bounding box center [1186, 22] width 12 height 12
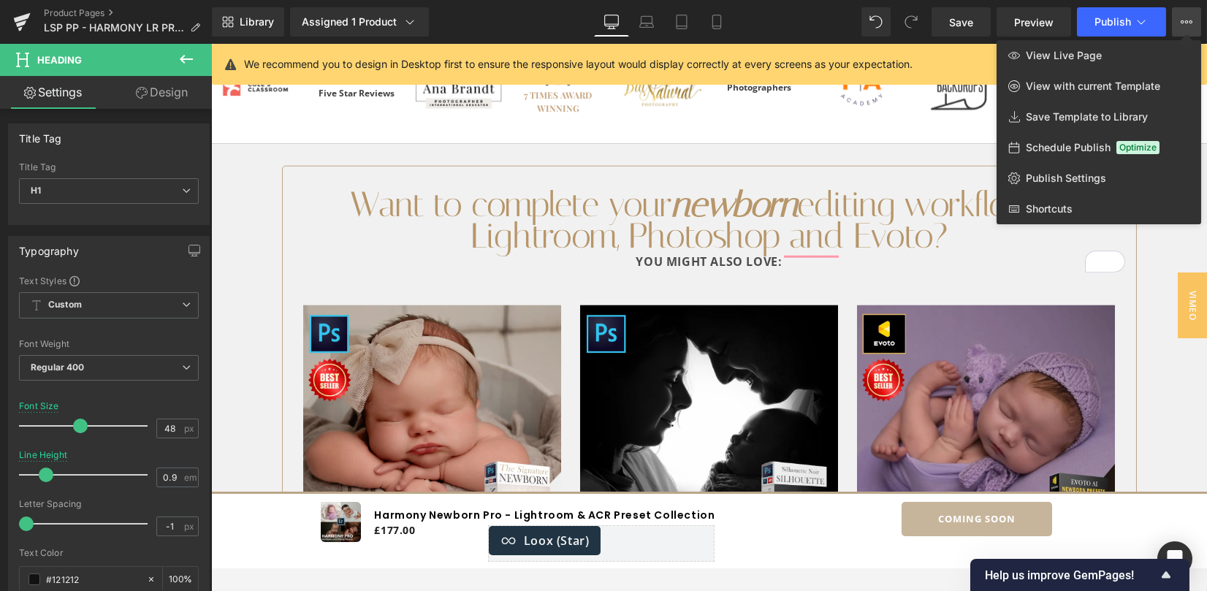
click at [1054, 54] on span "View Live Page" at bounding box center [1063, 55] width 76 height 13
